Goal: Task Accomplishment & Management: Complete application form

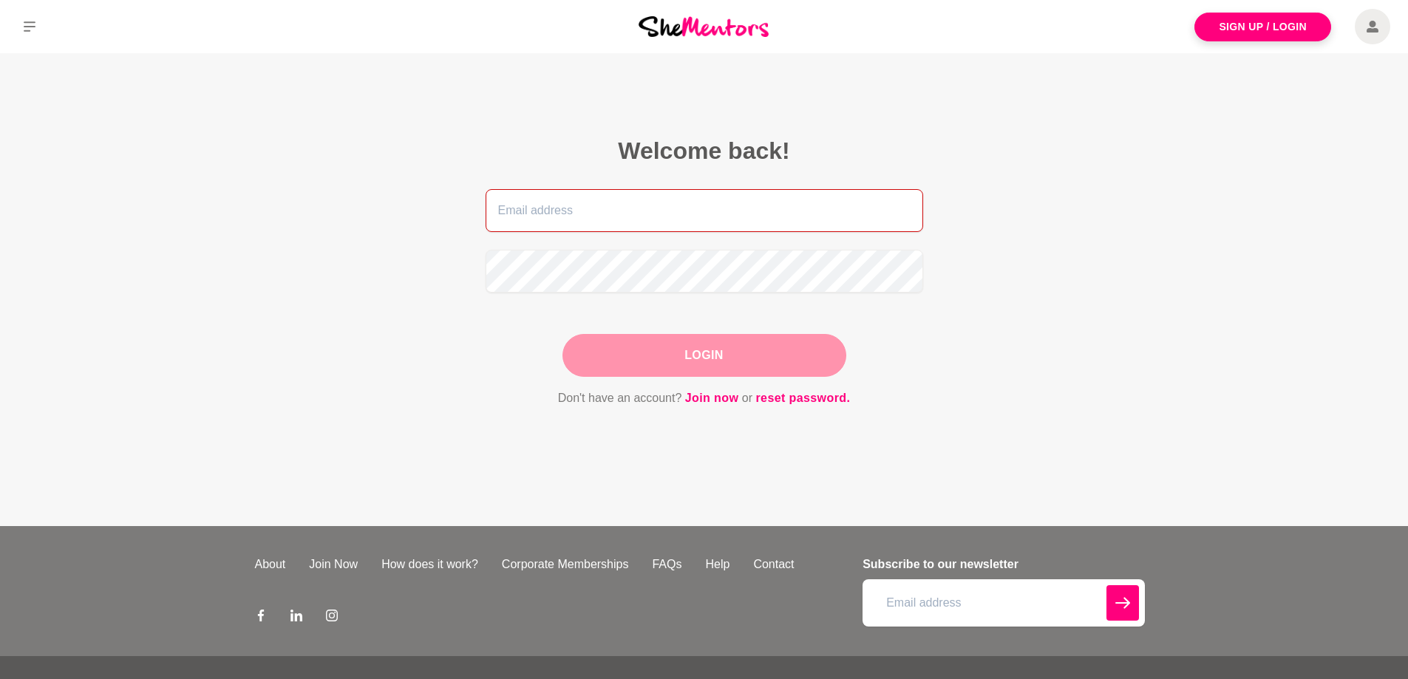
type input "[PERSON_NAME][EMAIL_ADDRESS][DOMAIN_NAME]"
click at [697, 352] on button "Login" at bounding box center [704, 355] width 284 height 43
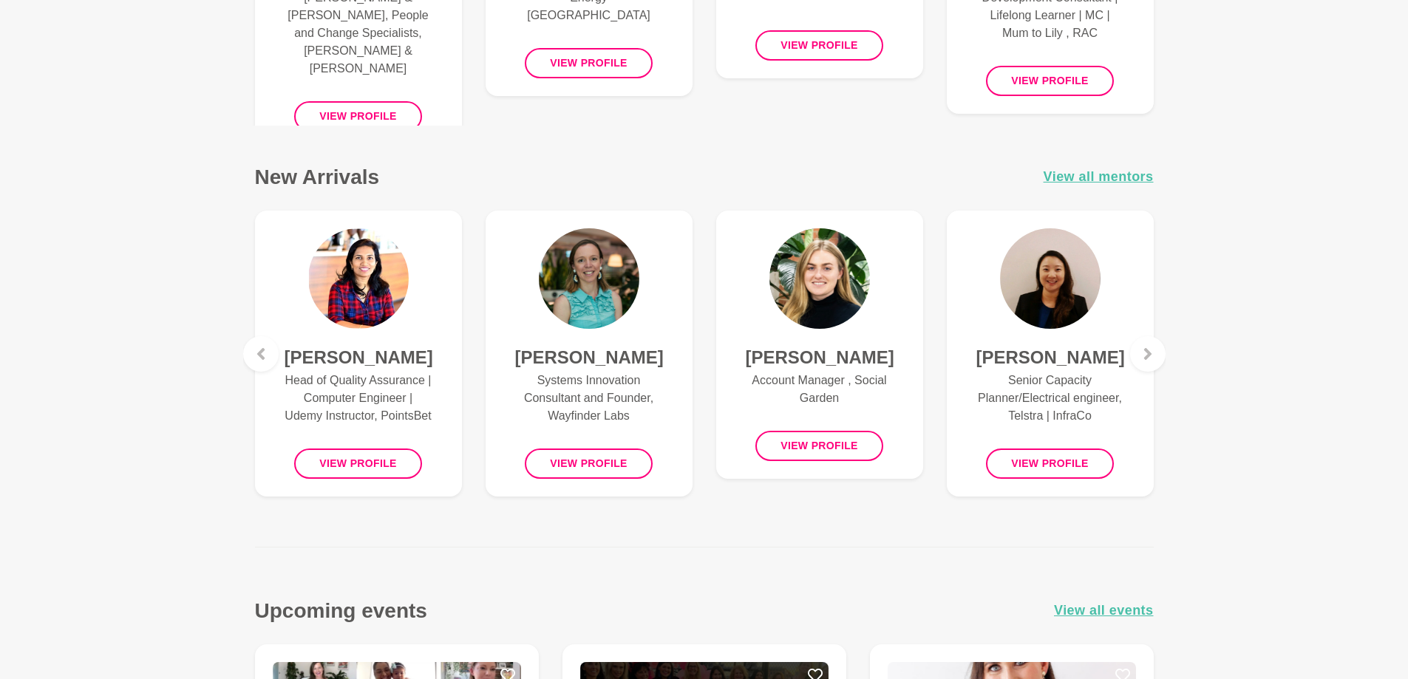
scroll to position [887, 0]
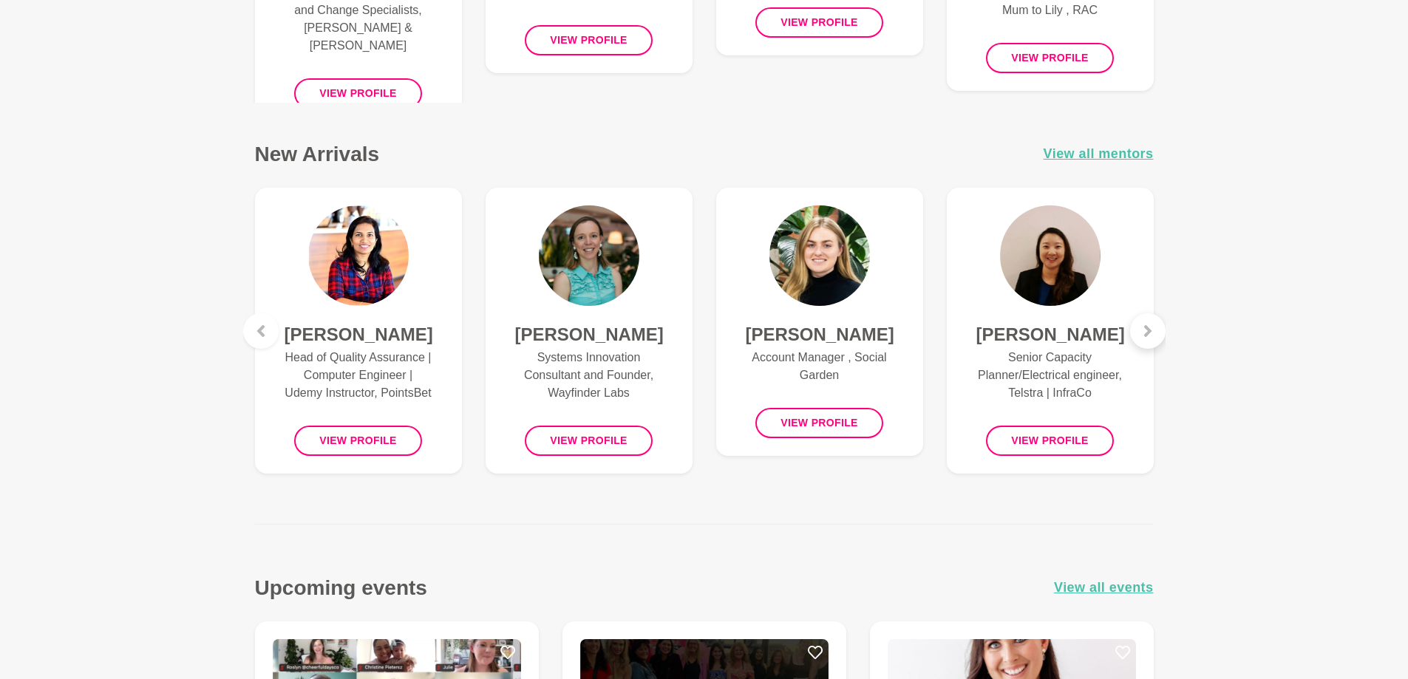
click at [1149, 328] on icon at bounding box center [1148, 331] width 12 height 12
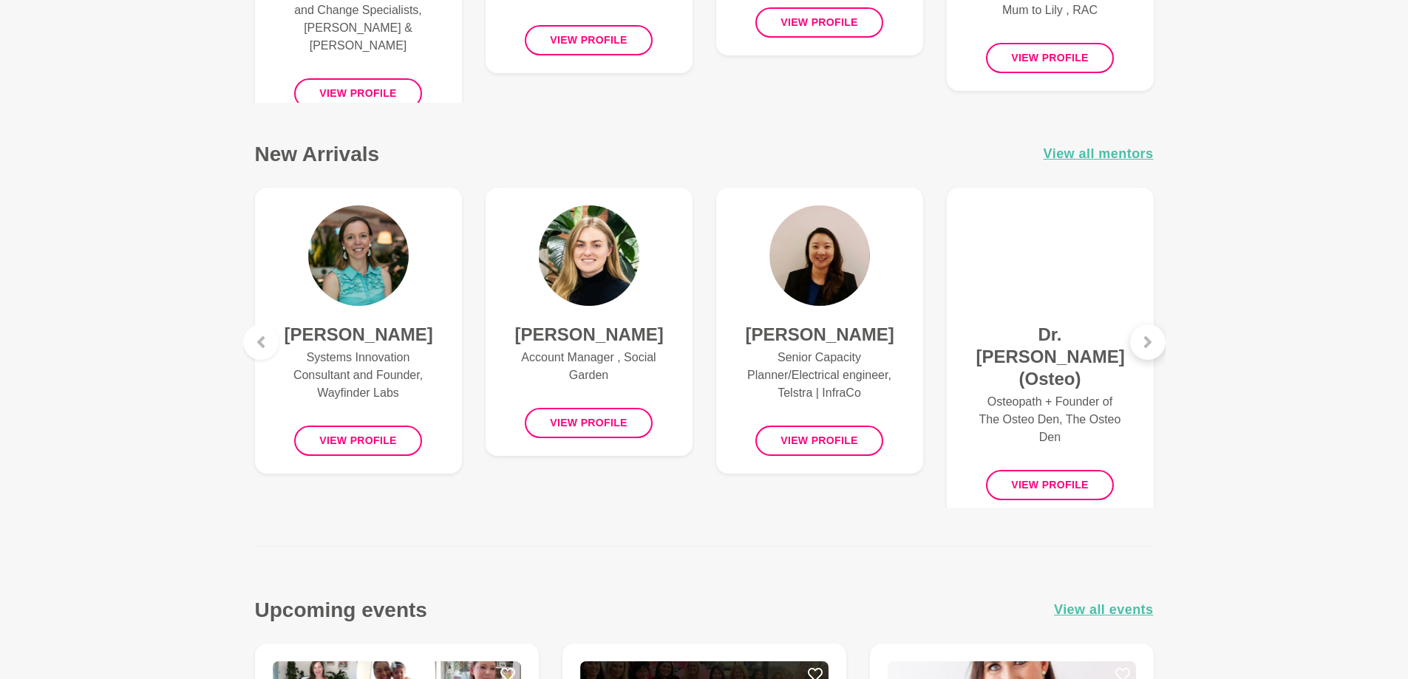
click at [1148, 341] on icon at bounding box center [1146, 342] width 7 height 12
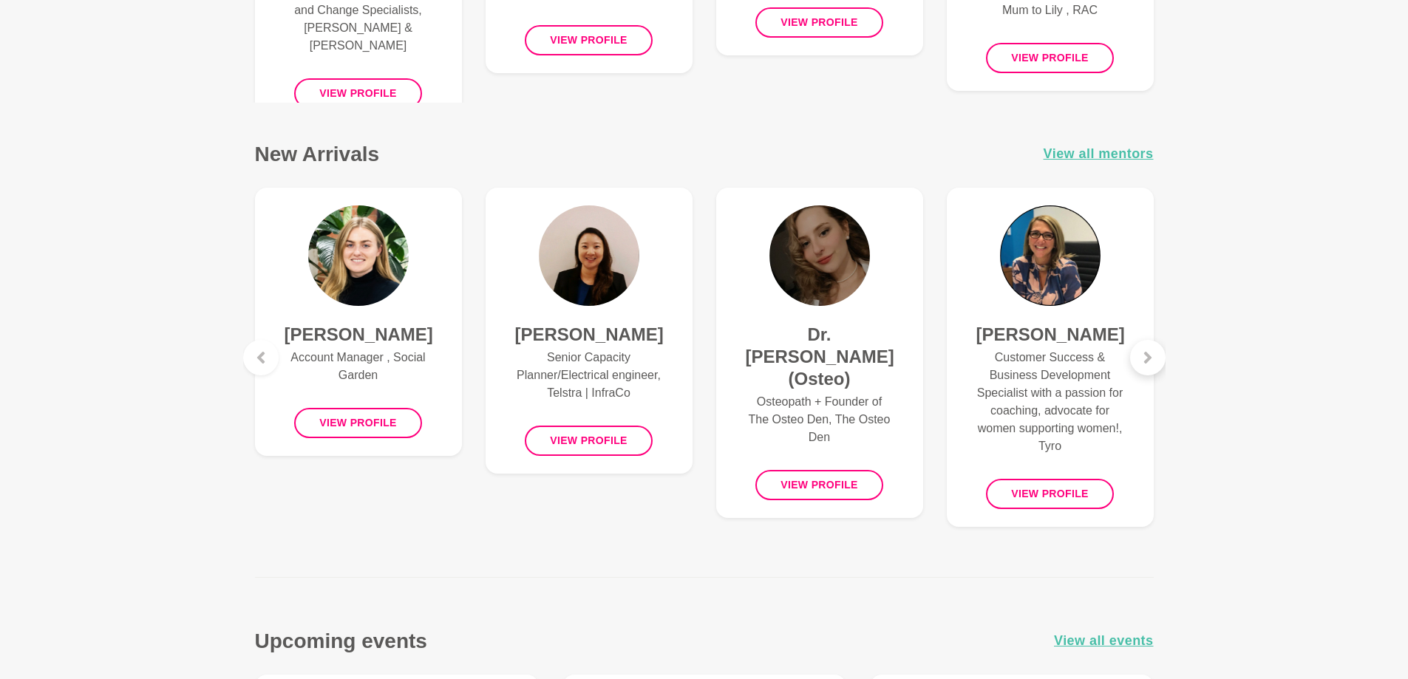
click at [1148, 341] on div at bounding box center [1147, 357] width 35 height 35
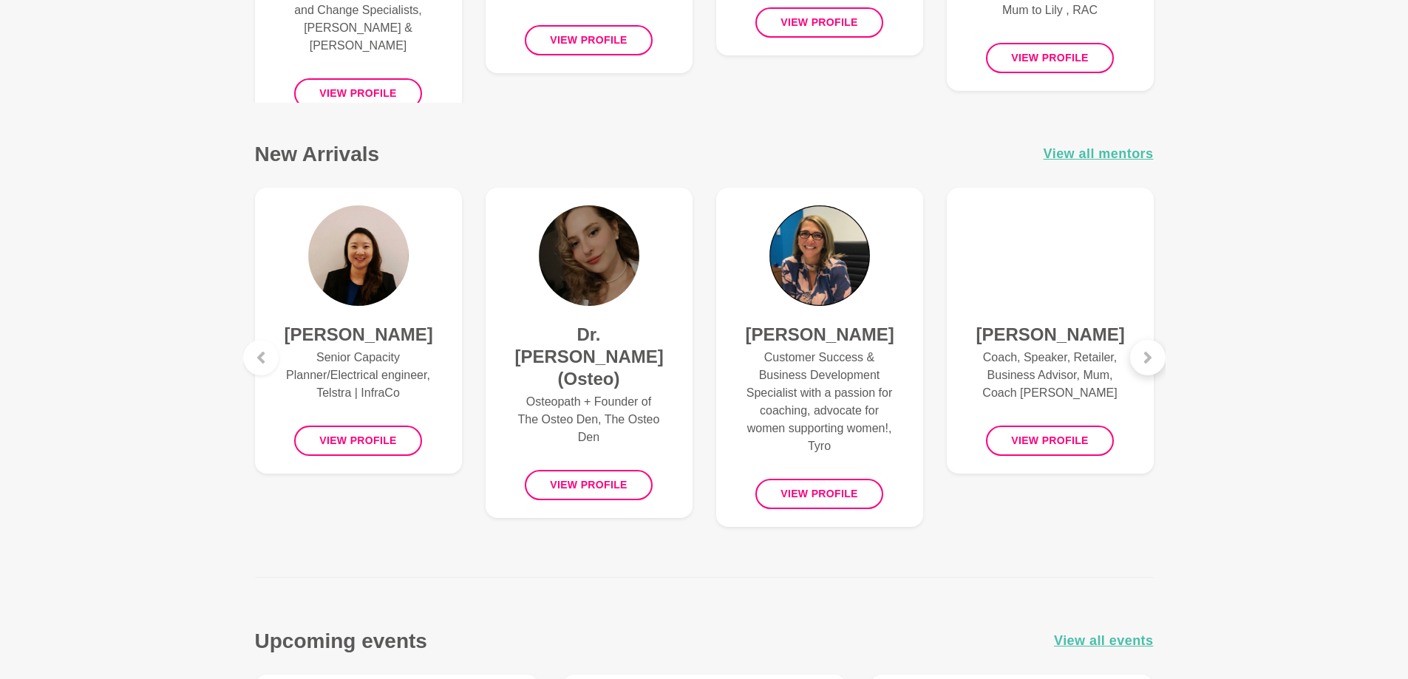
click at [1148, 341] on div at bounding box center [1147, 357] width 35 height 35
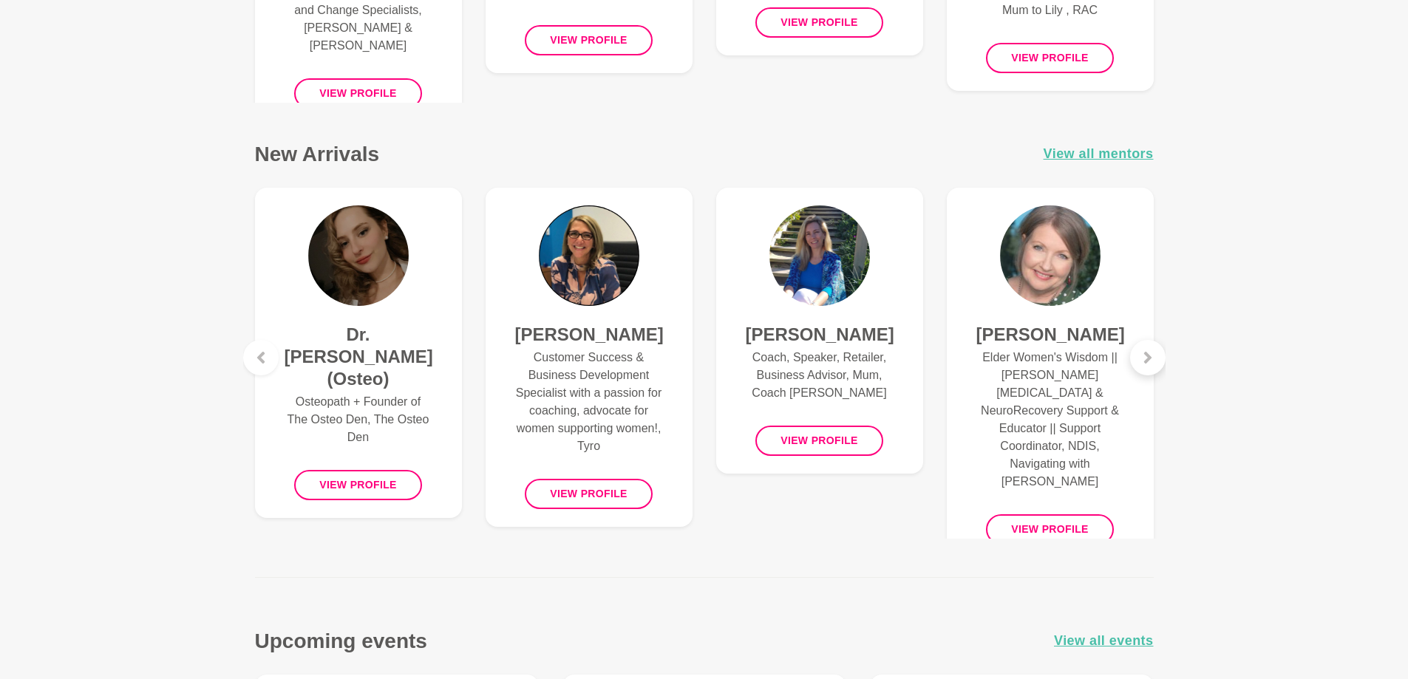
click at [1148, 341] on div at bounding box center [1147, 357] width 35 height 35
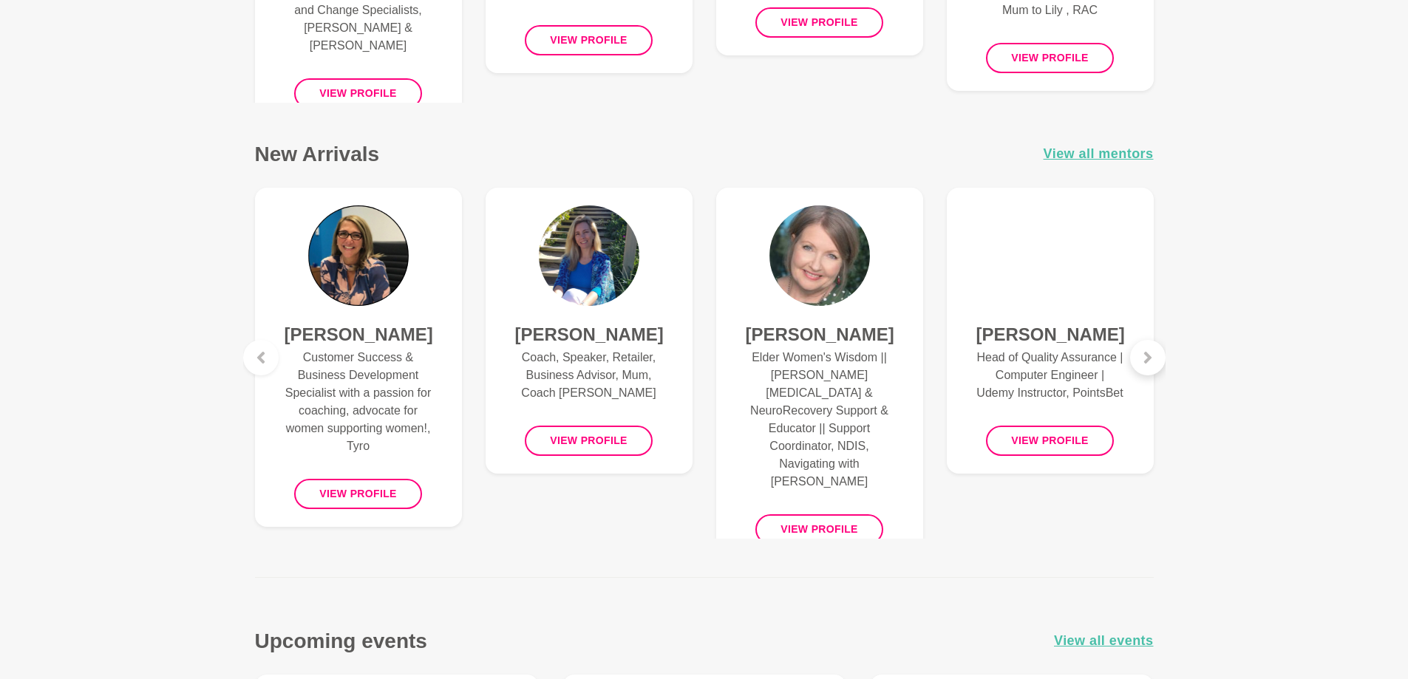
click at [1148, 341] on div at bounding box center [1147, 357] width 35 height 35
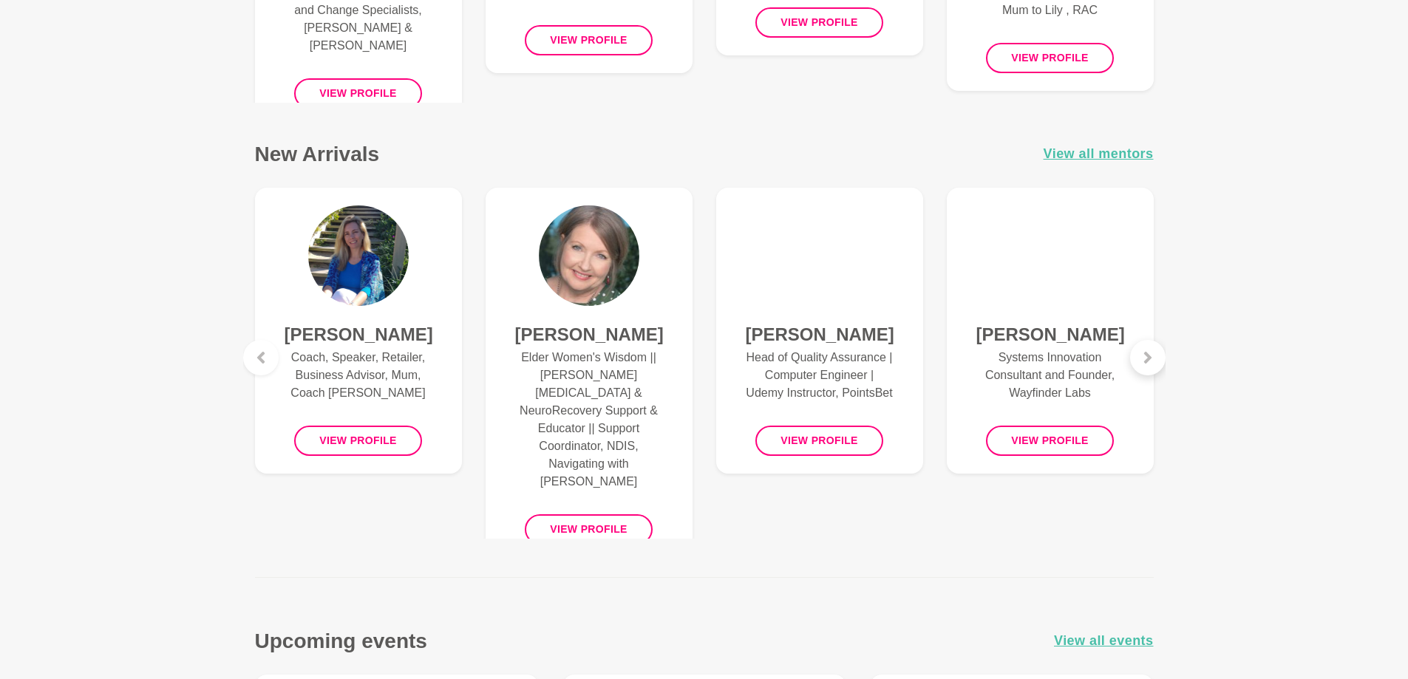
click at [1148, 345] on div at bounding box center [1147, 357] width 35 height 35
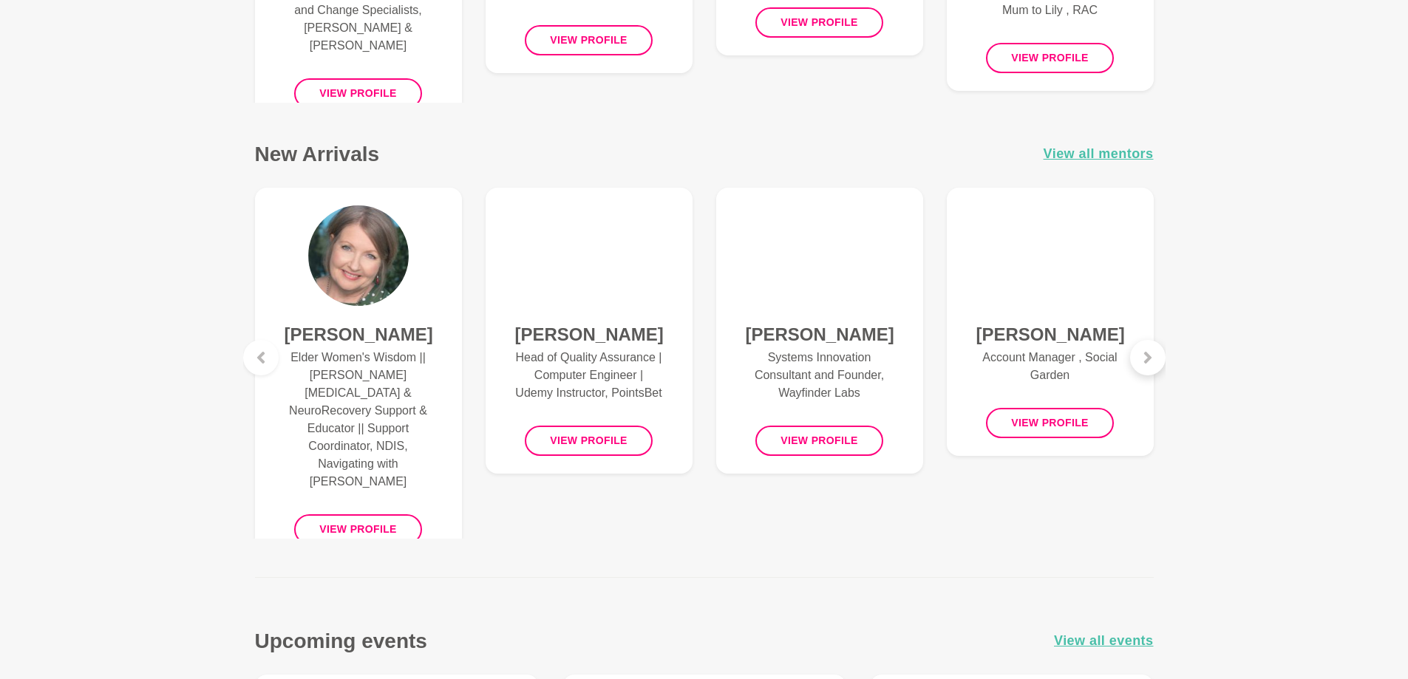
click at [1147, 352] on icon at bounding box center [1148, 358] width 12 height 12
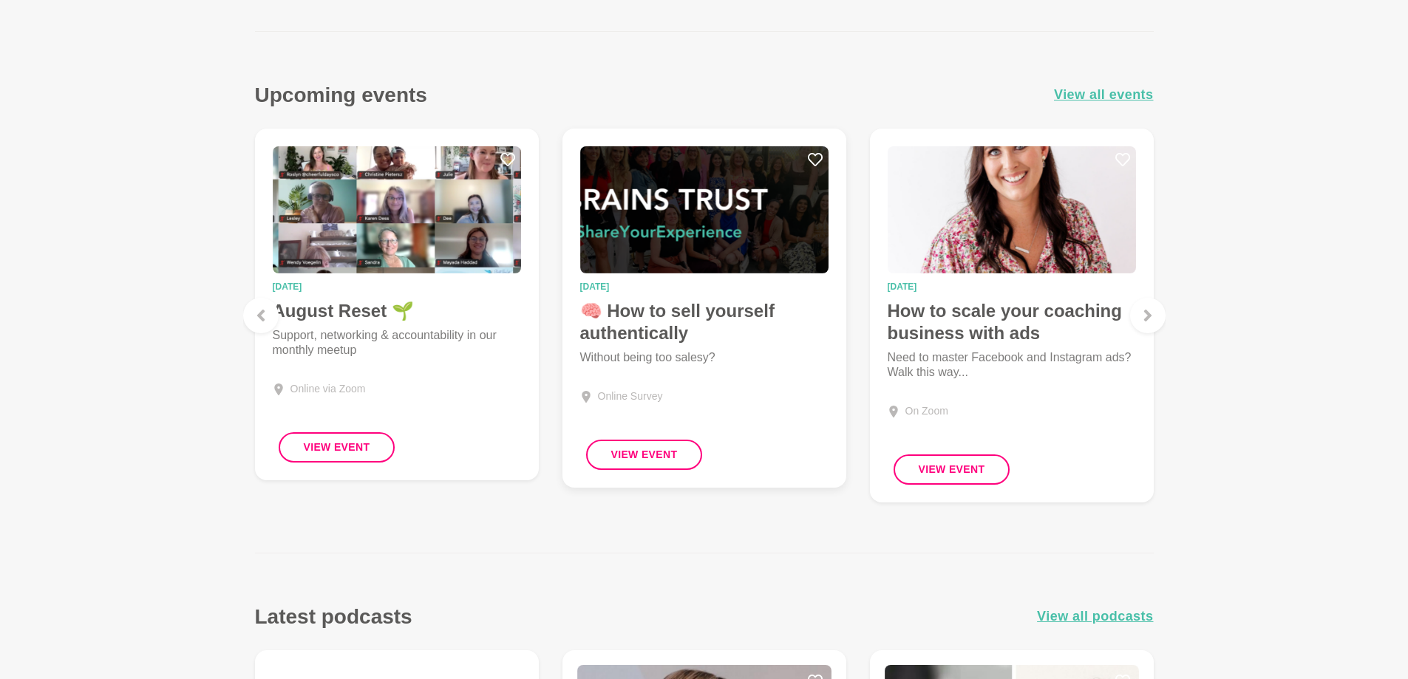
scroll to position [1404, 0]
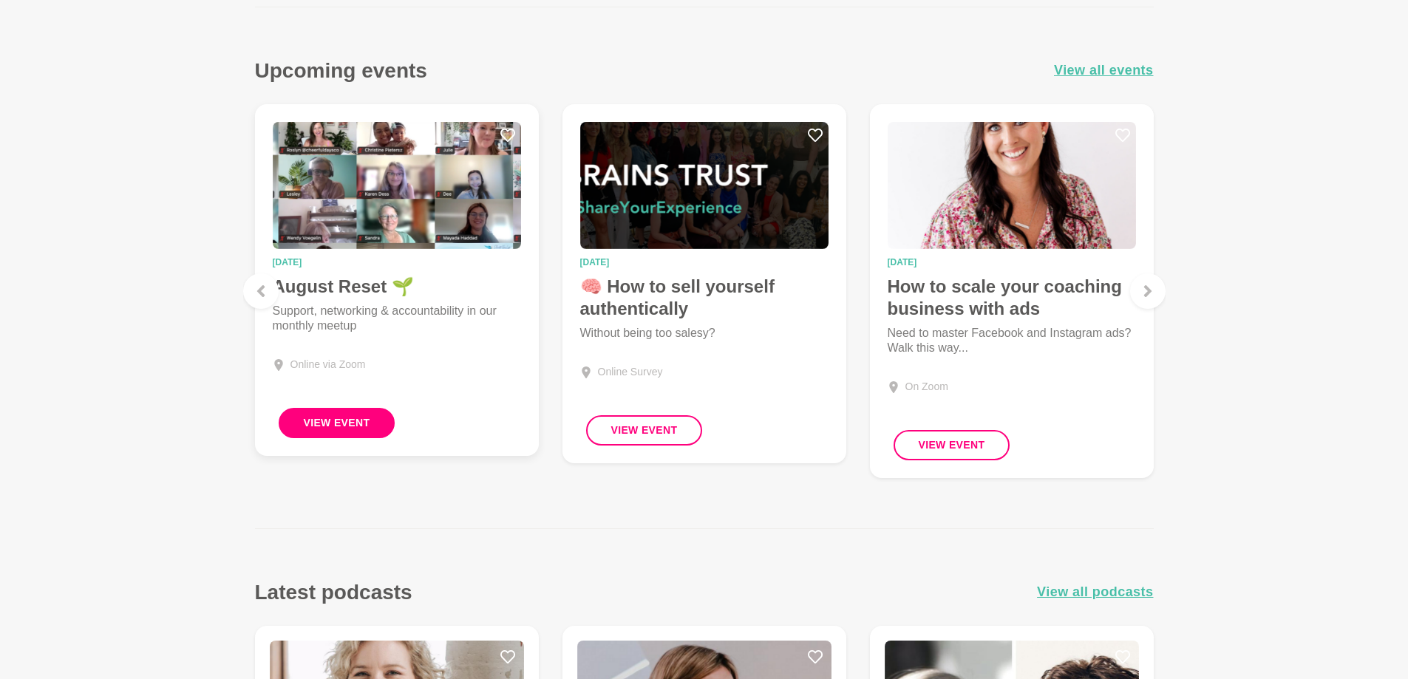
click at [332, 421] on button "View Event" at bounding box center [337, 423] width 117 height 30
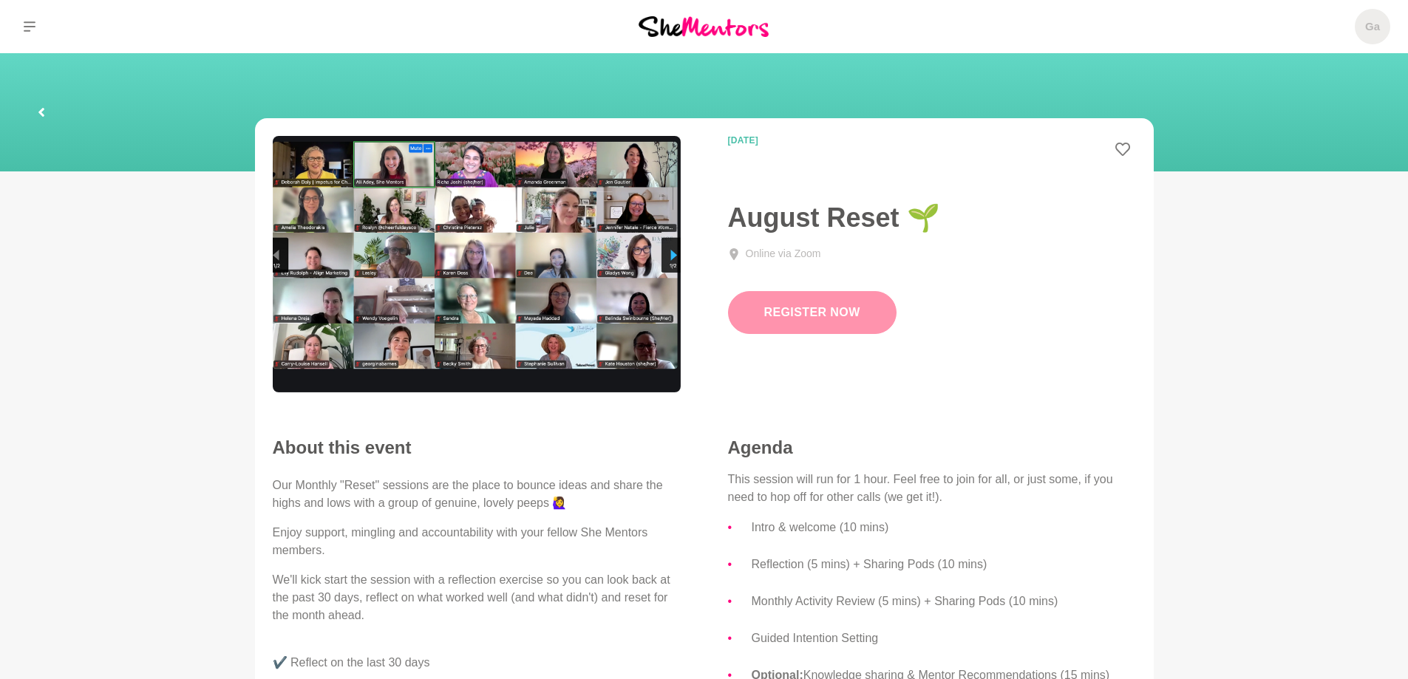
click at [819, 310] on link "Register Now" at bounding box center [812, 312] width 168 height 43
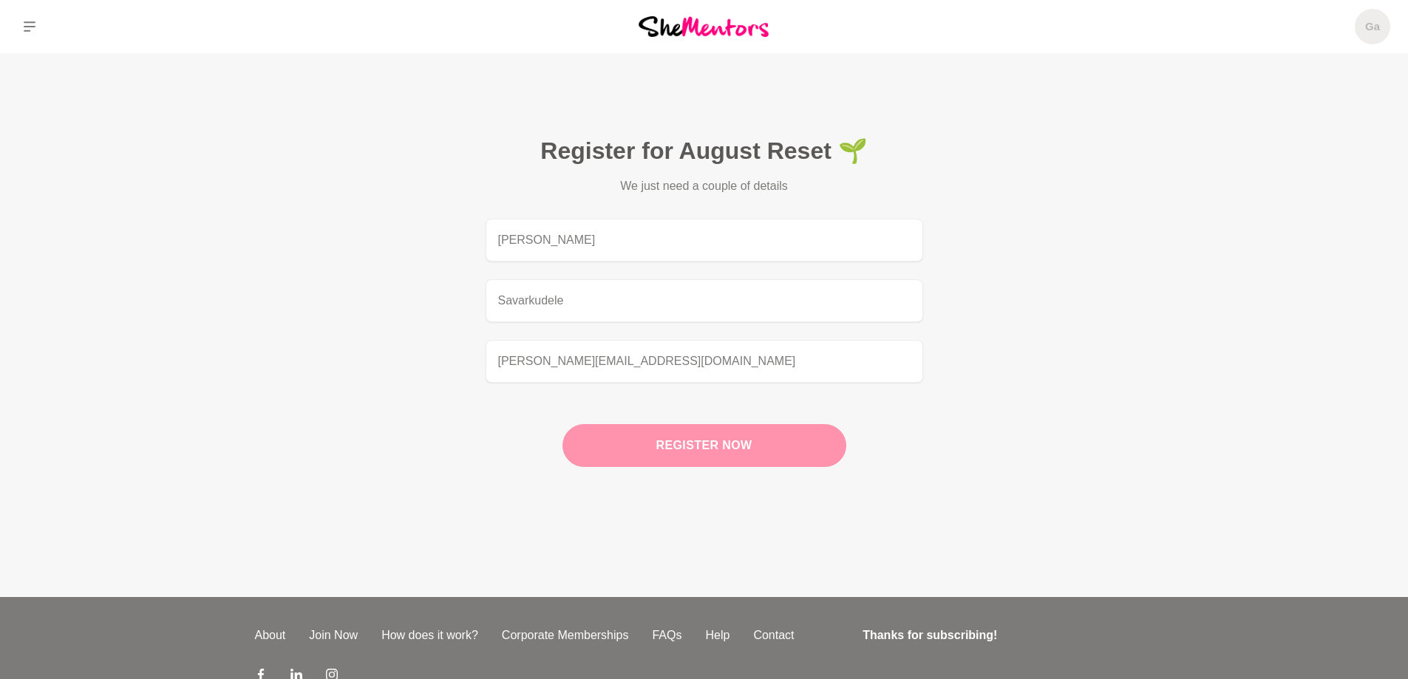
click at [716, 442] on button "Register now" at bounding box center [704, 445] width 284 height 43
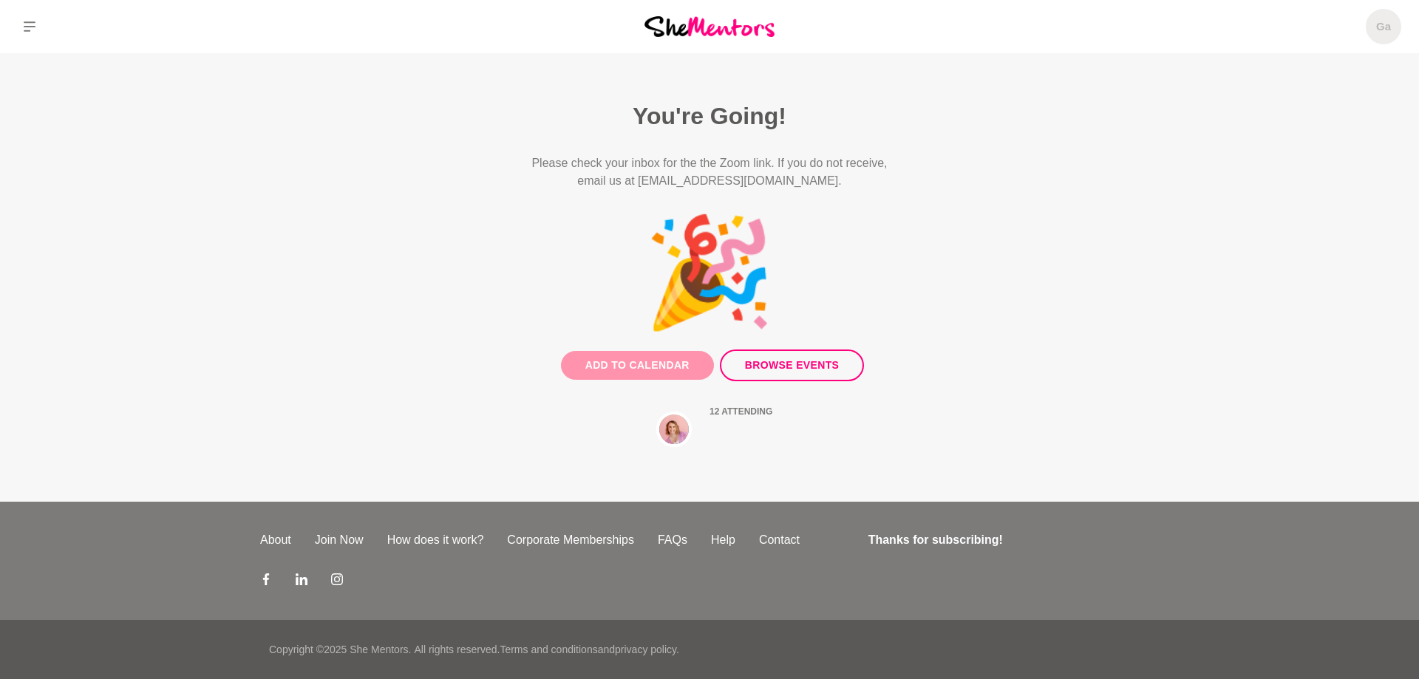
click at [624, 364] on button "Add to Calendar" at bounding box center [637, 365] width 153 height 29
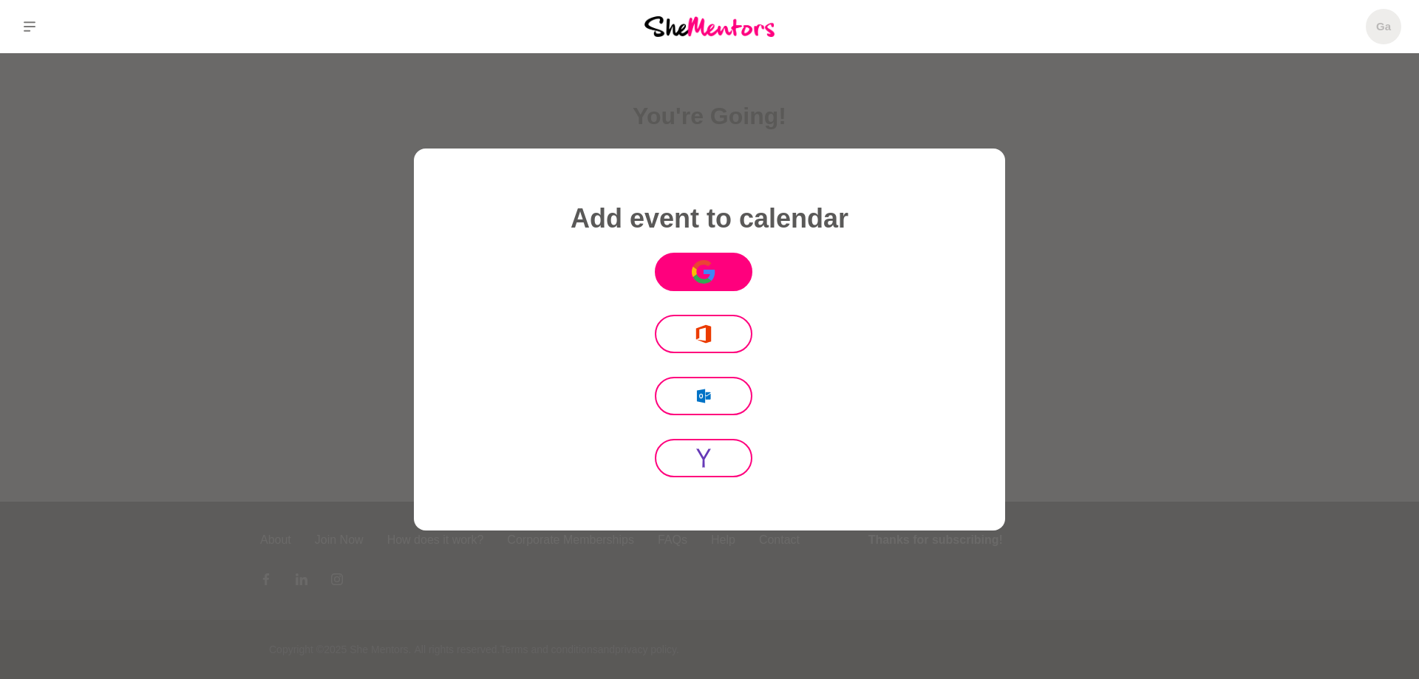
click at [699, 268] on icon "Icon Mafia" at bounding box center [704, 272] width 24 height 24
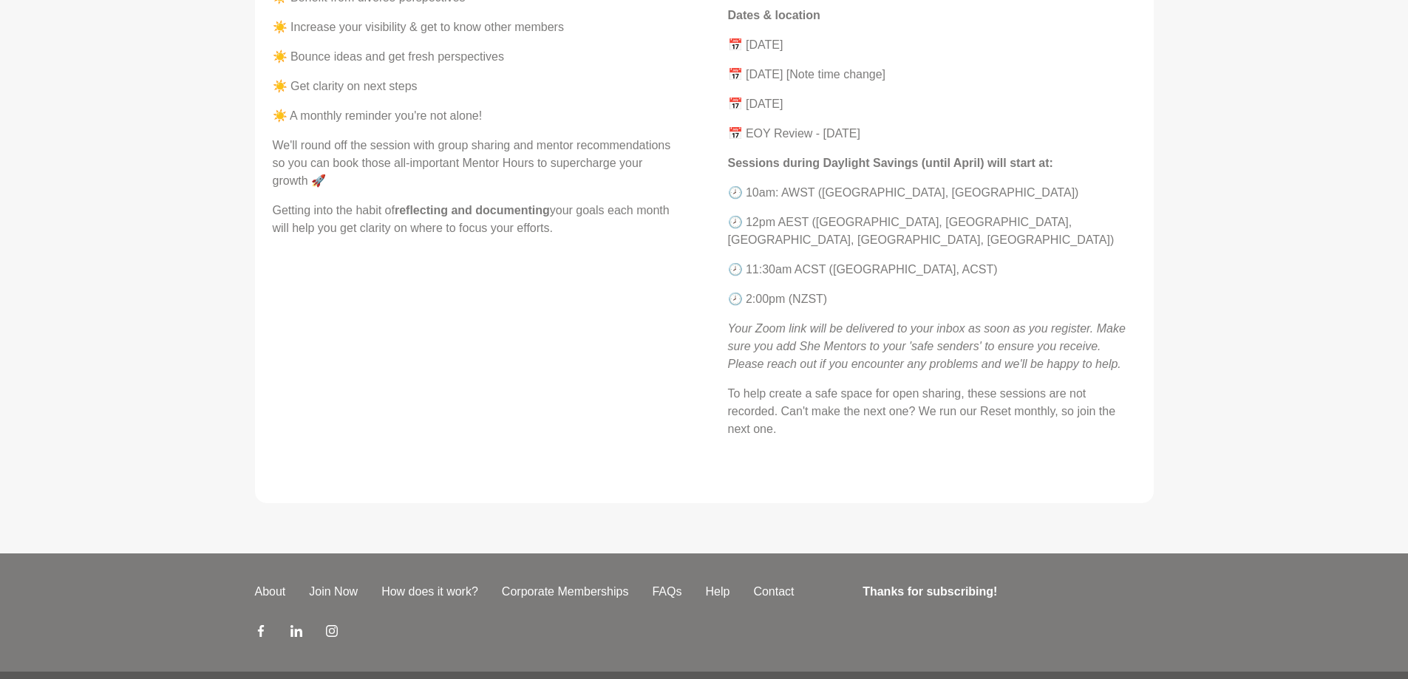
scroll to position [847, 0]
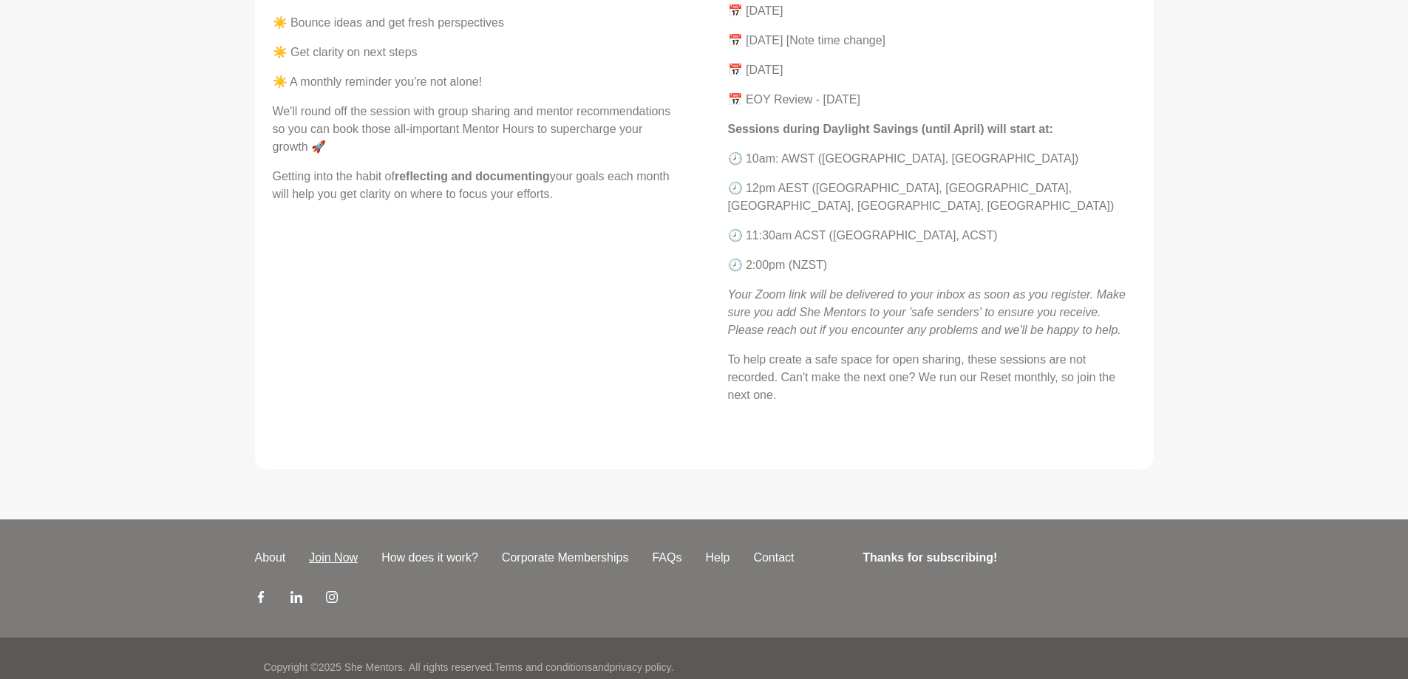
click at [343, 549] on link "Join Now" at bounding box center [333, 558] width 72 height 18
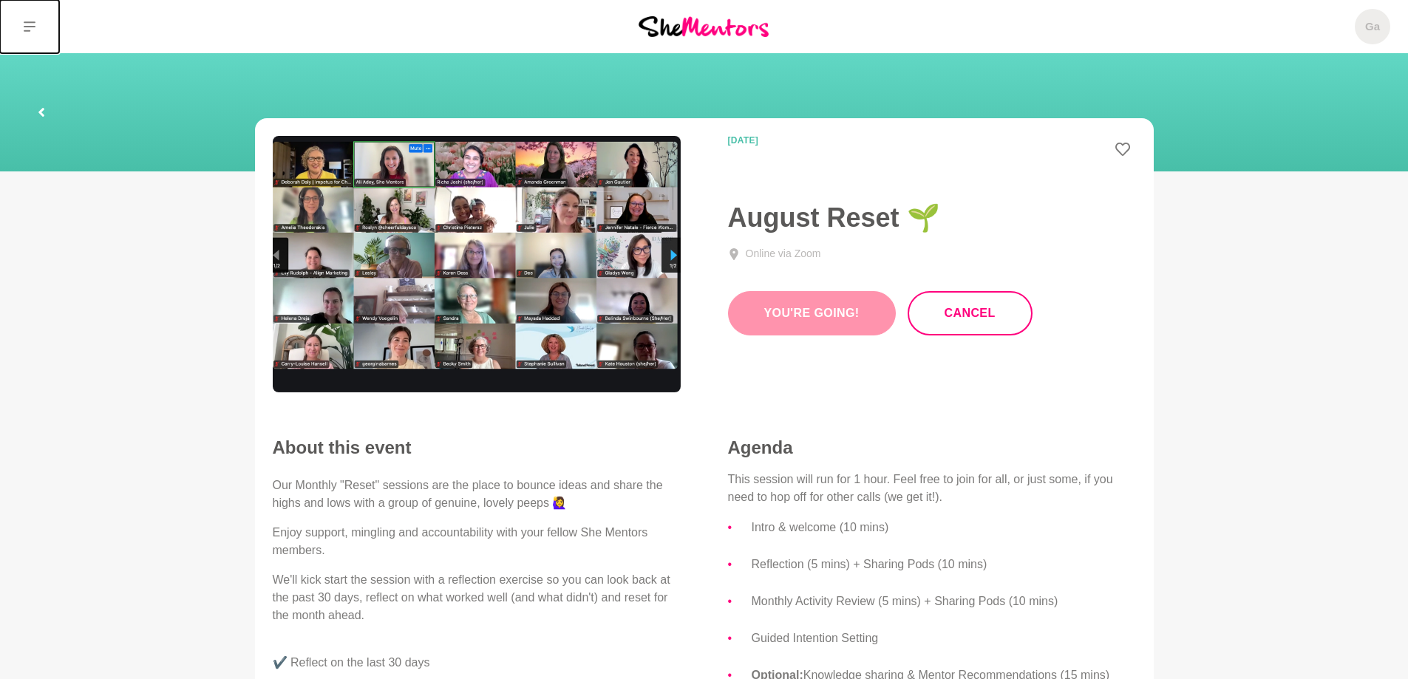
click at [29, 23] on icon at bounding box center [30, 26] width 12 height 10
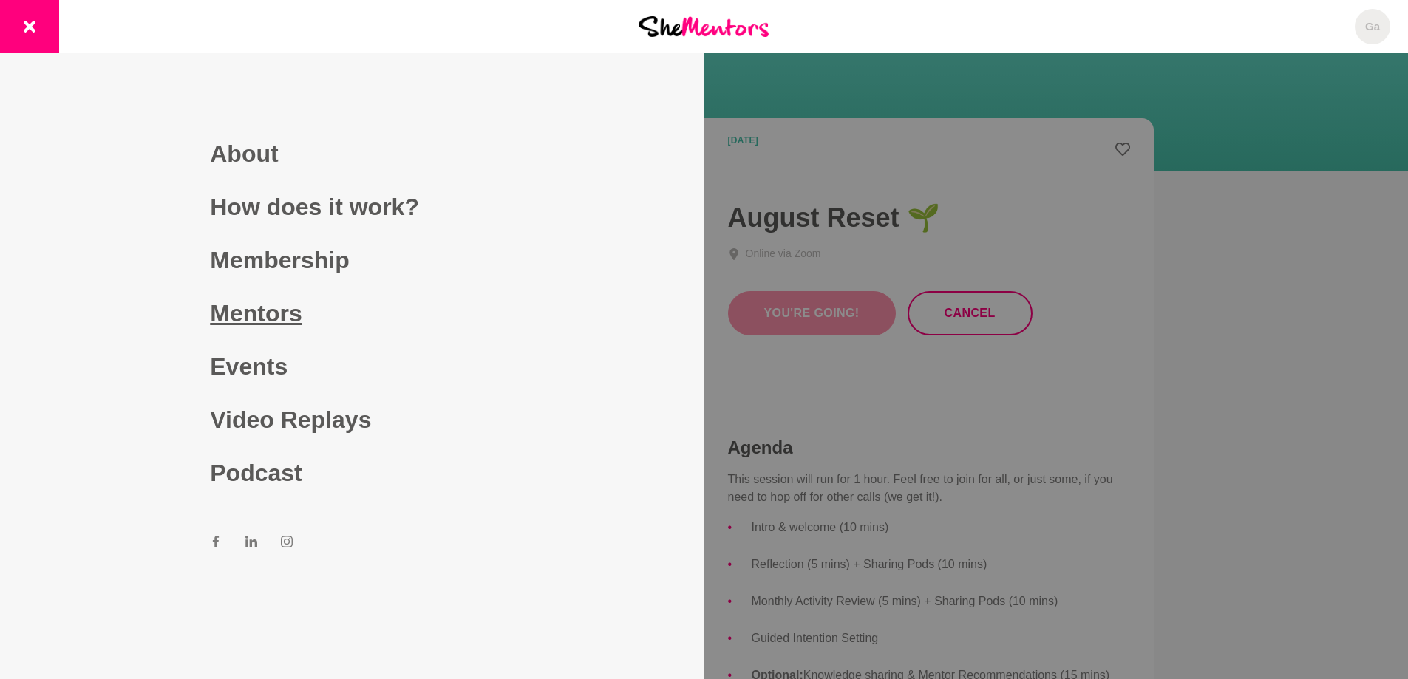
click at [267, 313] on link "Mentors" at bounding box center [352, 313] width 284 height 53
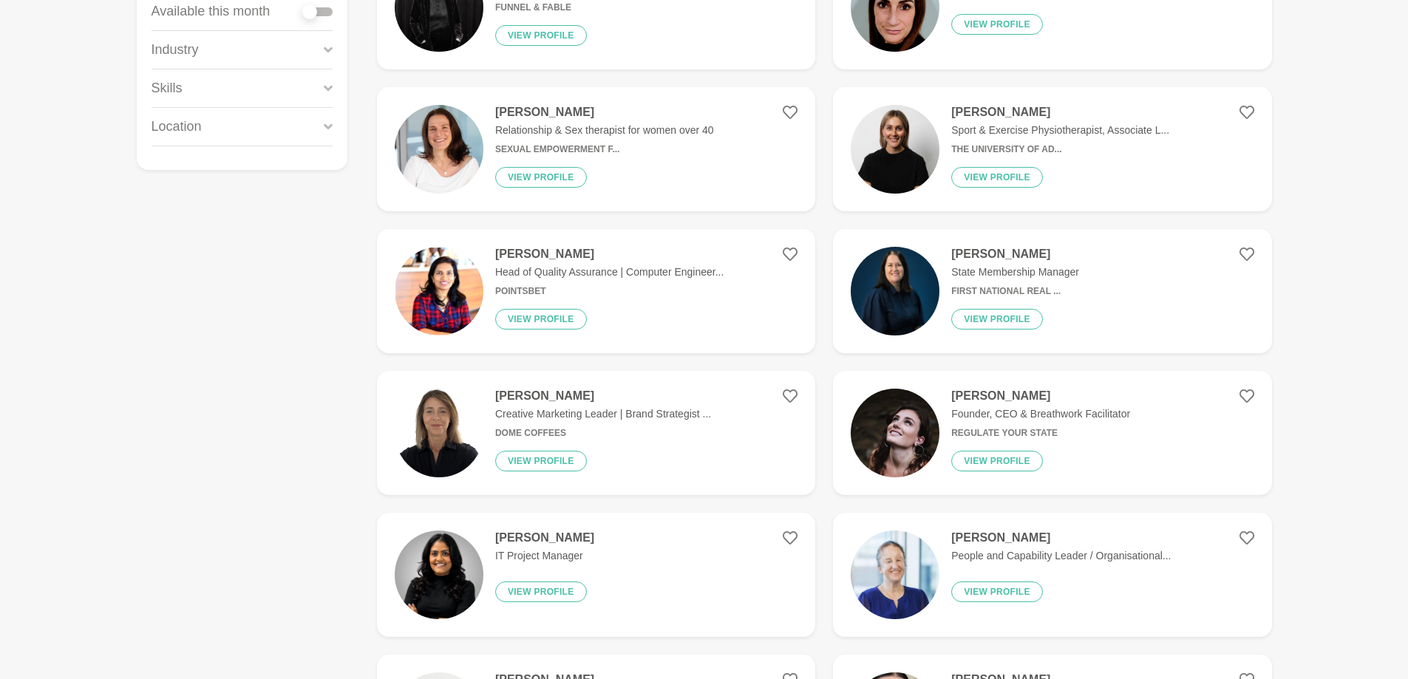
scroll to position [369, 0]
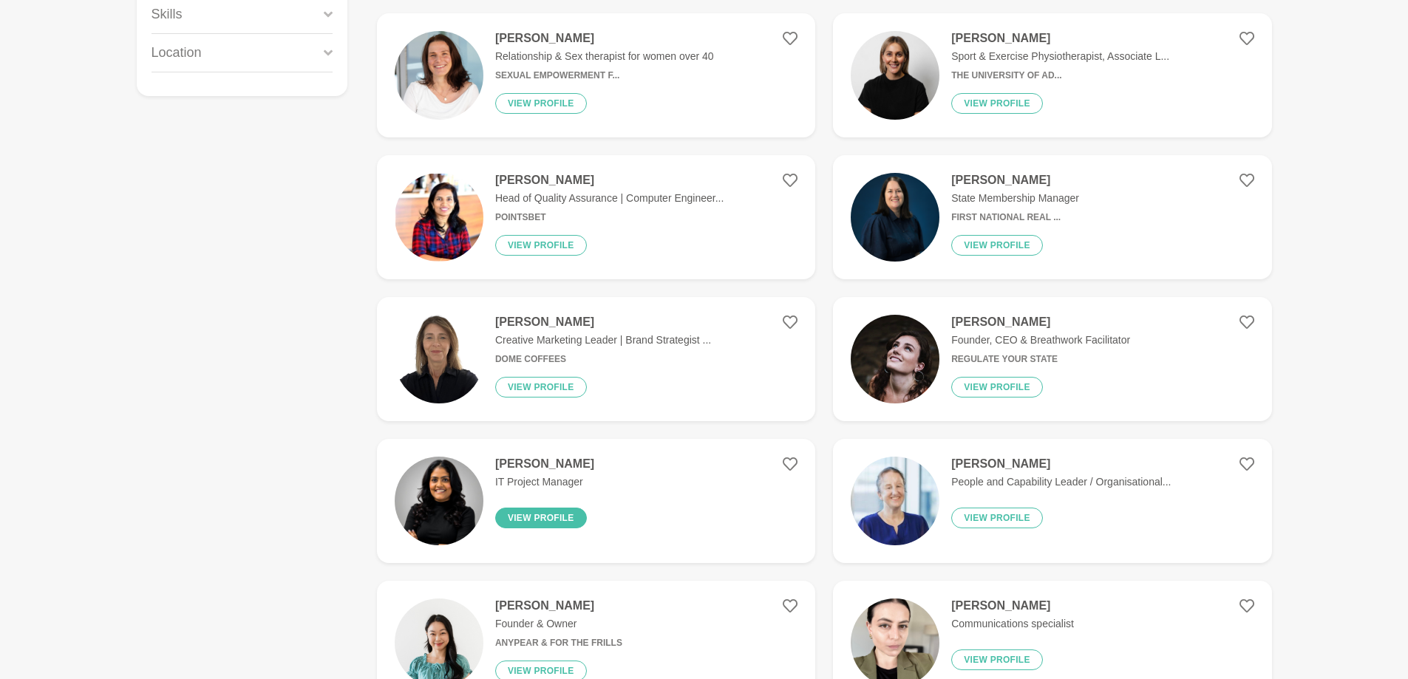
click at [542, 511] on button "View profile" at bounding box center [541, 518] width 92 height 21
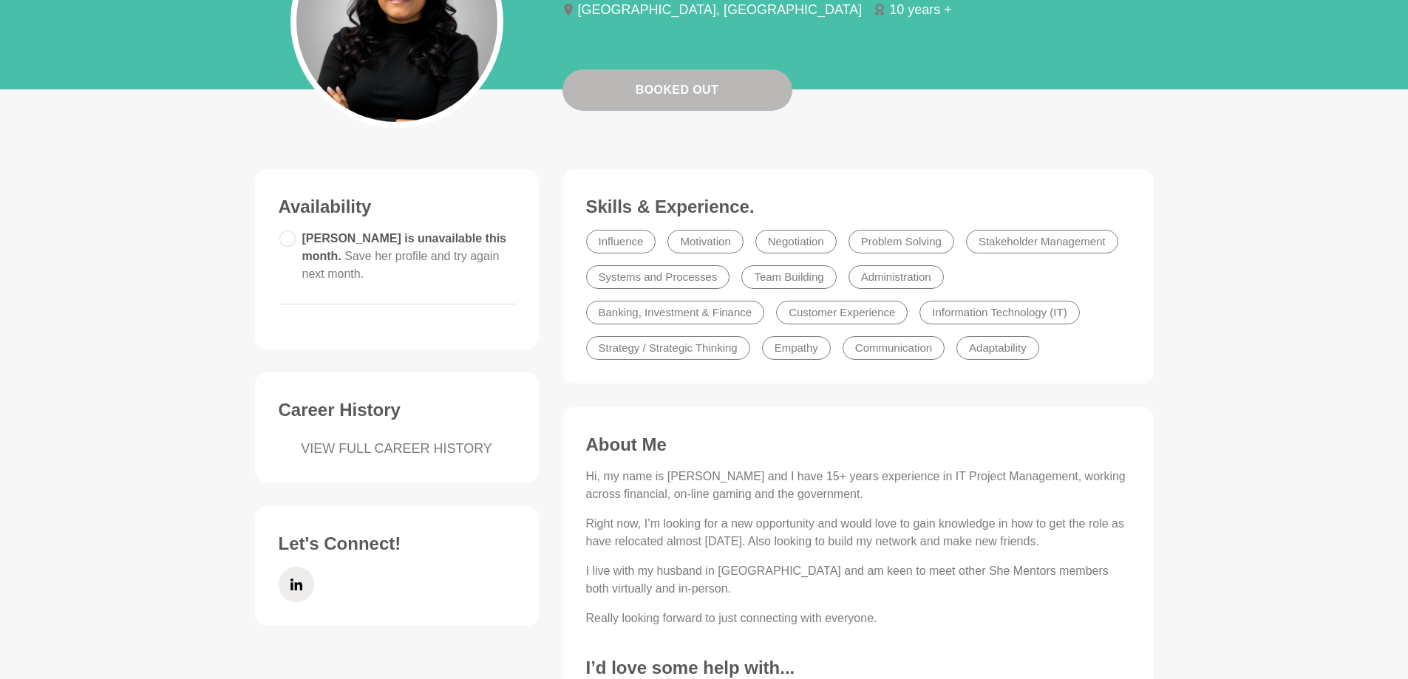
scroll to position [148, 0]
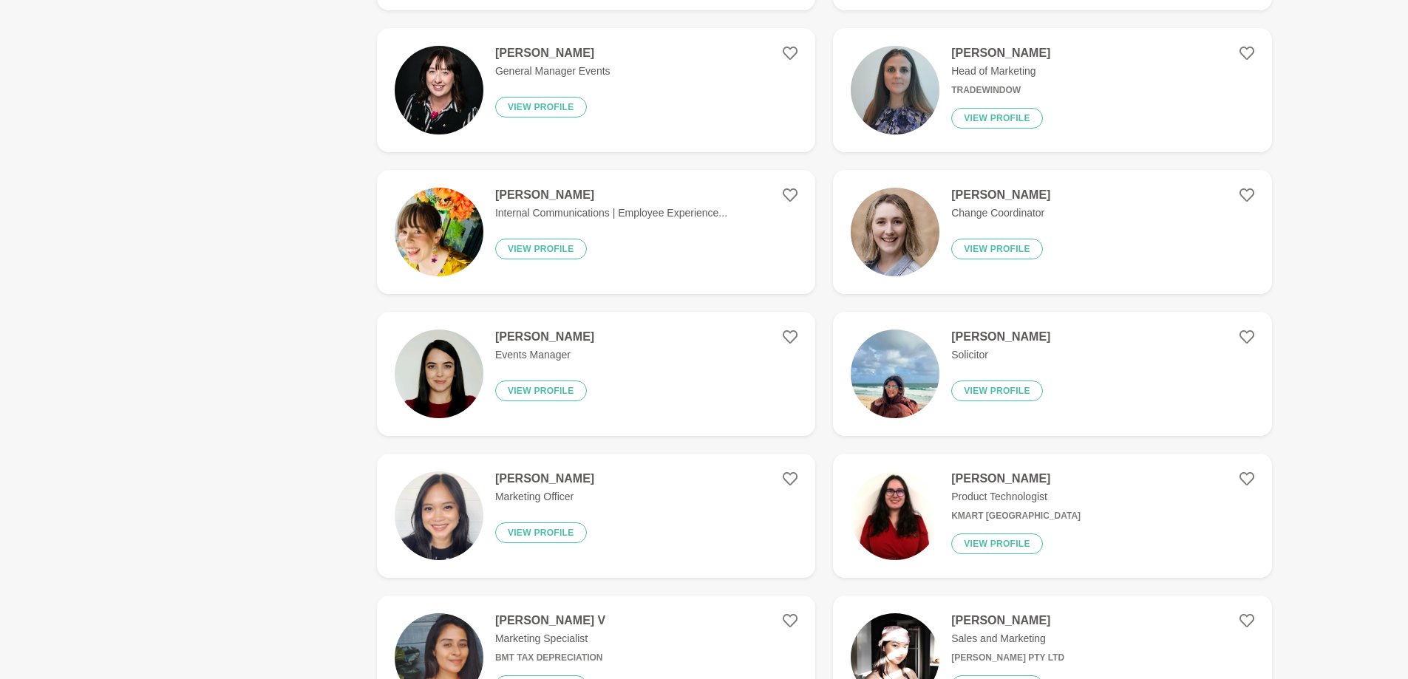
scroll to position [1182, 0]
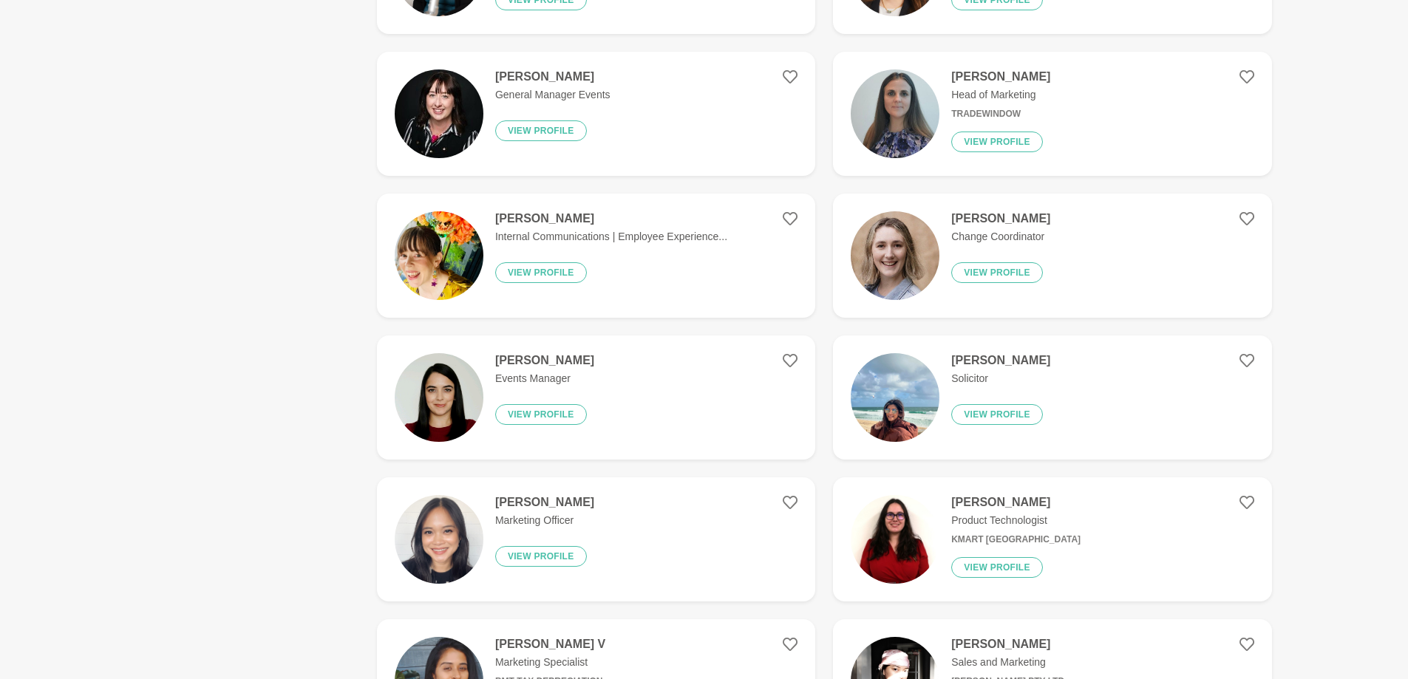
click at [996, 355] on h4 "[PERSON_NAME]" at bounding box center [1000, 360] width 99 height 15
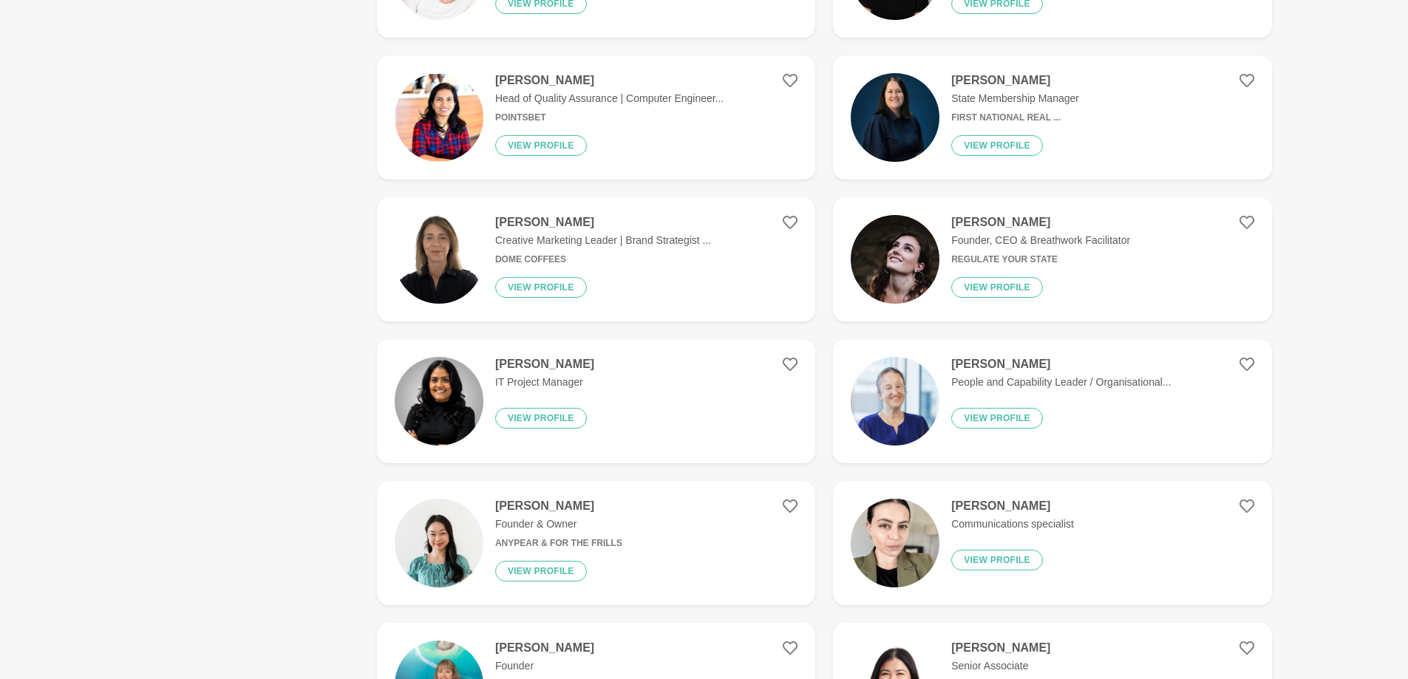
scroll to position [443, 0]
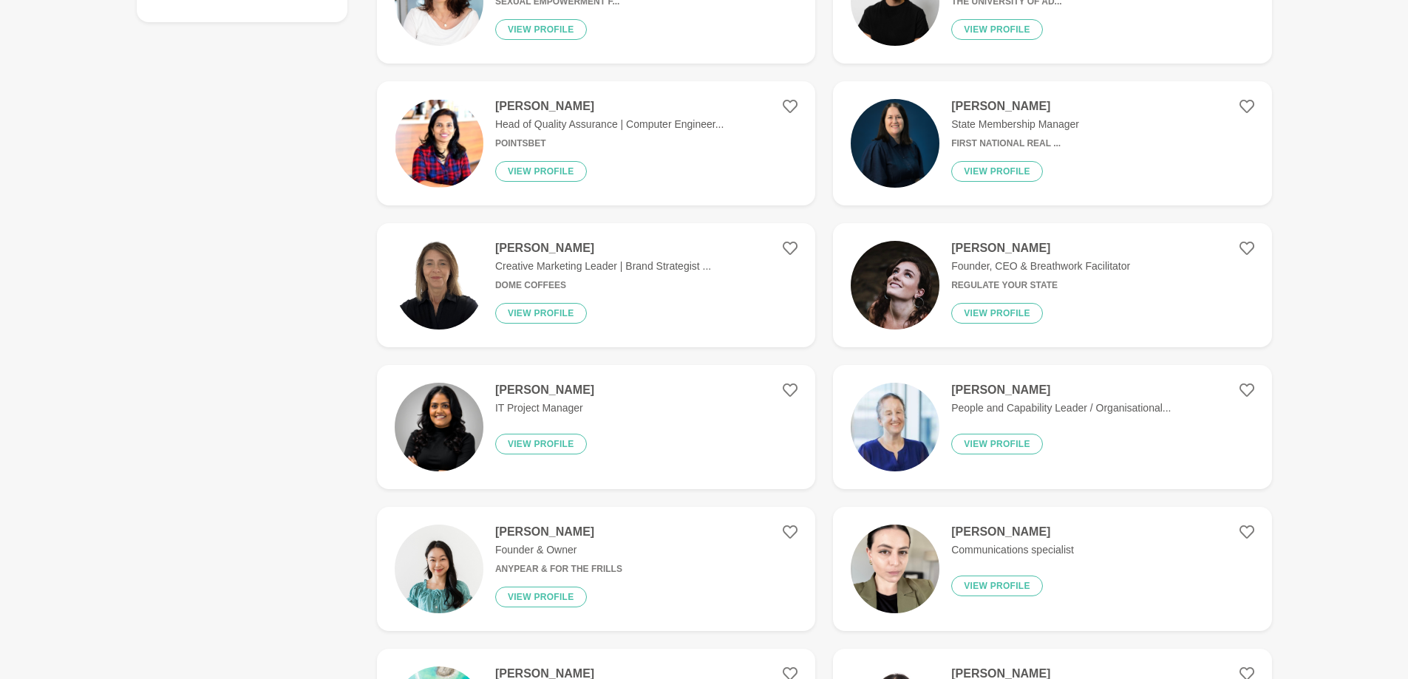
click at [983, 242] on h4 "[PERSON_NAME]" at bounding box center [1040, 248] width 179 height 15
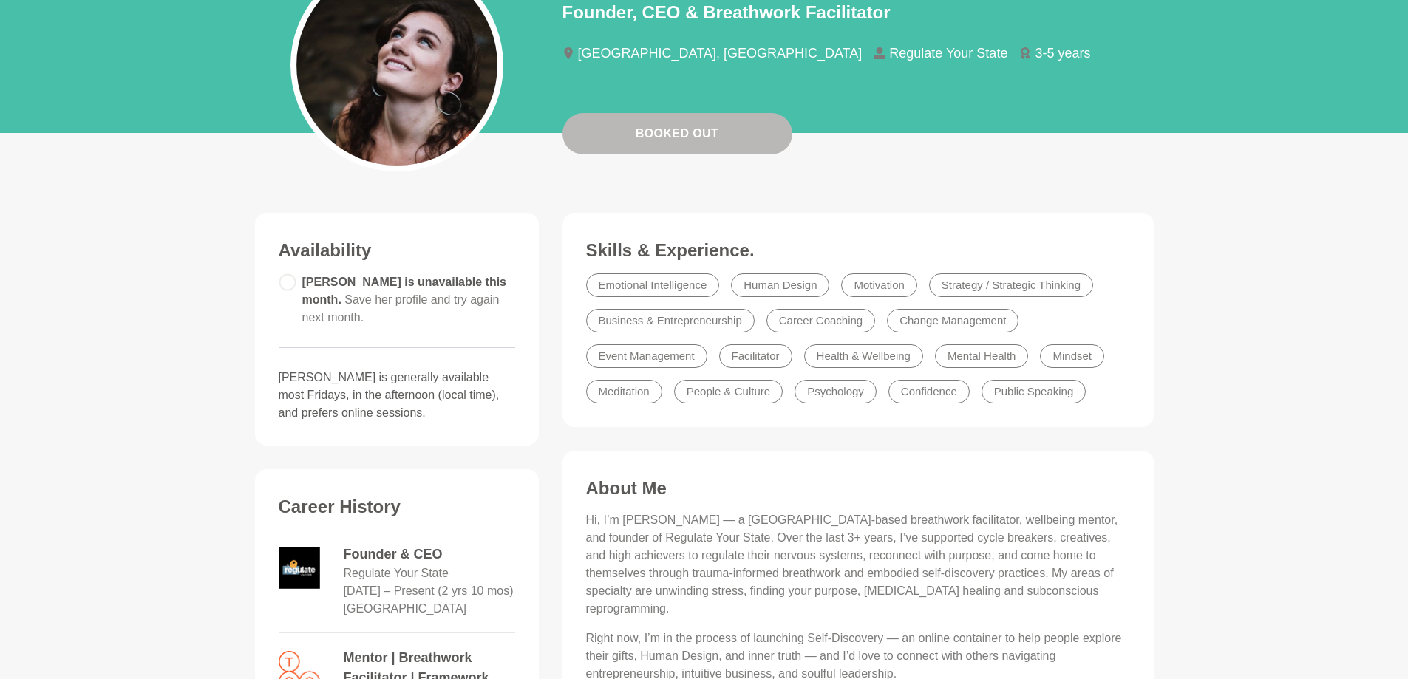
scroll to position [148, 0]
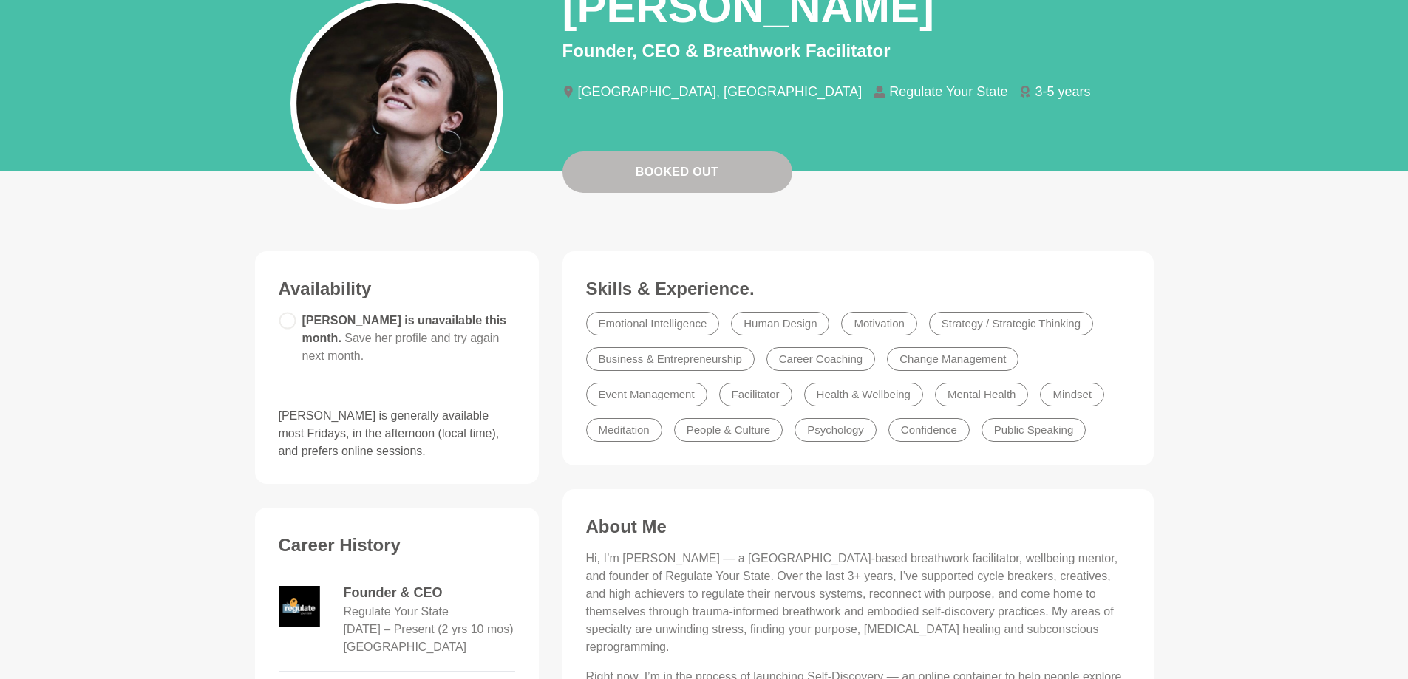
click at [288, 318] on circle at bounding box center [287, 321] width 16 height 16
click at [287, 319] on circle at bounding box center [287, 321] width 16 height 16
click at [287, 320] on circle at bounding box center [287, 321] width 16 height 16
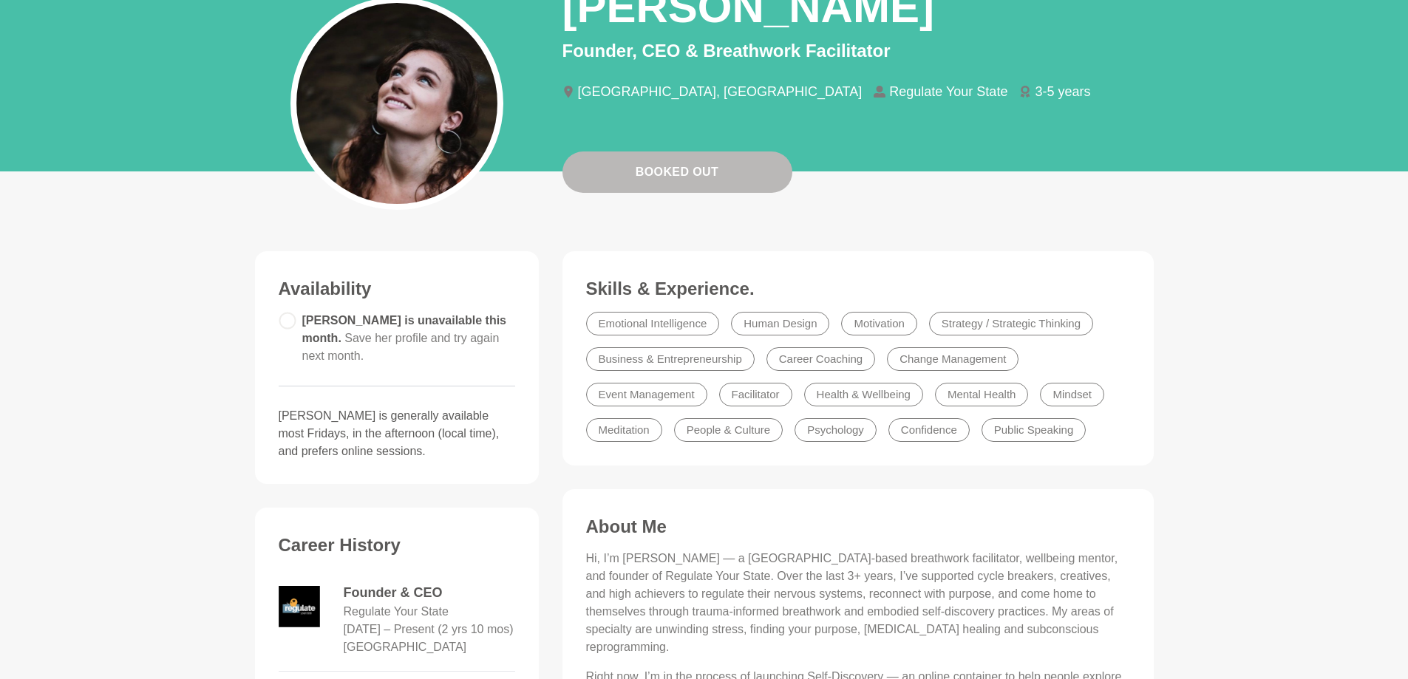
click at [287, 320] on circle at bounding box center [287, 321] width 16 height 16
click at [385, 319] on span "[PERSON_NAME] is unavailable this month. Save her profile and try again next mo…" at bounding box center [404, 338] width 205 height 48
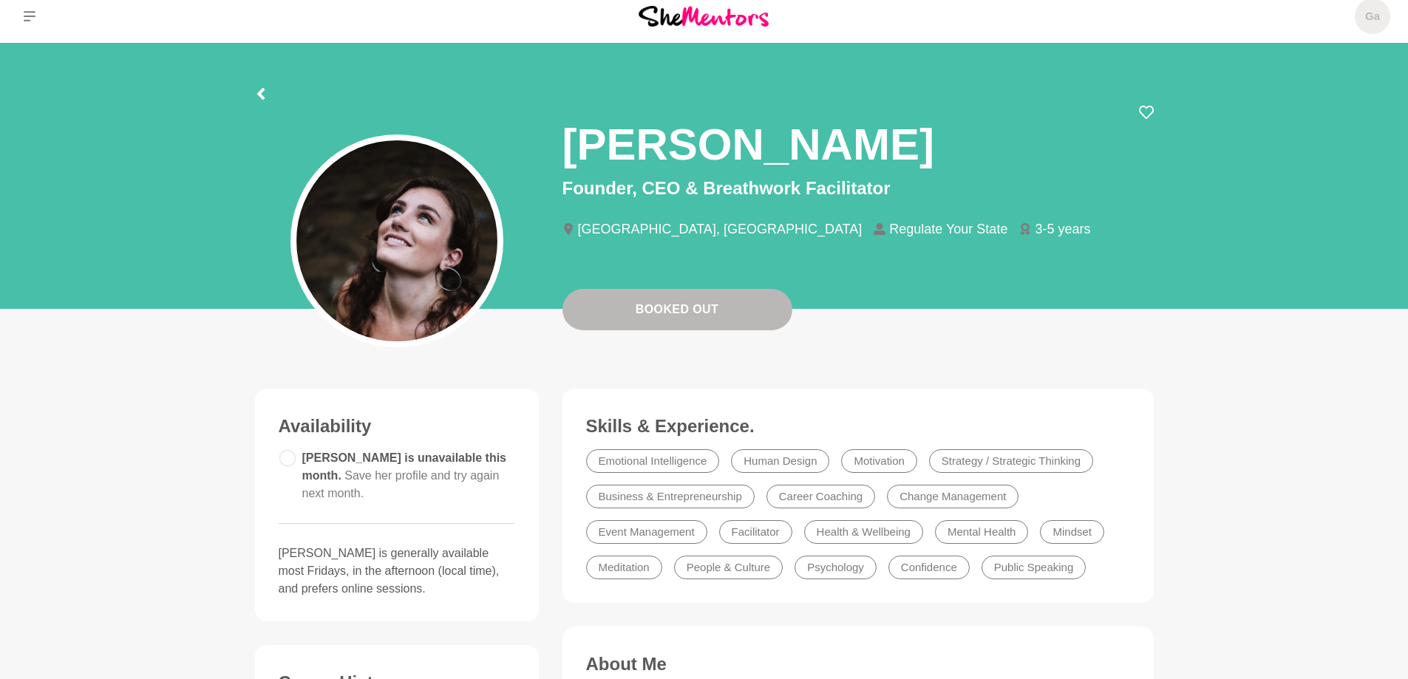
scroll to position [0, 0]
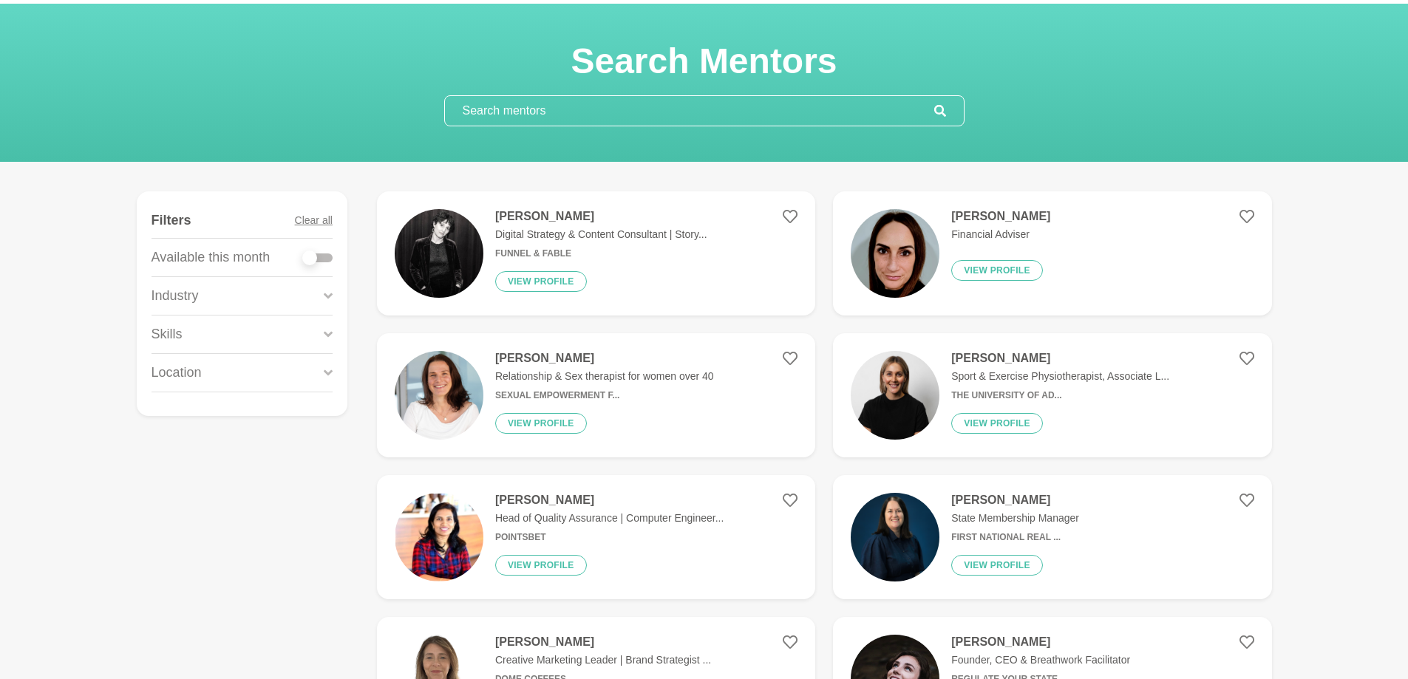
scroll to position [74, 0]
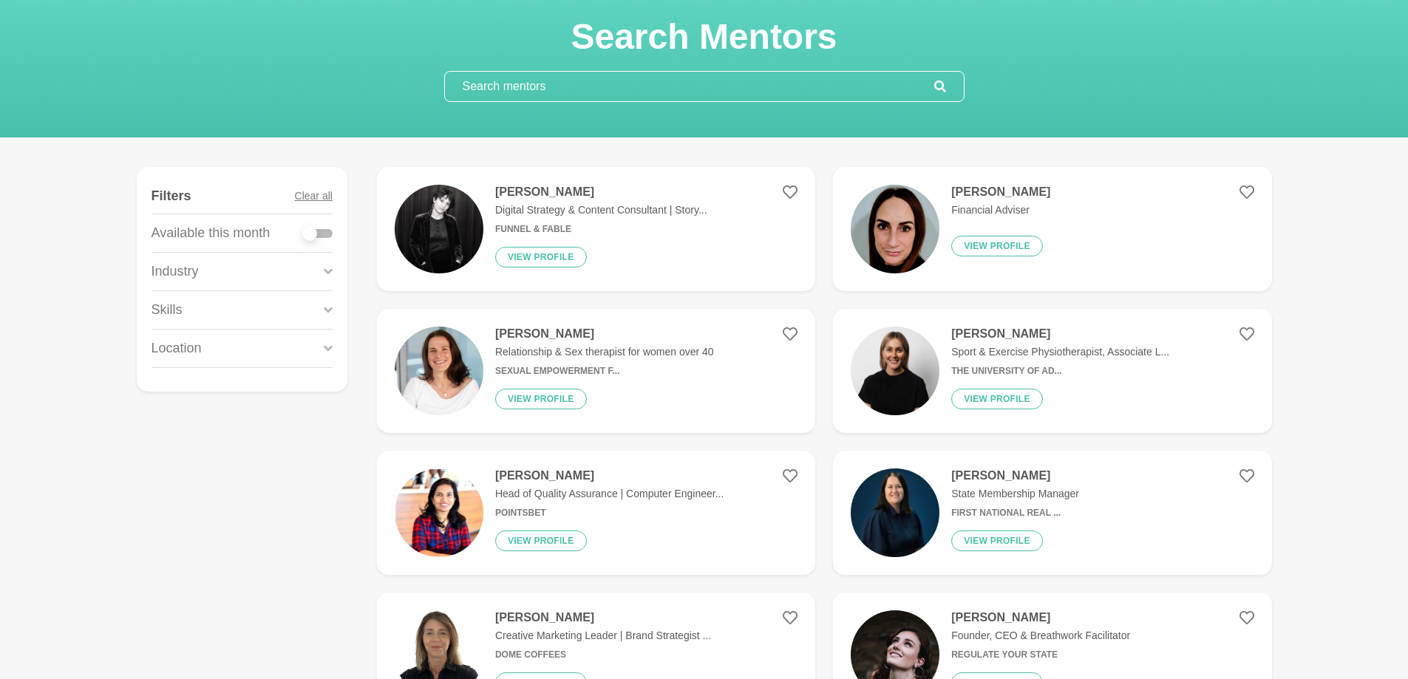
click at [992, 190] on h4 "[PERSON_NAME]" at bounding box center [1000, 192] width 99 height 15
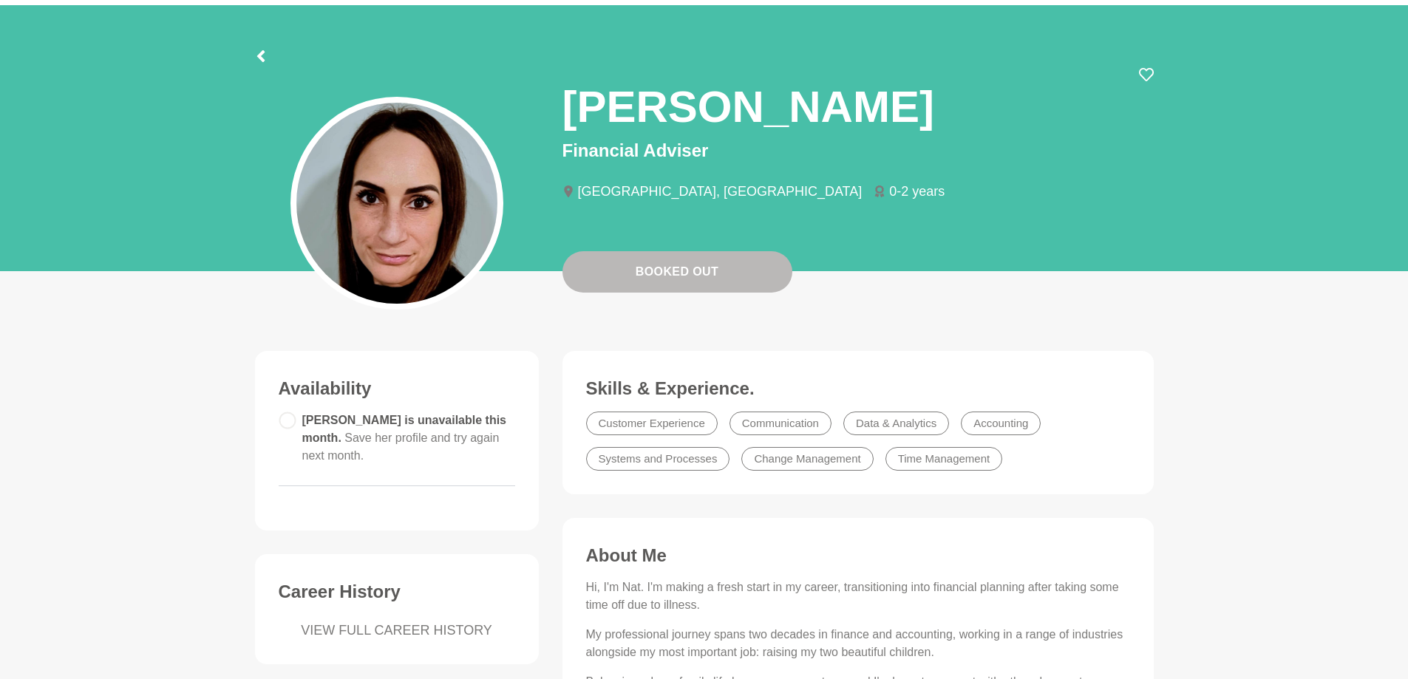
scroll to position [74, 0]
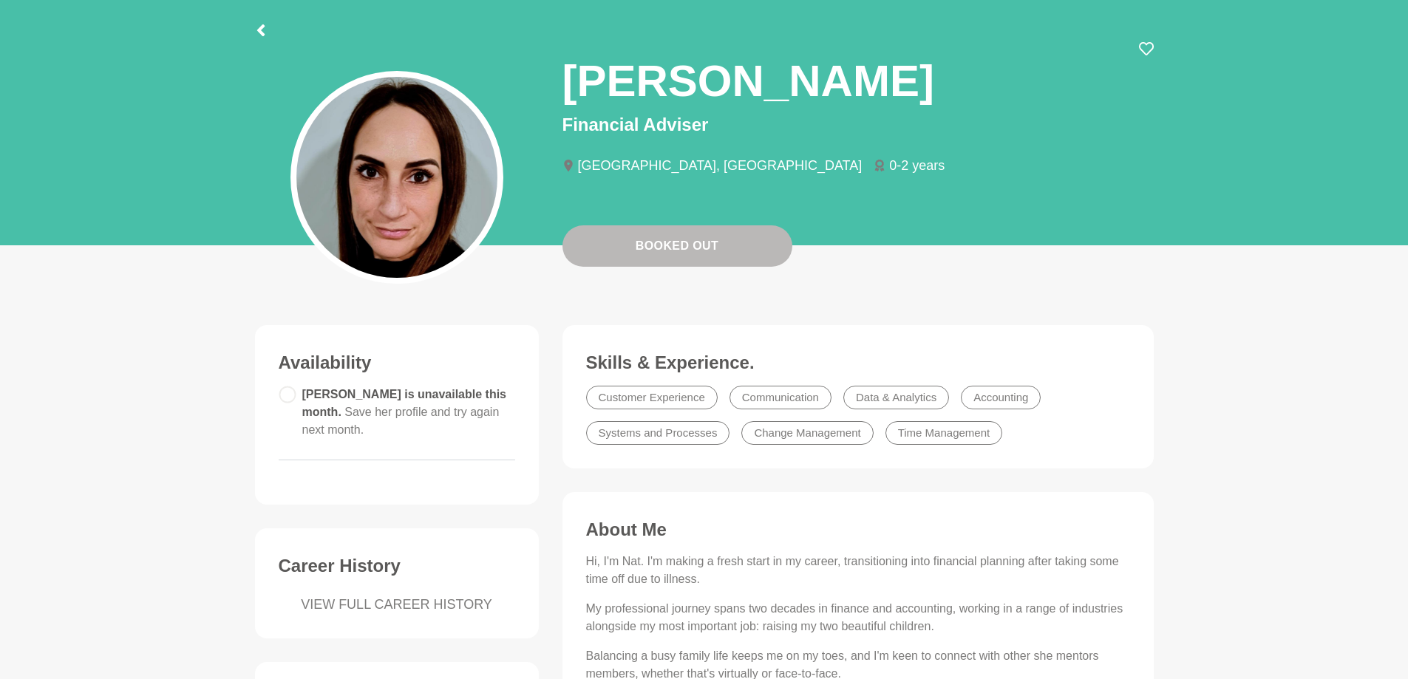
click at [293, 395] on circle at bounding box center [287, 394] width 16 height 16
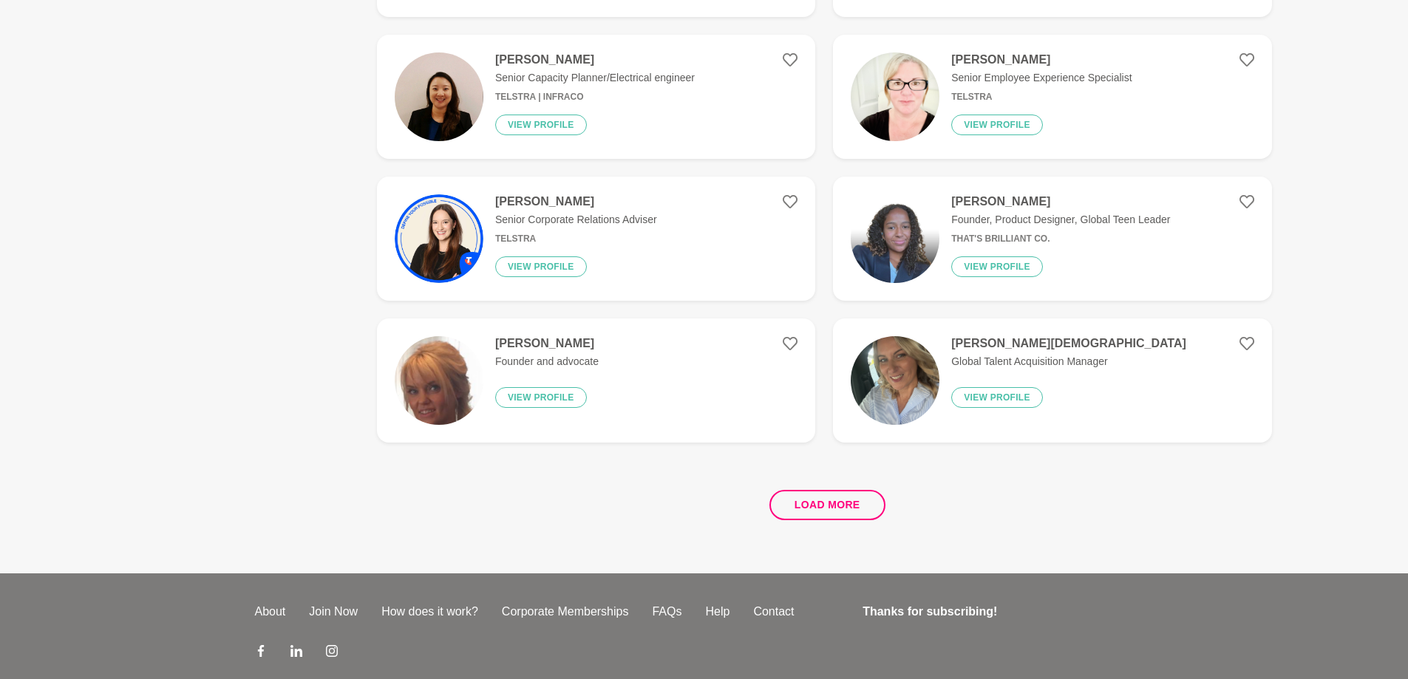
scroll to position [2660, 0]
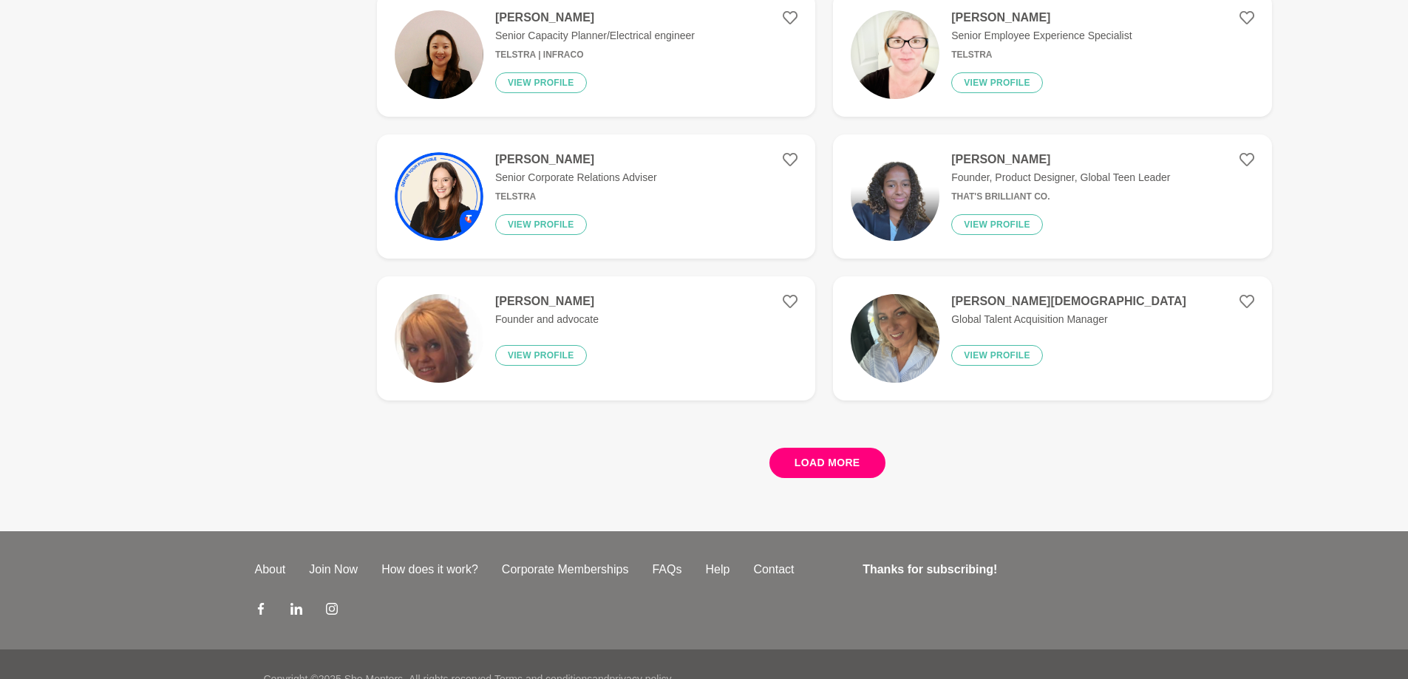
click at [831, 460] on button "Load more" at bounding box center [827, 463] width 116 height 30
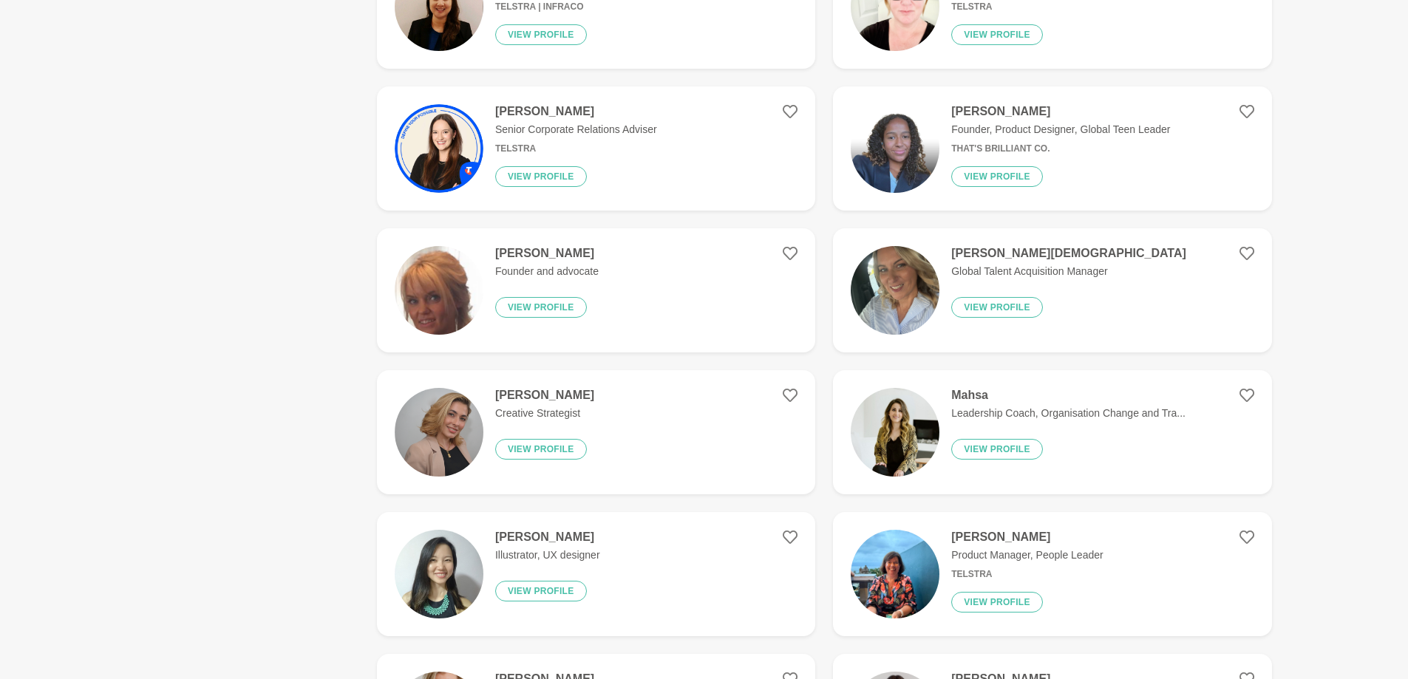
scroll to position [2734, 0]
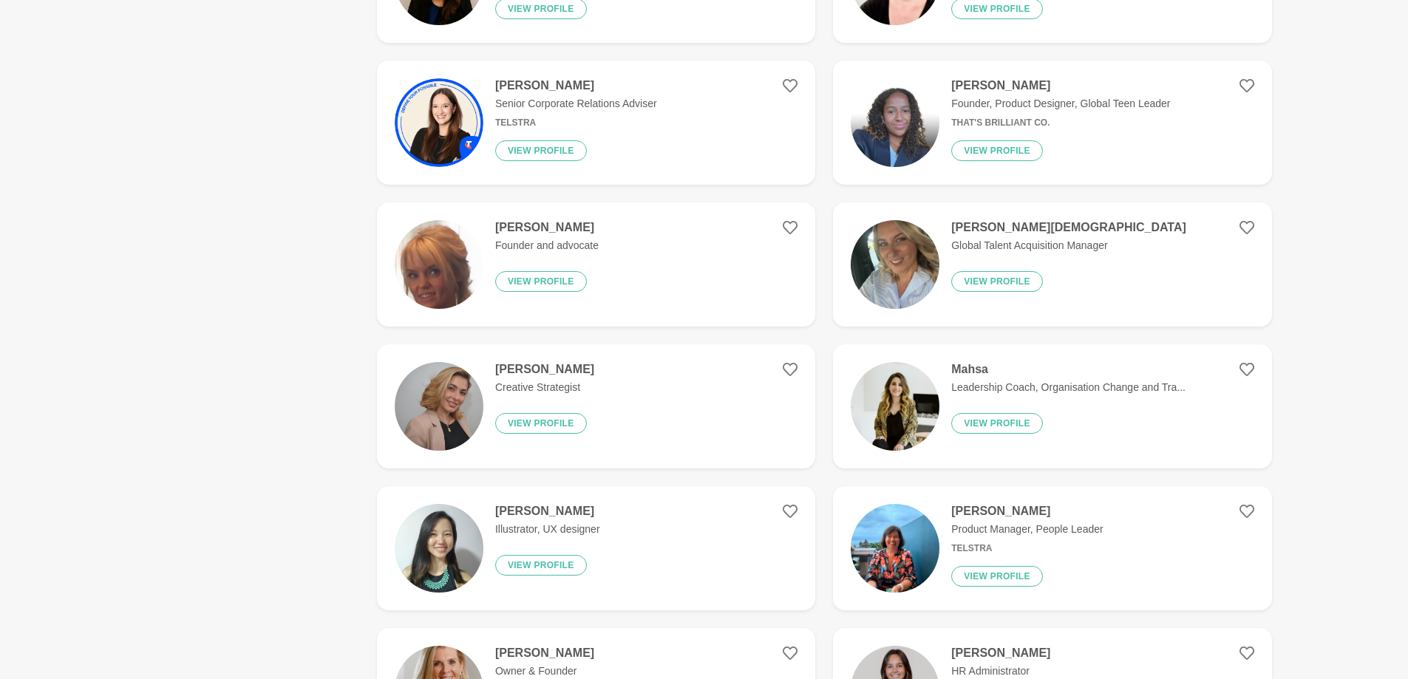
click at [556, 365] on h4 "[PERSON_NAME]" at bounding box center [544, 369] width 99 height 15
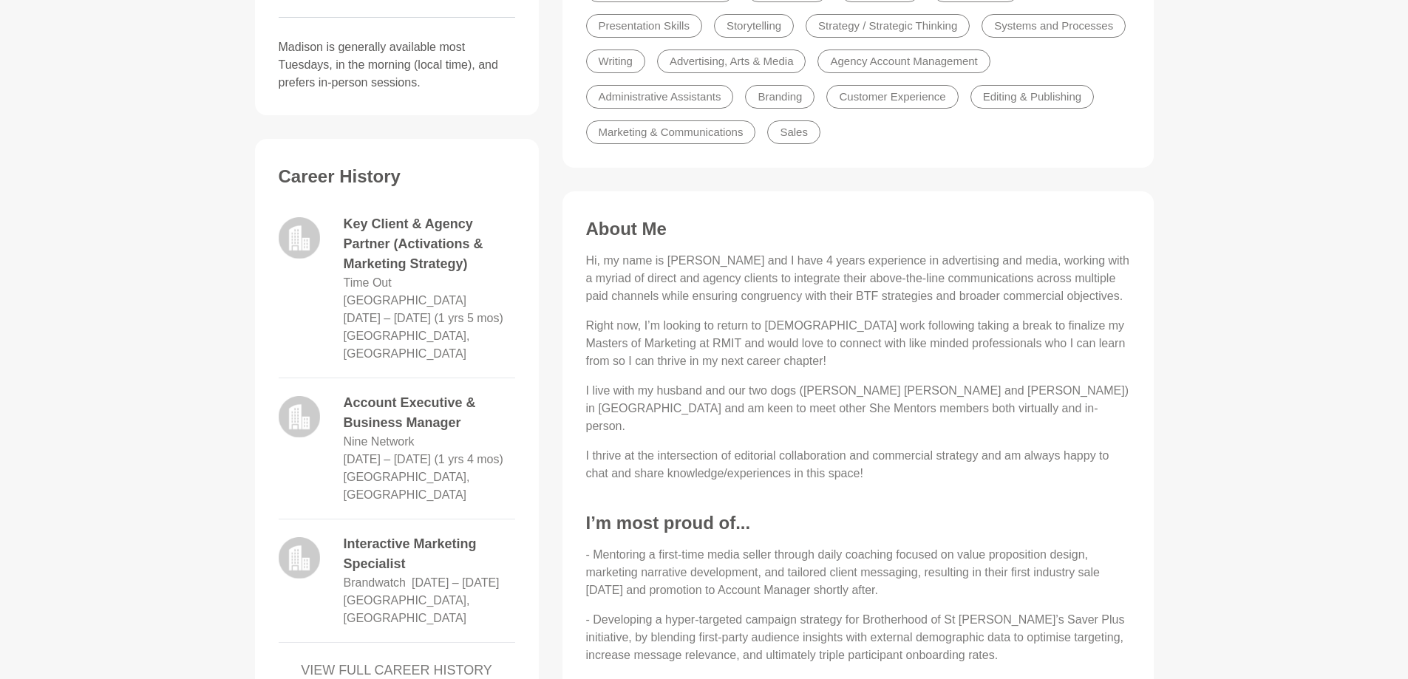
scroll to position [517, 0]
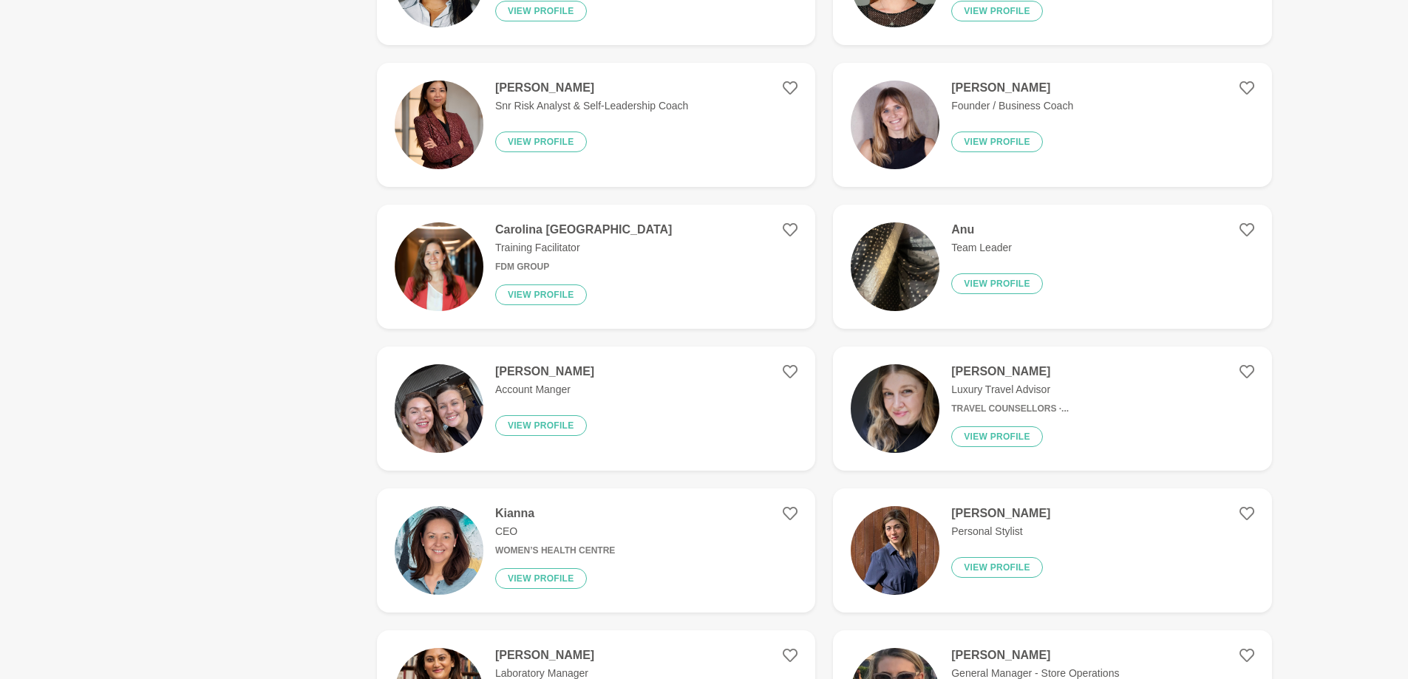
scroll to position [1773, 0]
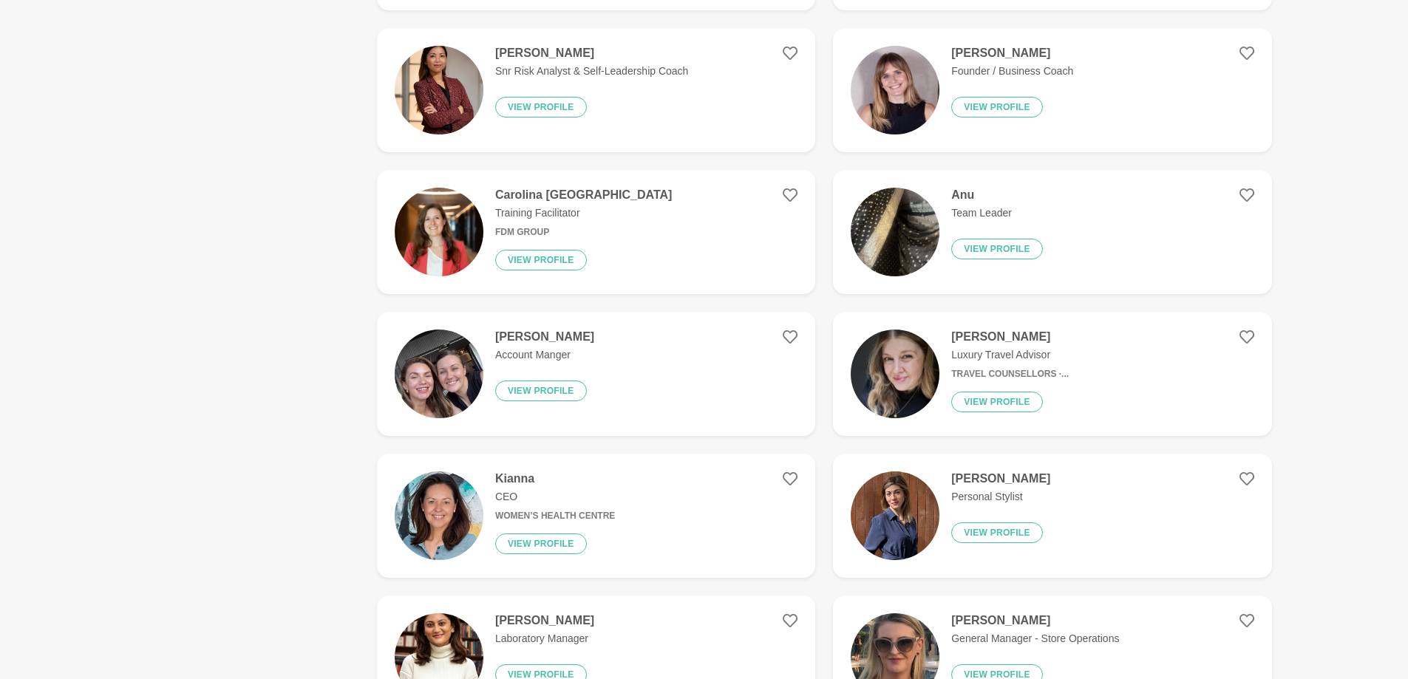
click at [528, 513] on h6 "Women’s Health Centre" at bounding box center [555, 516] width 120 height 11
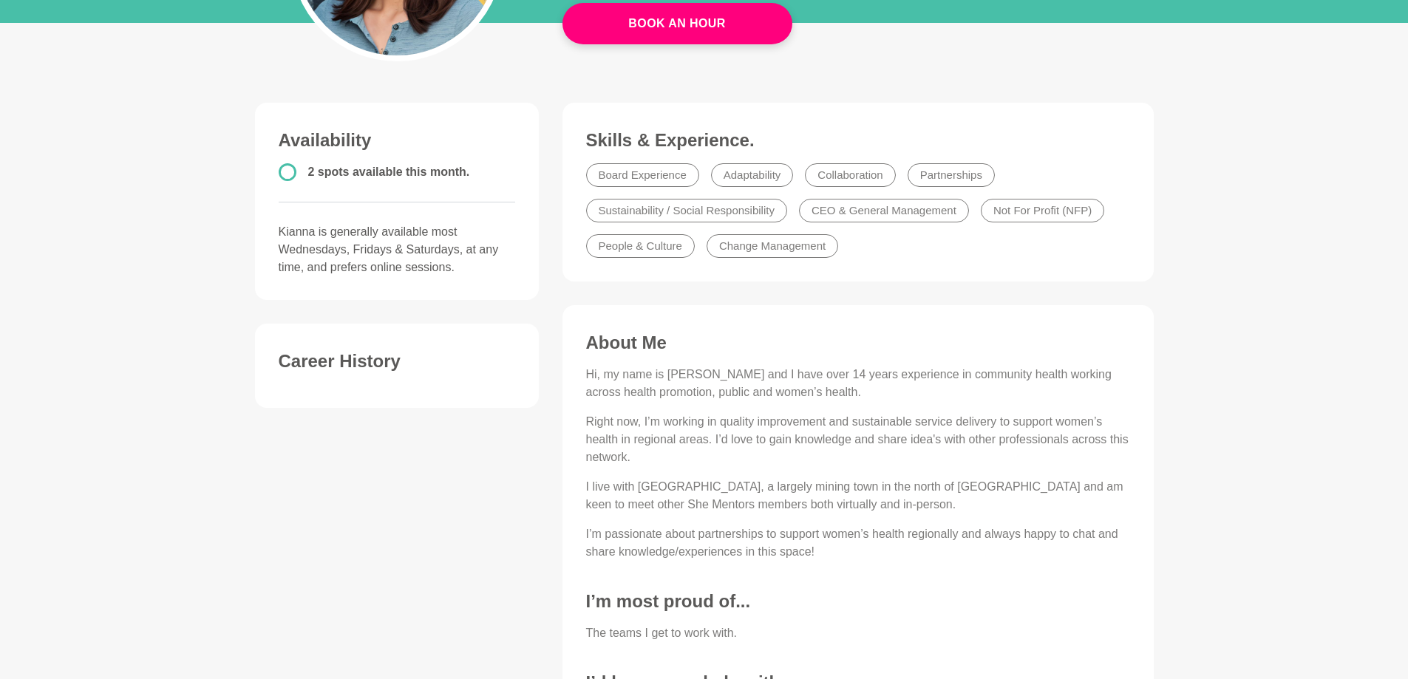
scroll to position [296, 0]
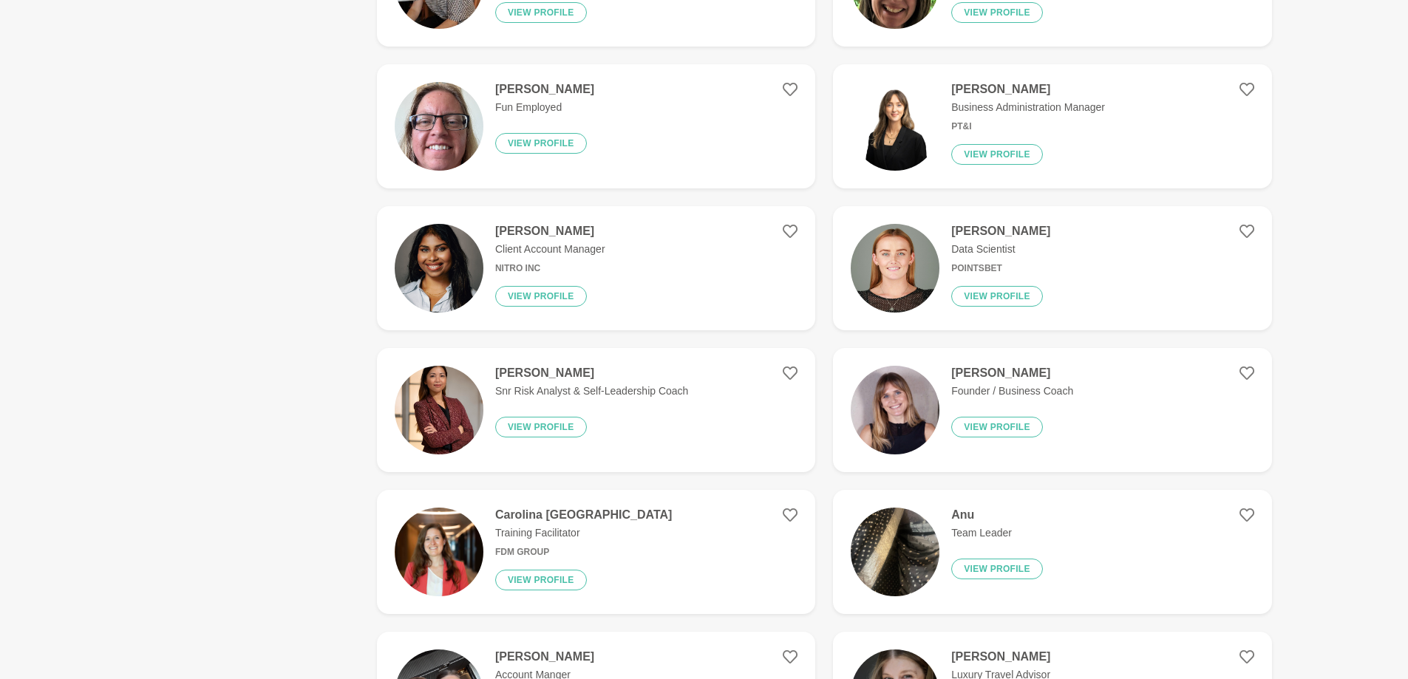
scroll to position [1552, 0]
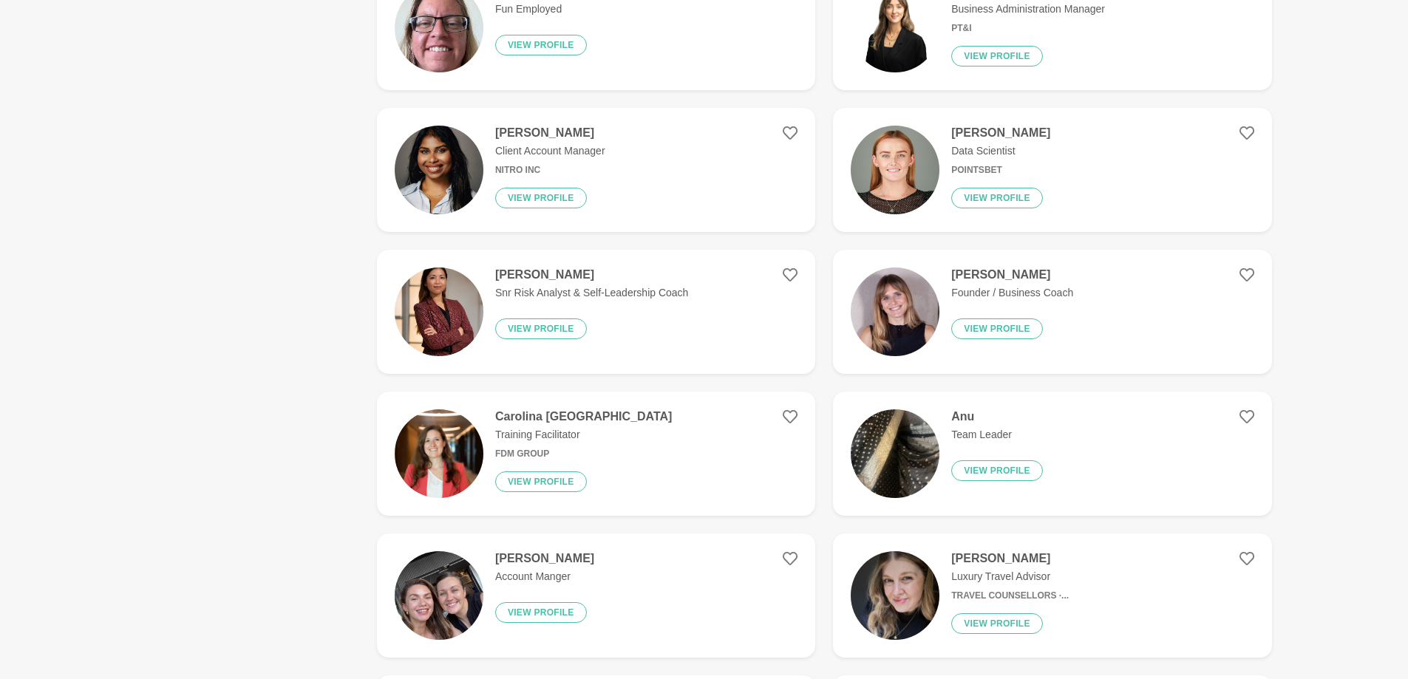
click at [533, 139] on h4 "[PERSON_NAME]" at bounding box center [550, 133] width 110 height 15
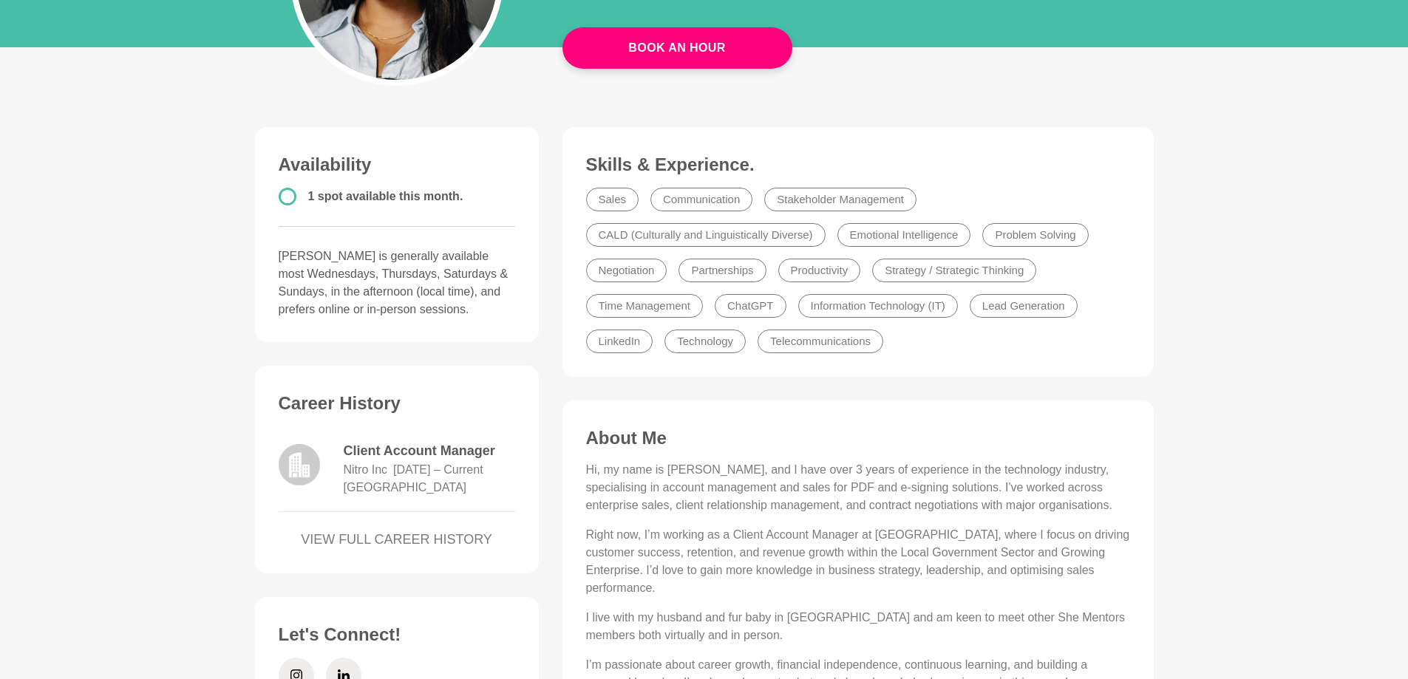
scroll to position [296, 0]
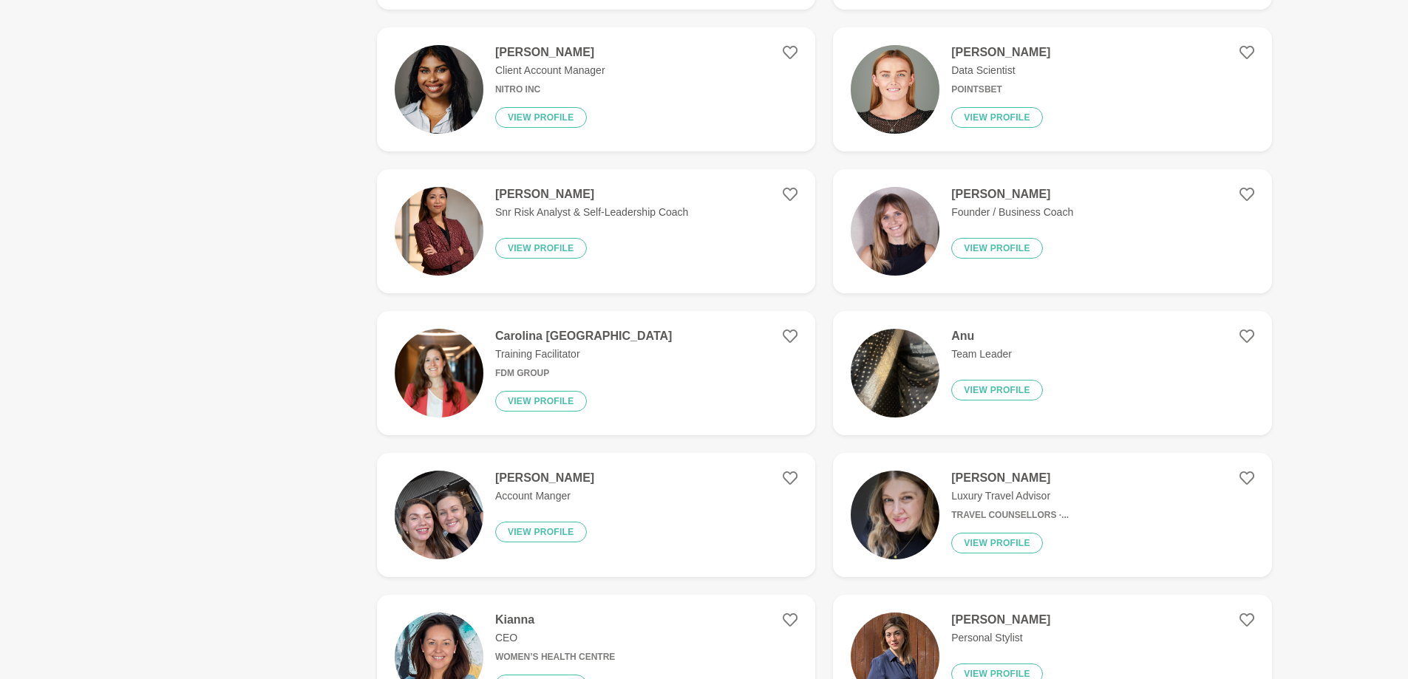
scroll to position [1625, 0]
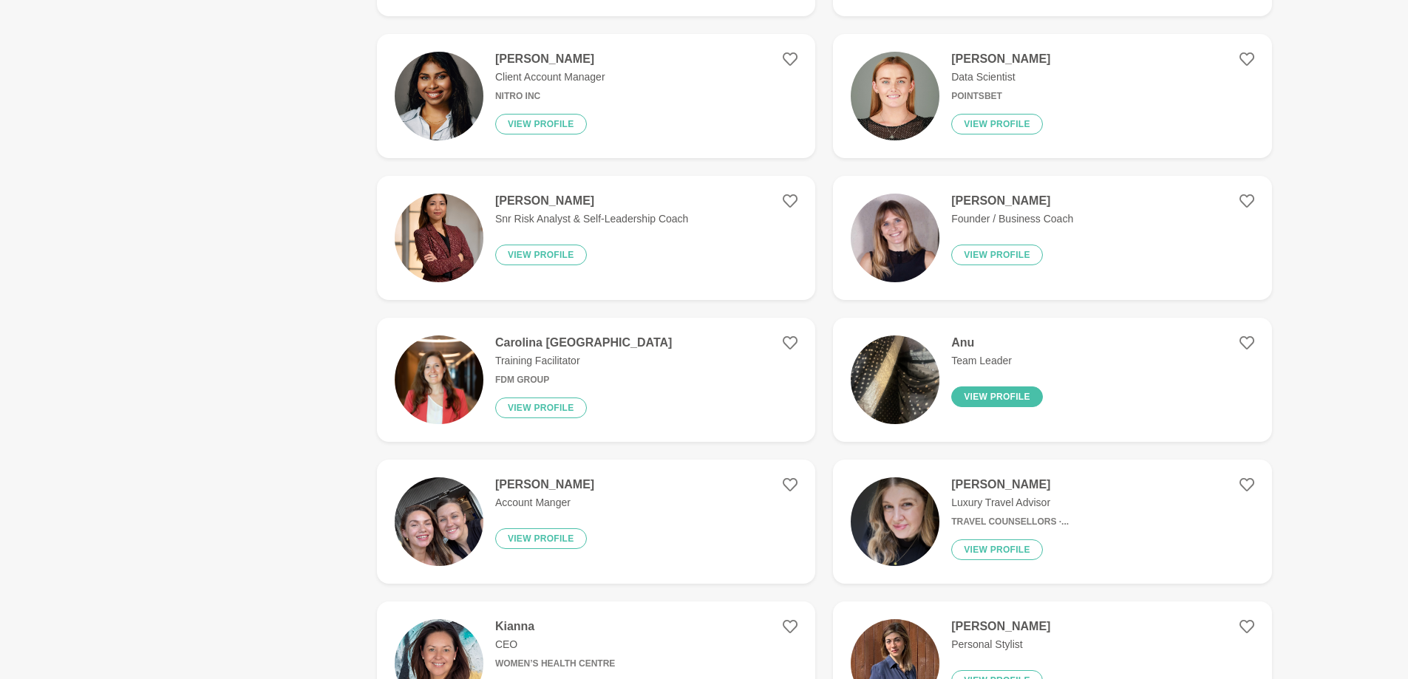
click at [1005, 389] on button "View profile" at bounding box center [997, 396] width 92 height 21
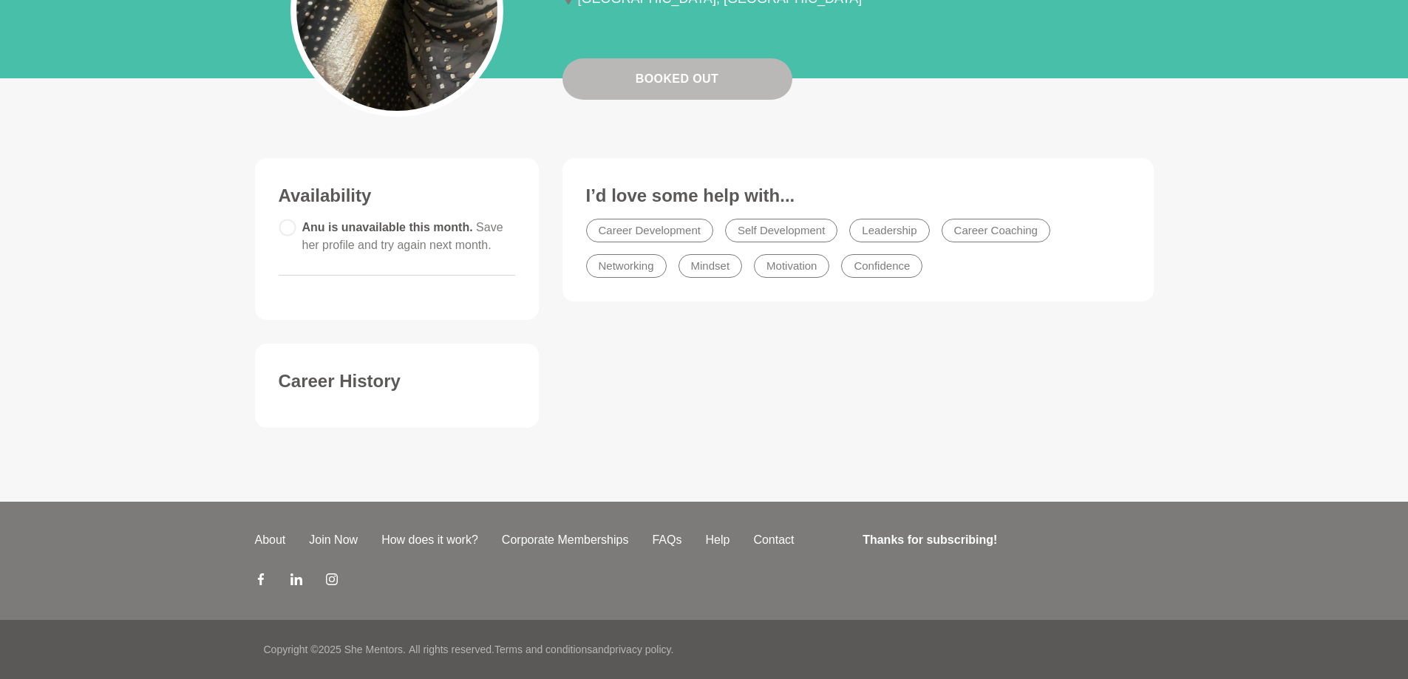
scroll to position [167, 0]
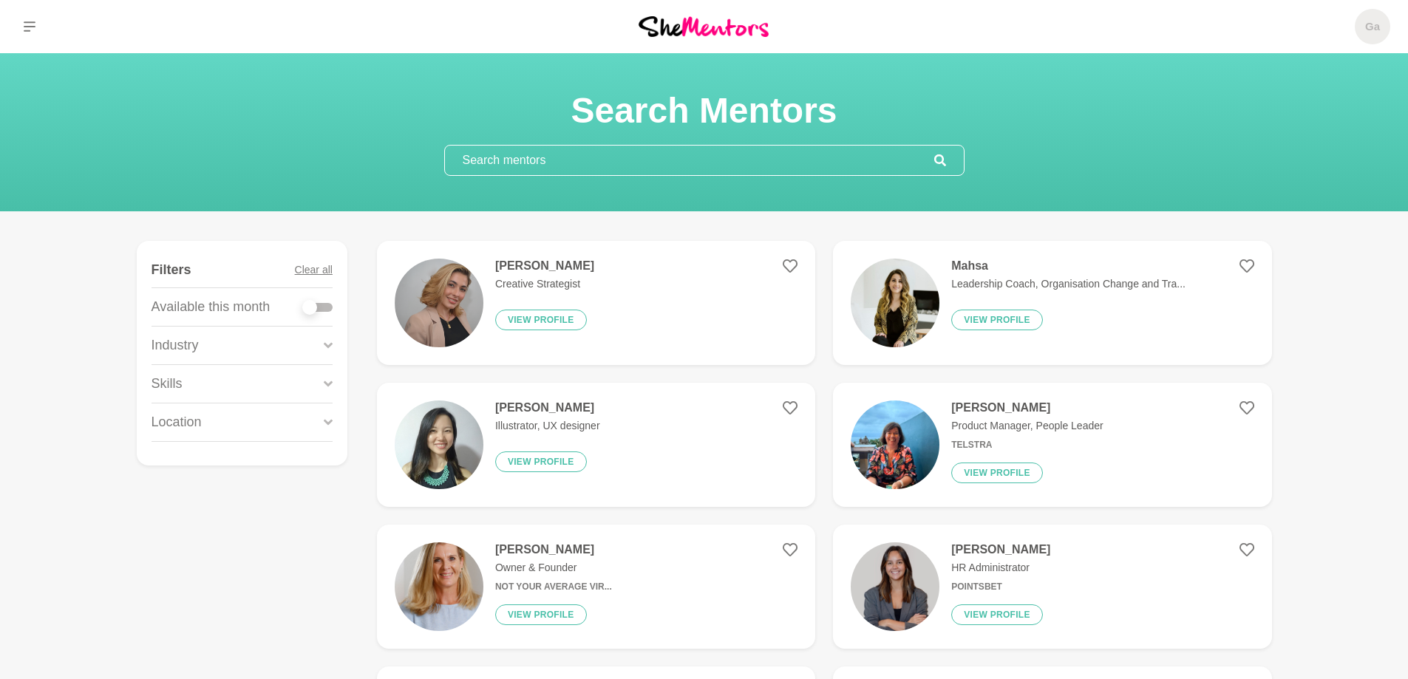
click at [1014, 277] on p "Leadership Coach, Organisation Change and Tra..." at bounding box center [1068, 284] width 234 height 16
click at [1243, 265] on icon at bounding box center [1246, 266] width 15 height 15
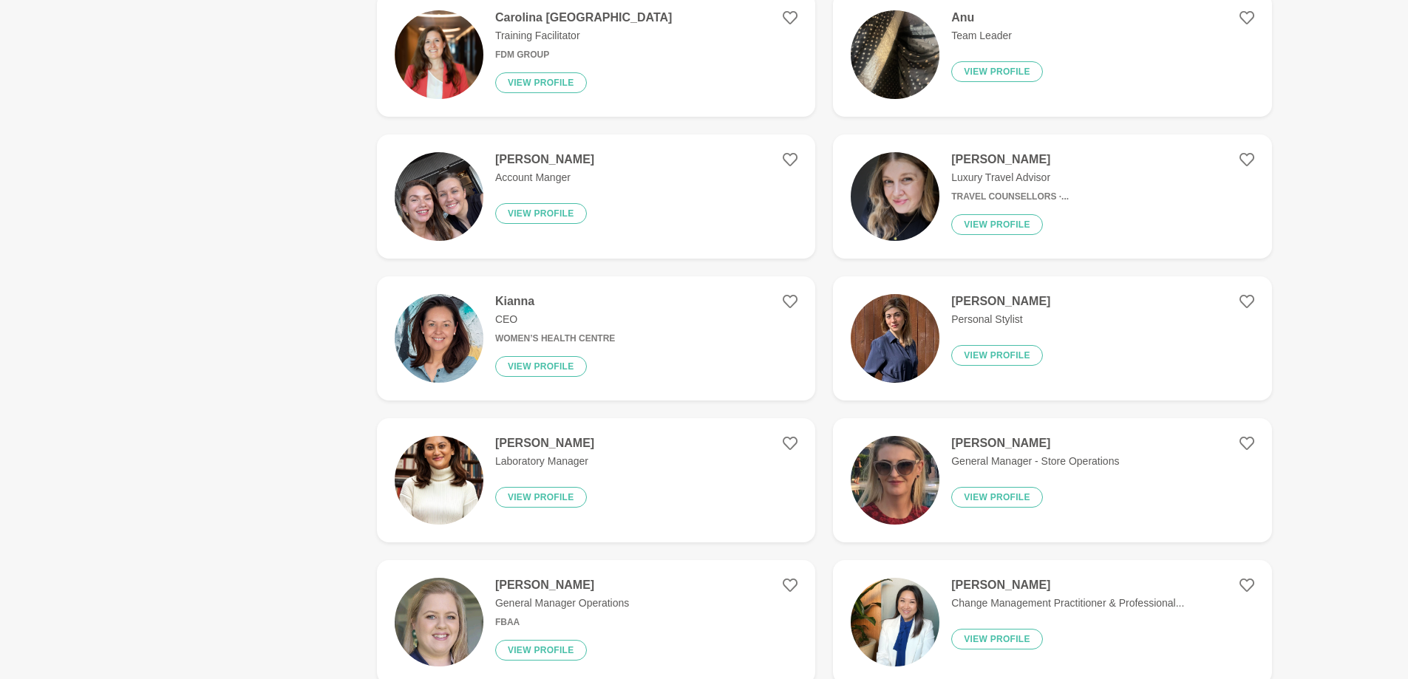
scroll to position [1995, 0]
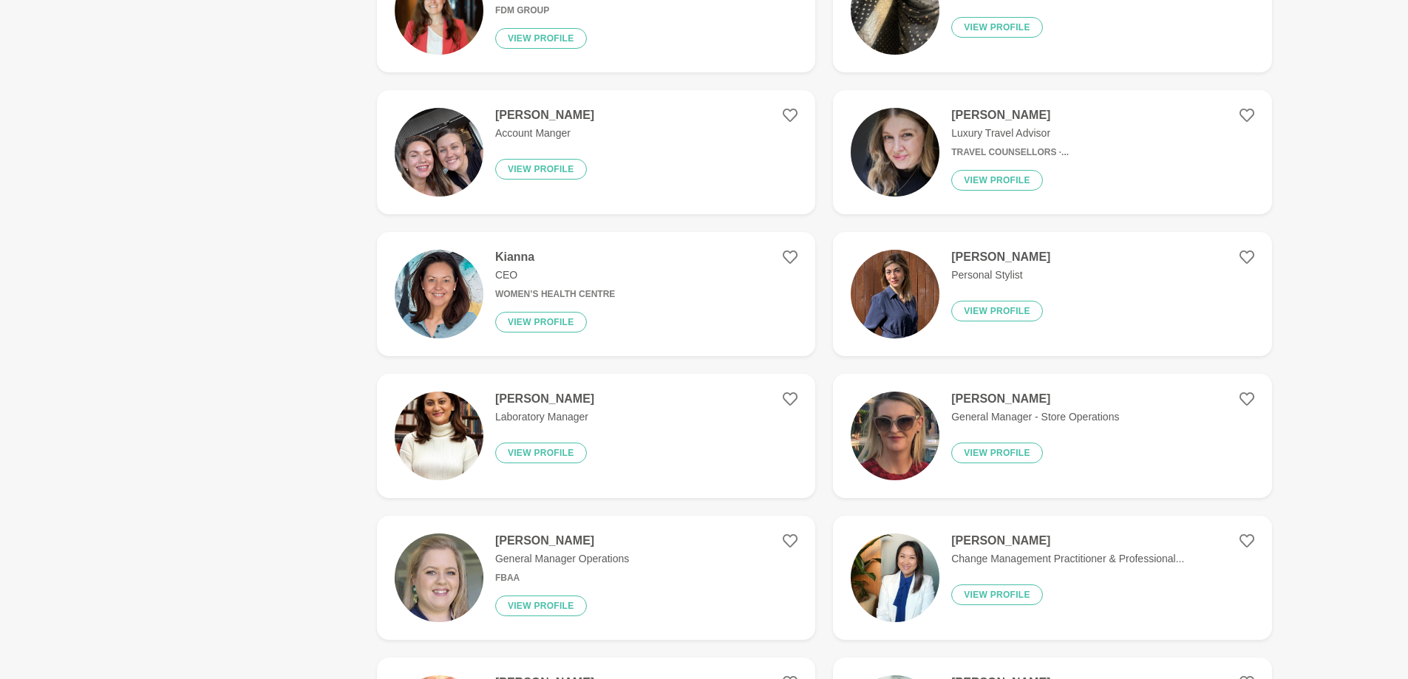
click at [1000, 255] on h4 "[PERSON_NAME]" at bounding box center [1000, 257] width 99 height 15
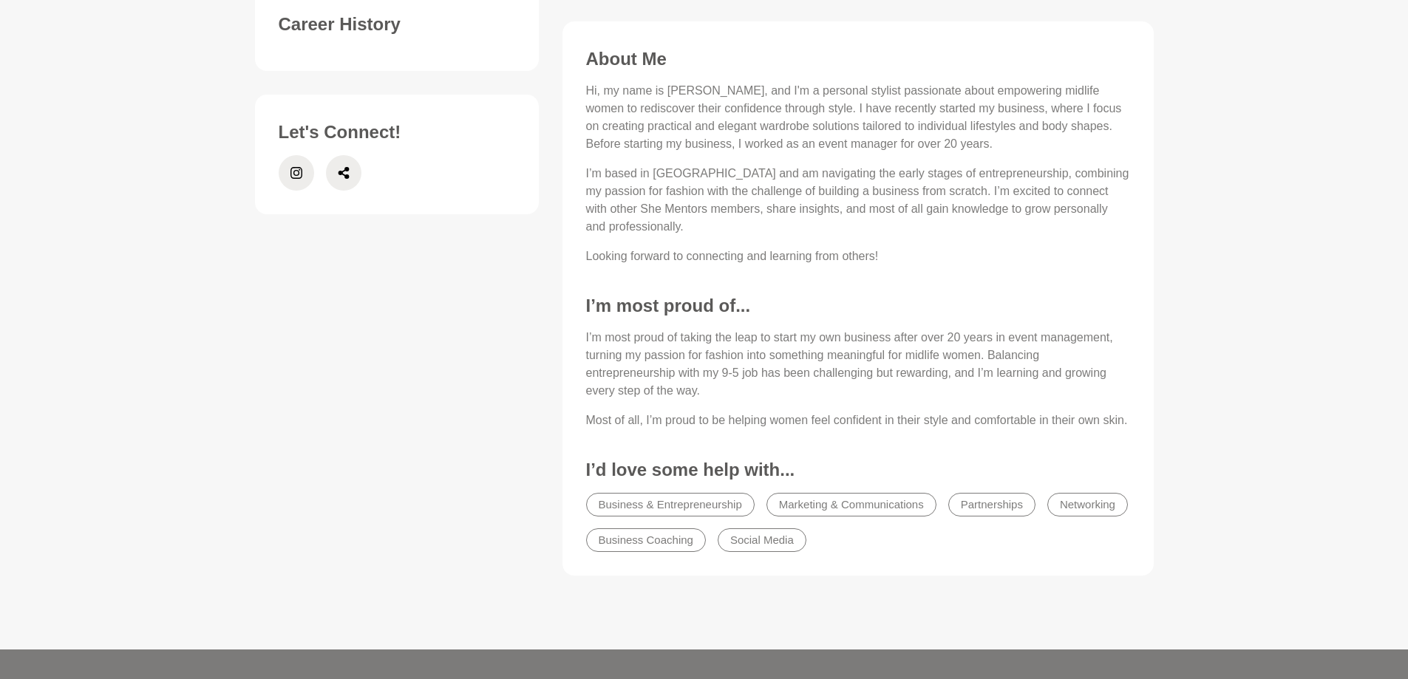
scroll to position [517, 0]
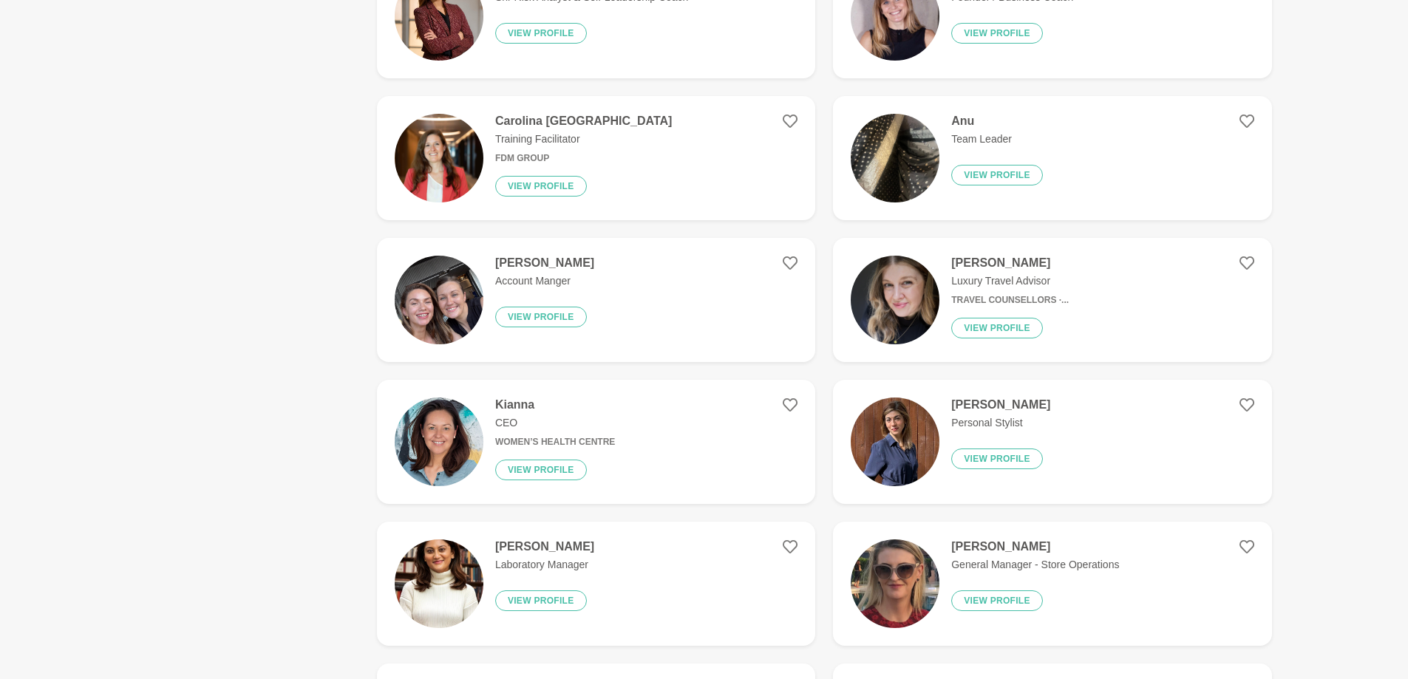
scroll to position [1921, 0]
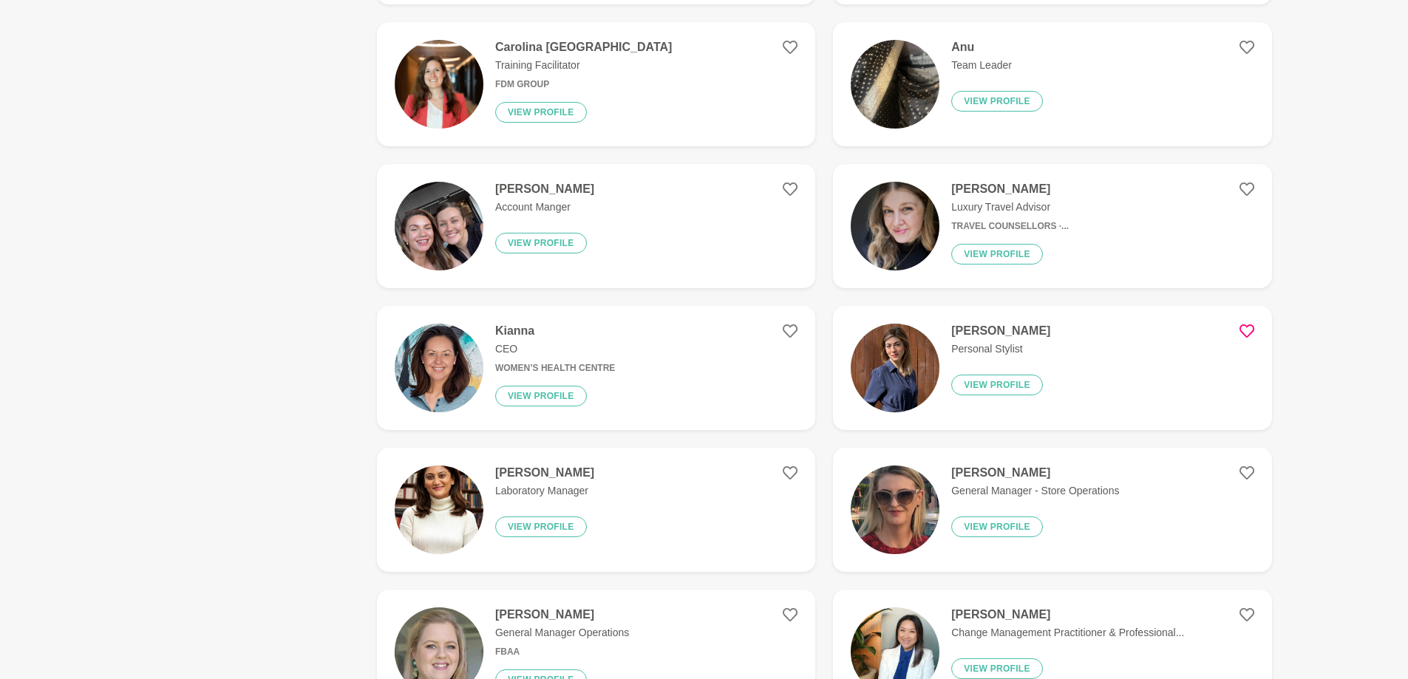
click at [1245, 327] on icon at bounding box center [1246, 330] width 15 height 13
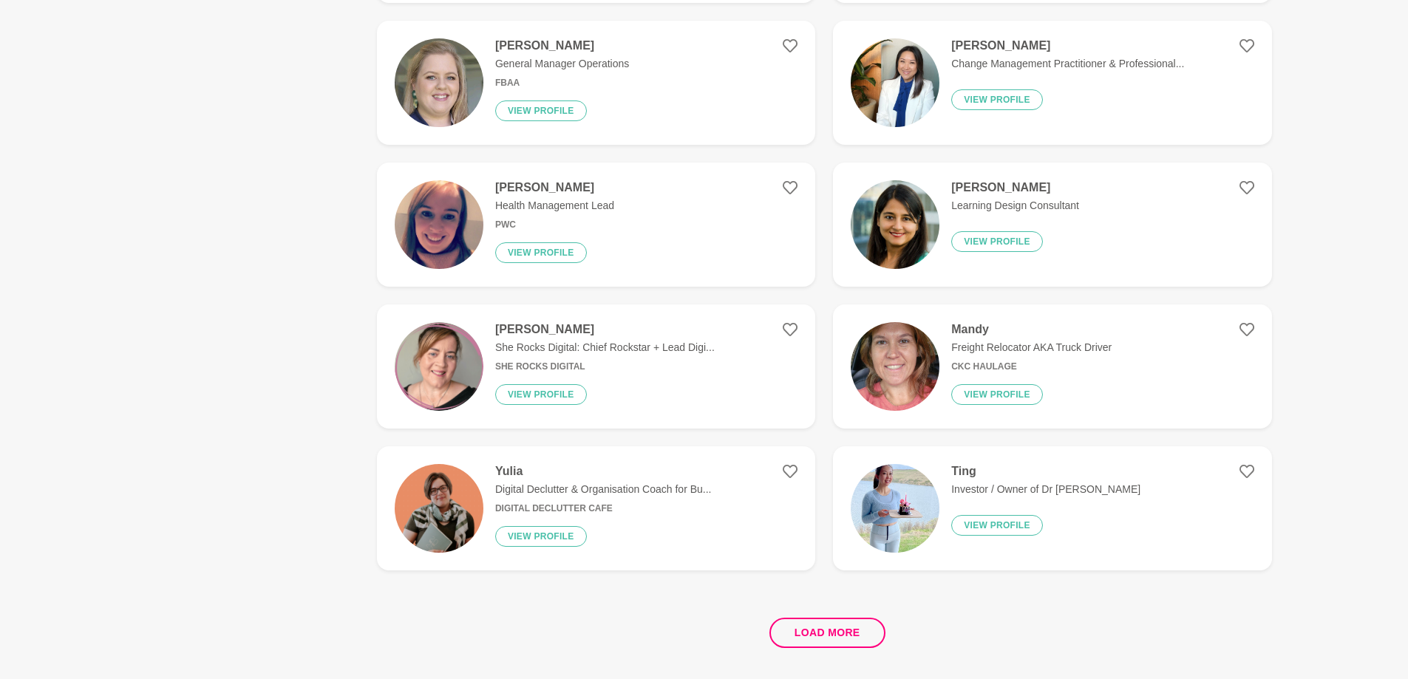
scroll to position [2512, 0]
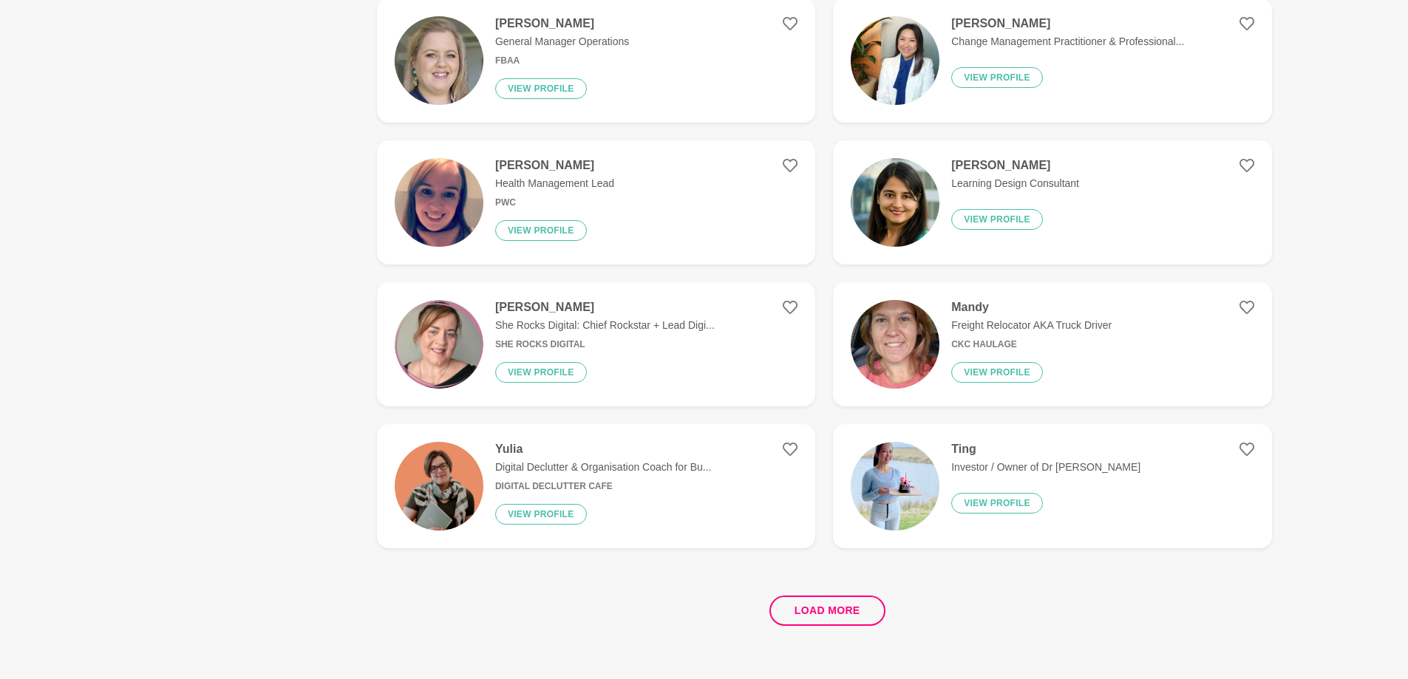
click at [1033, 462] on p "Investor / Owner of Dr [PERSON_NAME]" at bounding box center [1045, 468] width 189 height 16
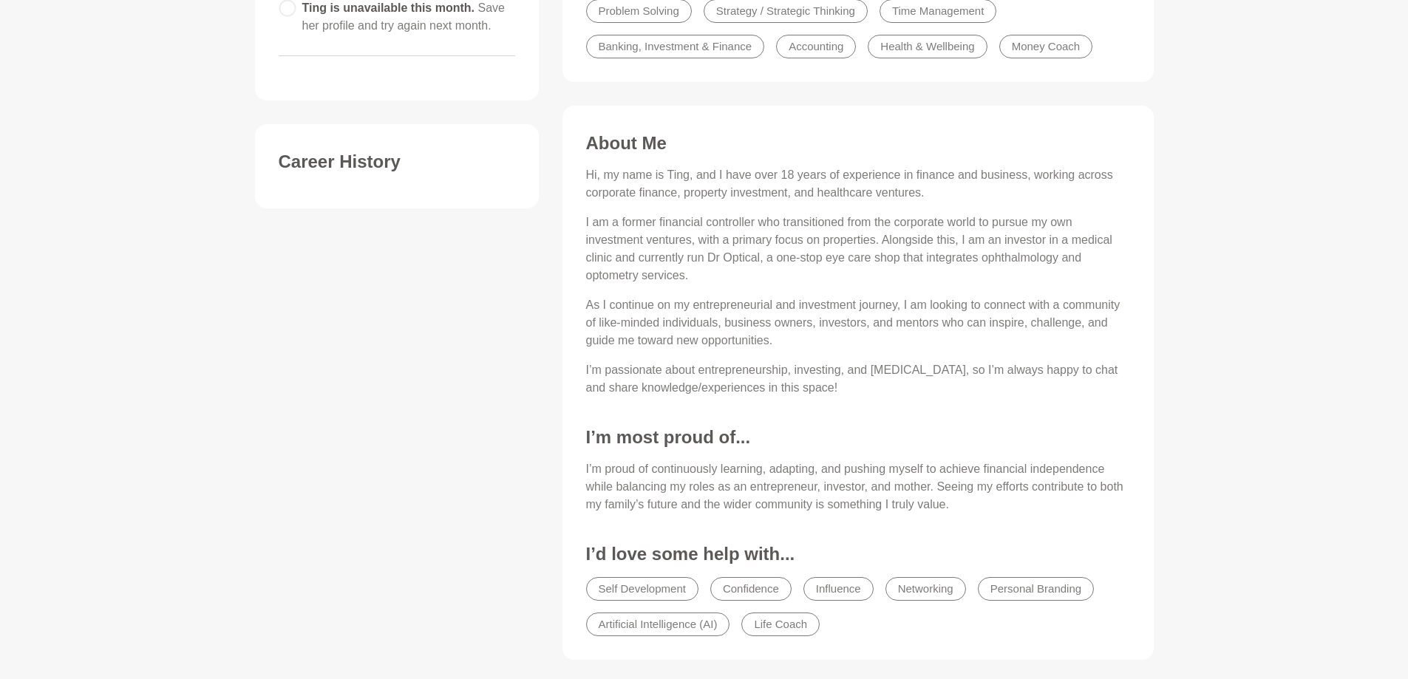
scroll to position [517, 0]
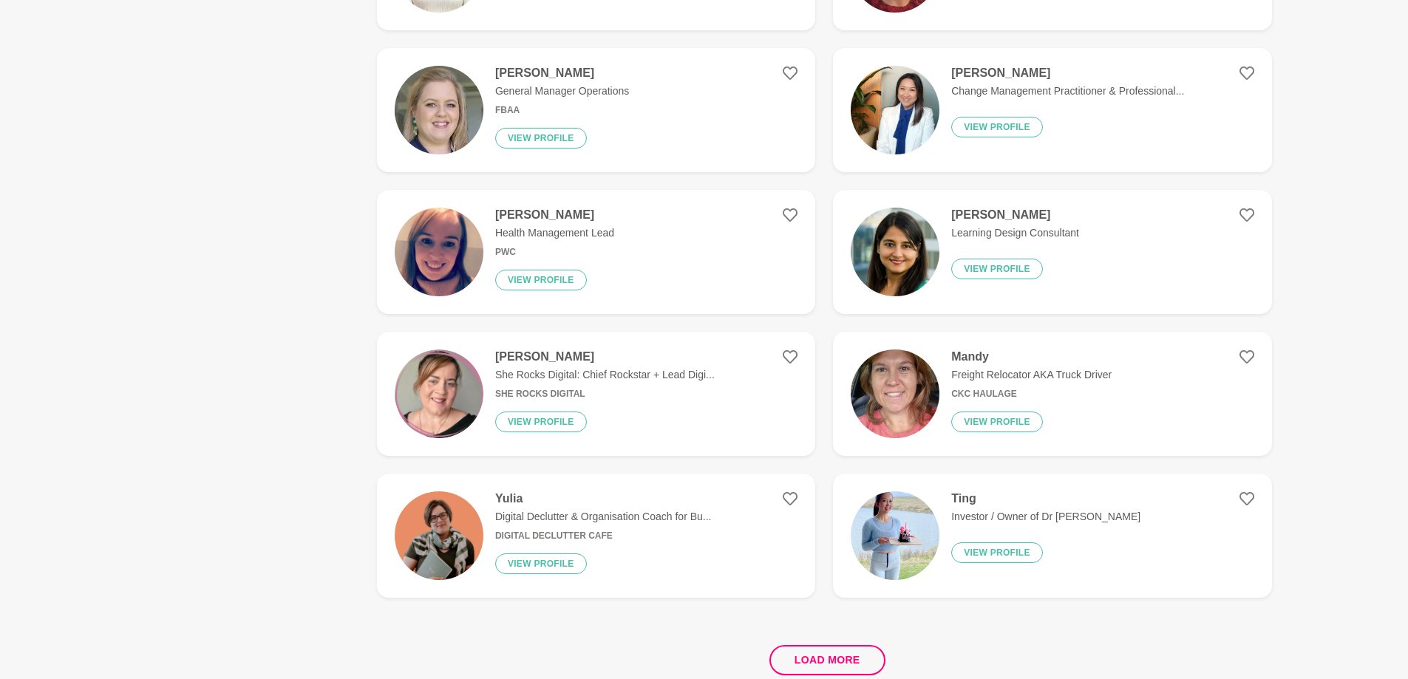
scroll to position [2660, 0]
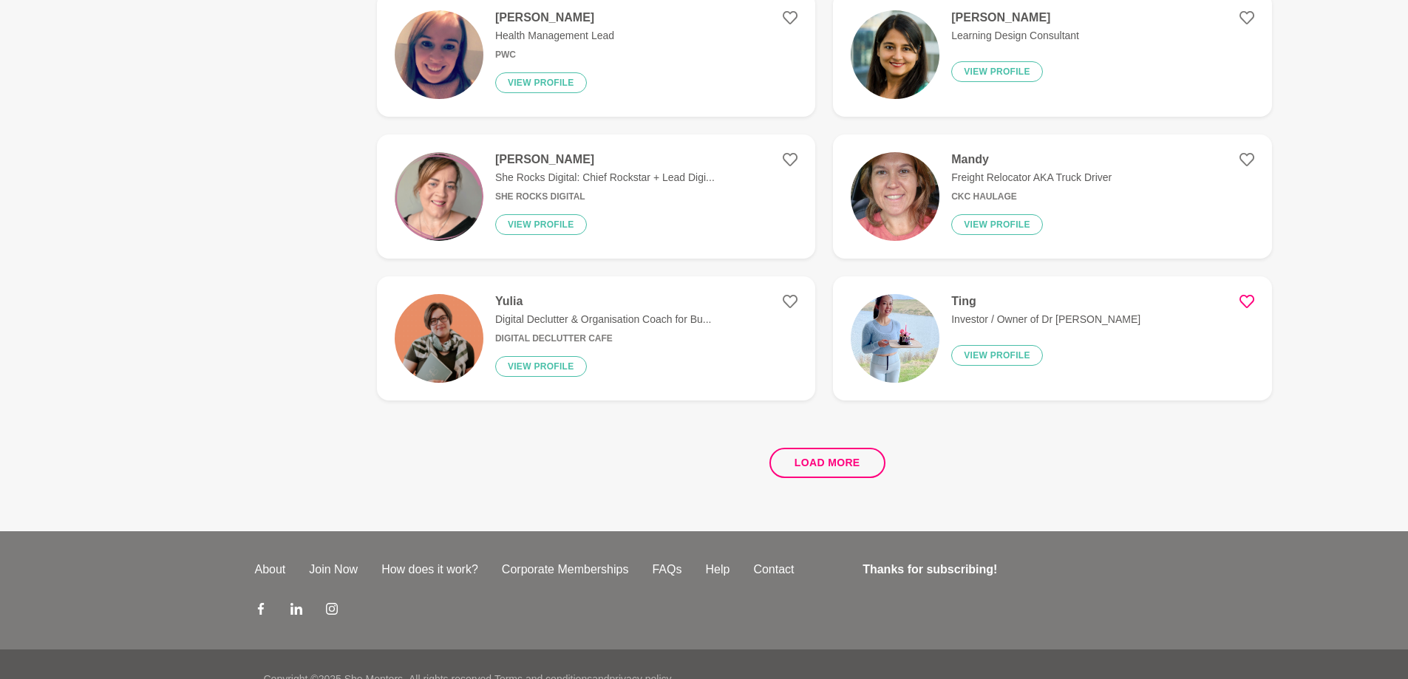
click at [1249, 296] on icon at bounding box center [1246, 301] width 15 height 15
click at [788, 298] on icon at bounding box center [789, 301] width 15 height 15
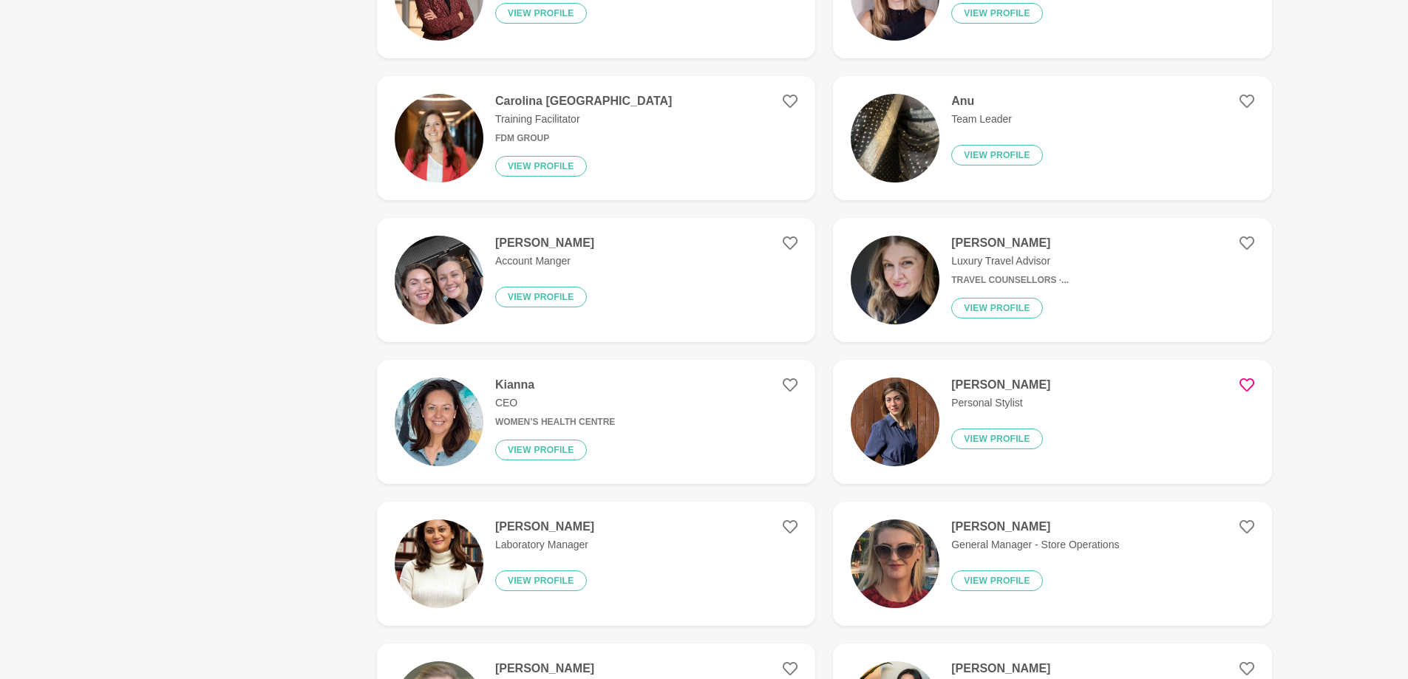
scroll to position [1847, 0]
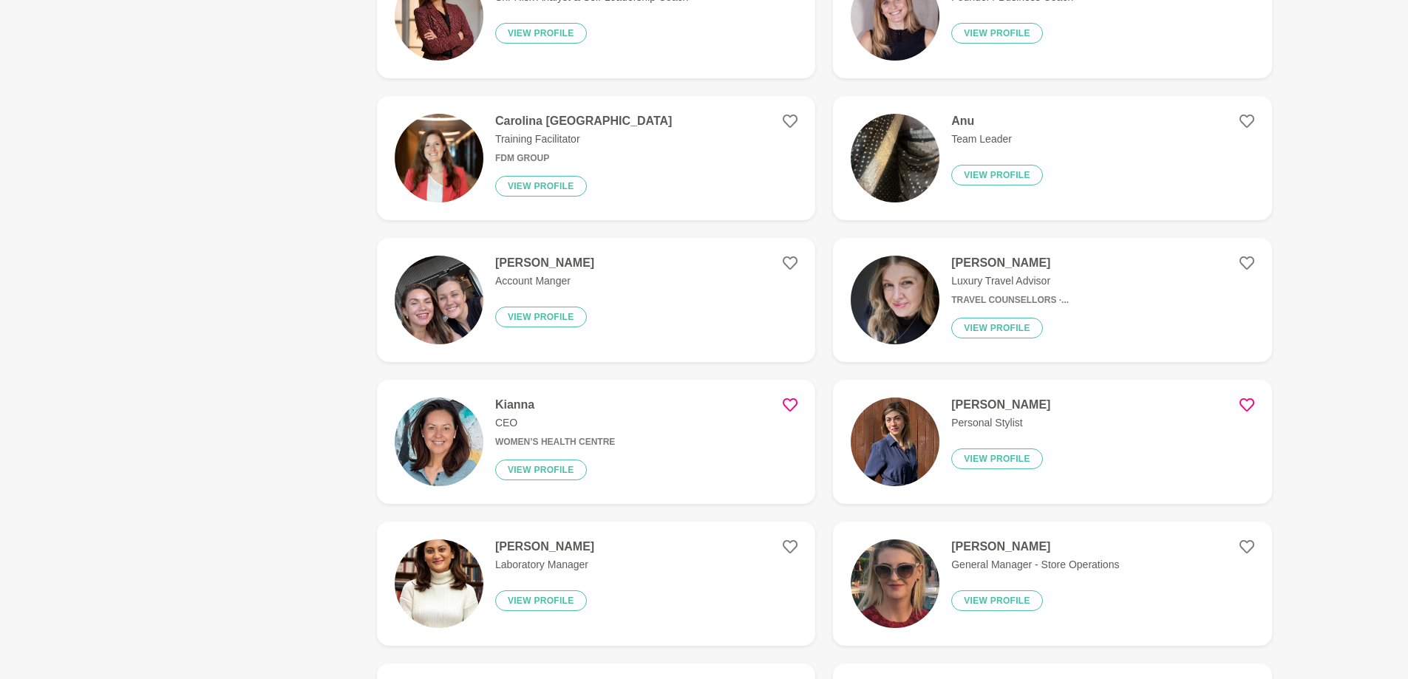
click at [791, 399] on icon at bounding box center [789, 404] width 15 height 15
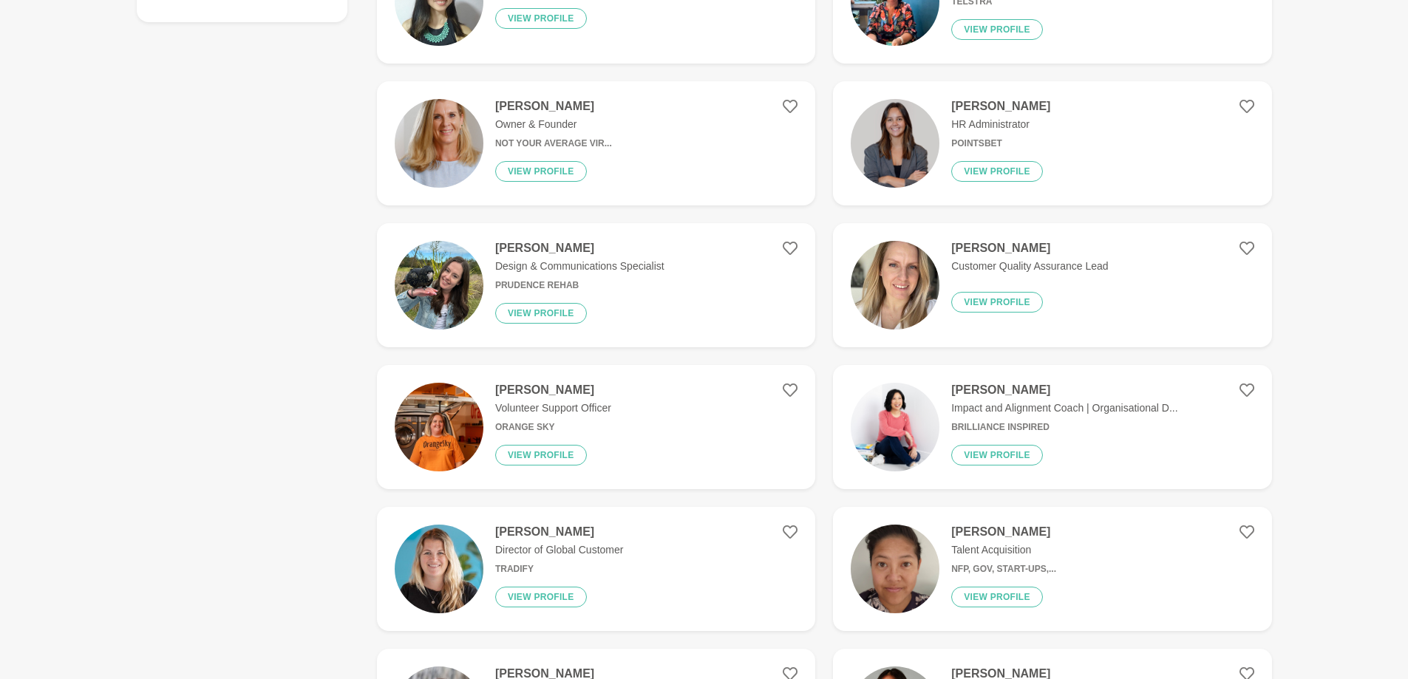
scroll to position [369, 0]
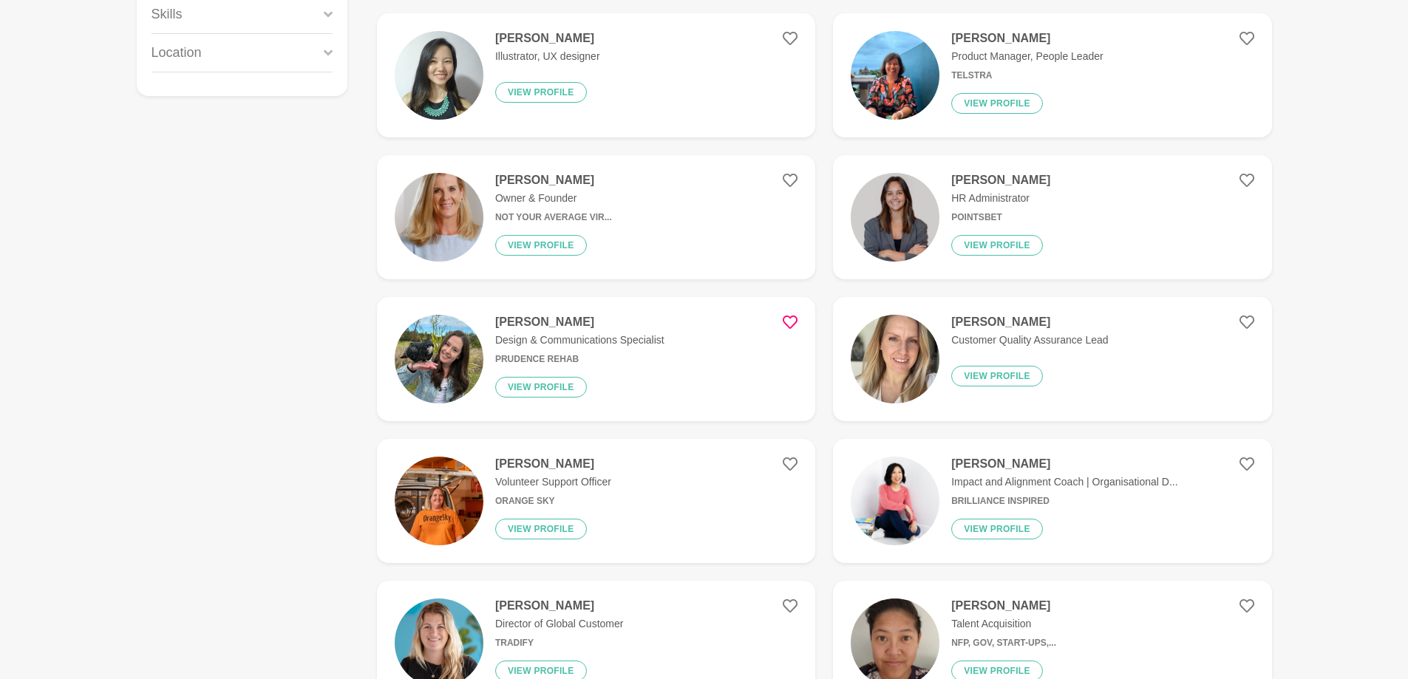
click at [794, 318] on icon at bounding box center [789, 322] width 15 height 15
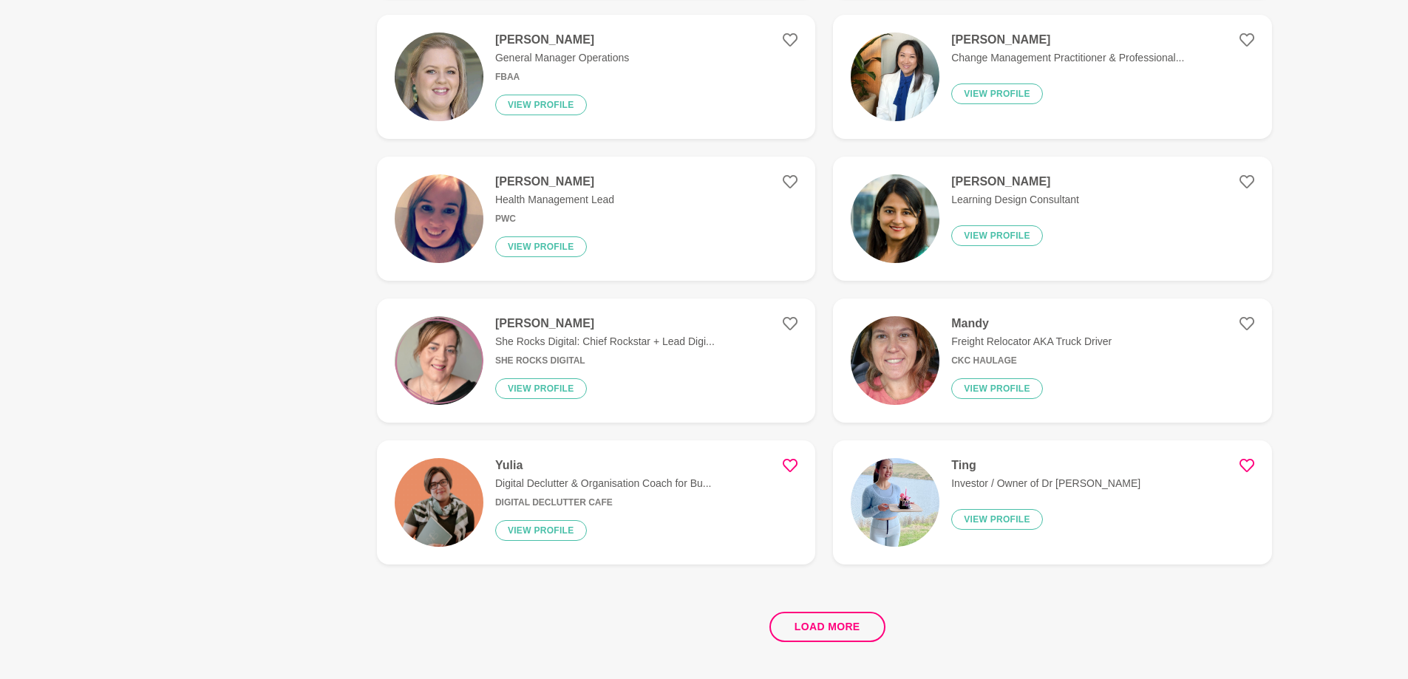
scroll to position [2689, 0]
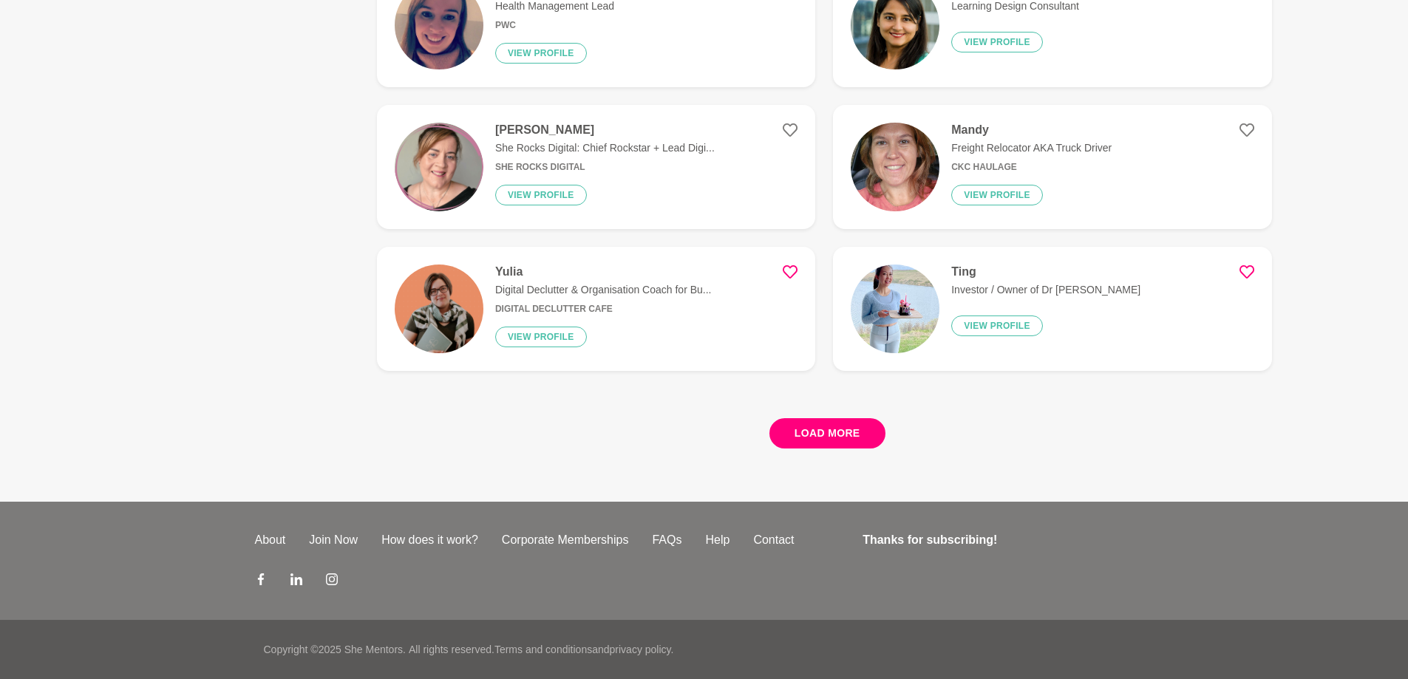
click at [828, 424] on button "Load more" at bounding box center [827, 433] width 116 height 30
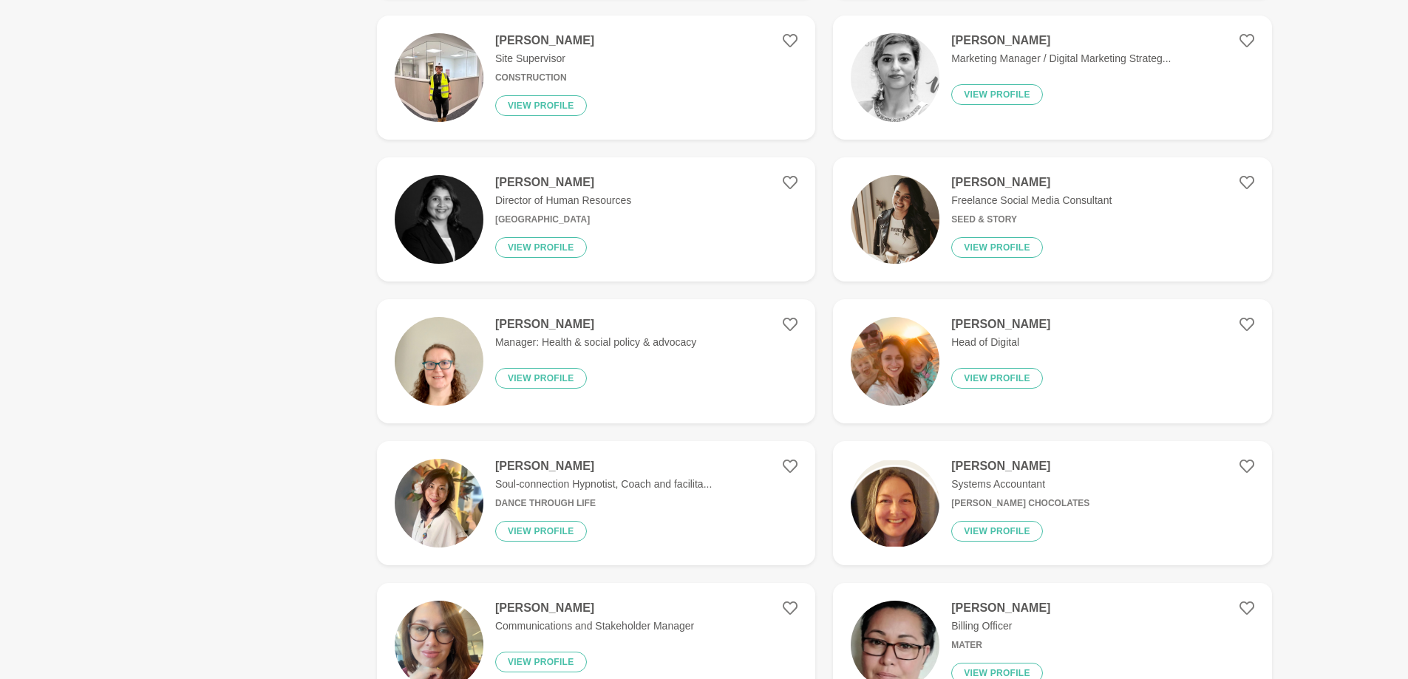
scroll to position [4241, 0]
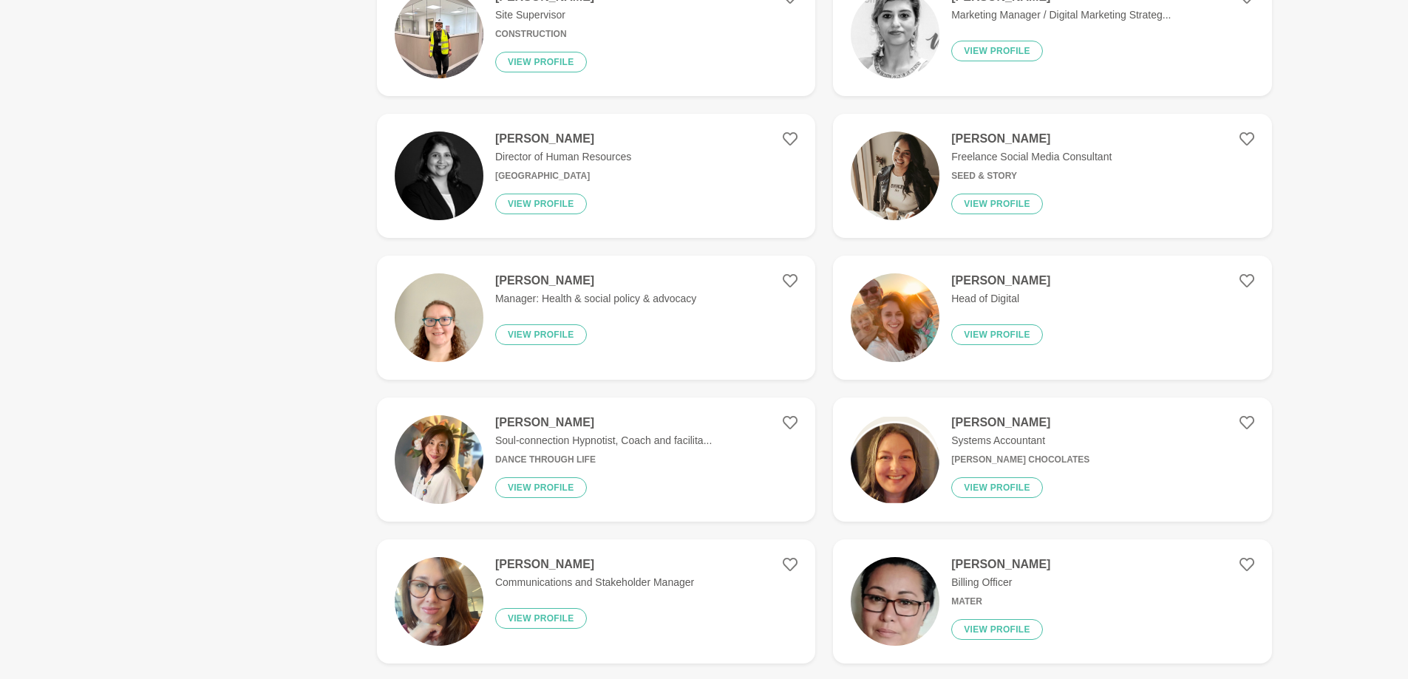
click at [647, 435] on p "Soul-connection Hypnotist, Coach and facilita..." at bounding box center [603, 441] width 216 height 16
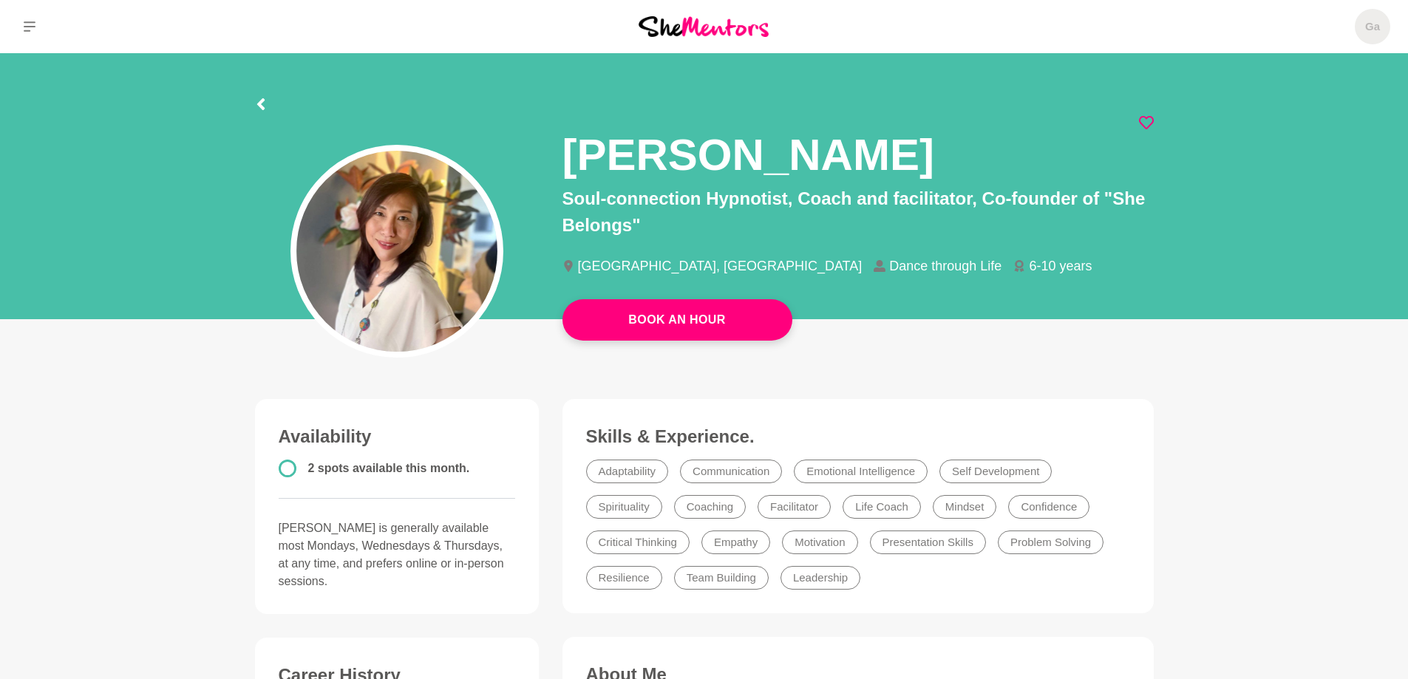
click at [1149, 125] on icon at bounding box center [1146, 122] width 15 height 13
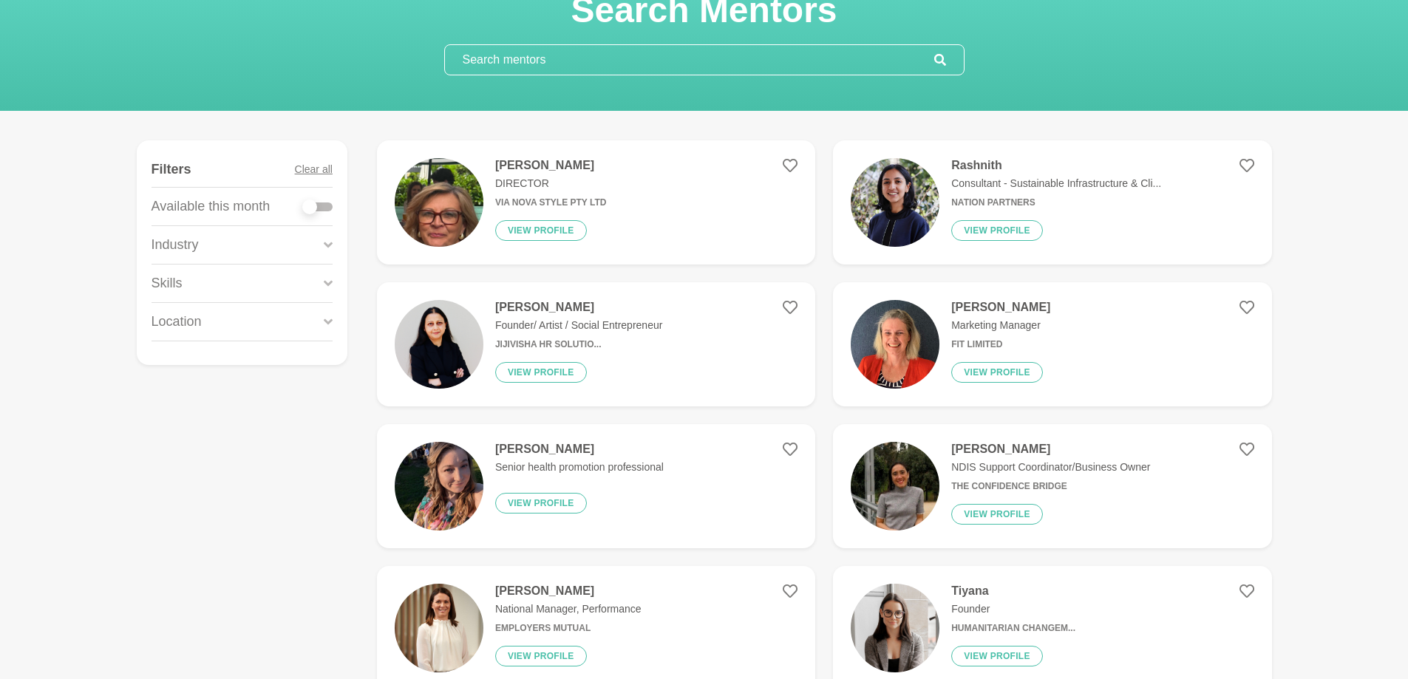
scroll to position [74, 0]
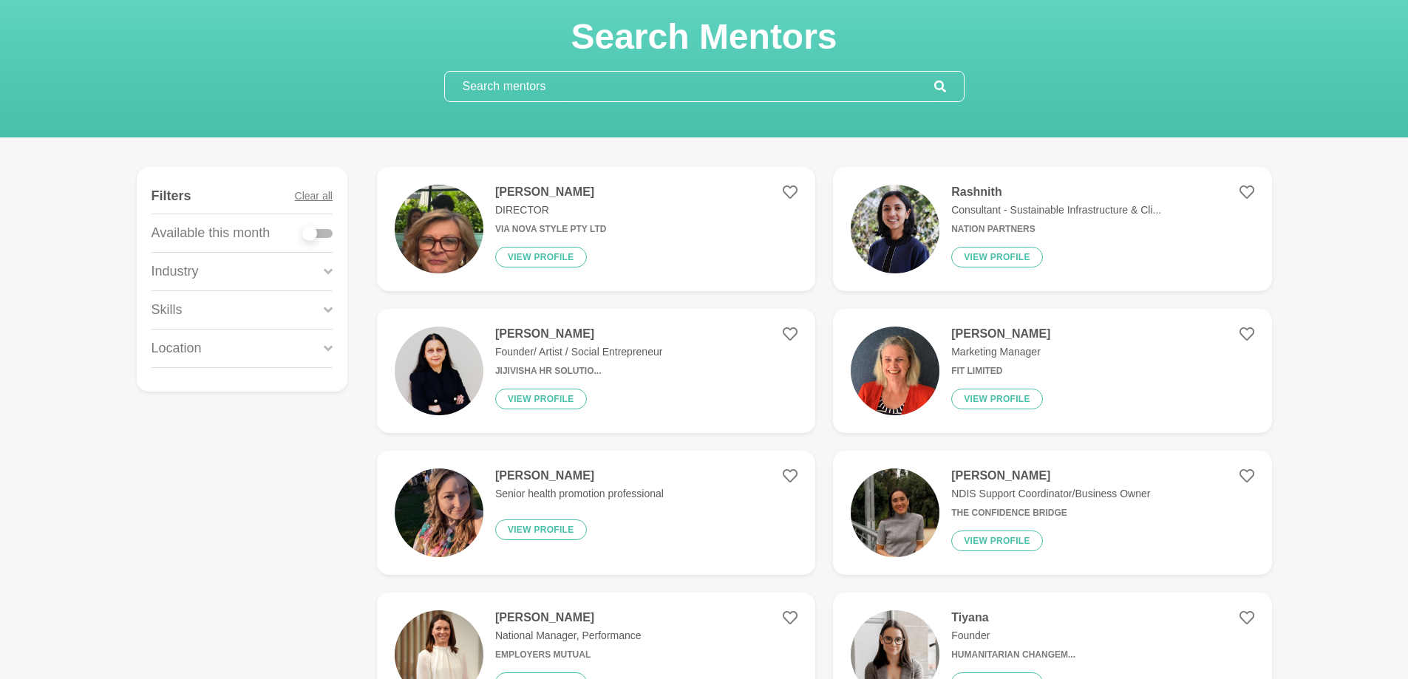
click at [1003, 207] on p "Consultant - Sustainable Infrastructure & Cli..." at bounding box center [1056, 210] width 210 height 16
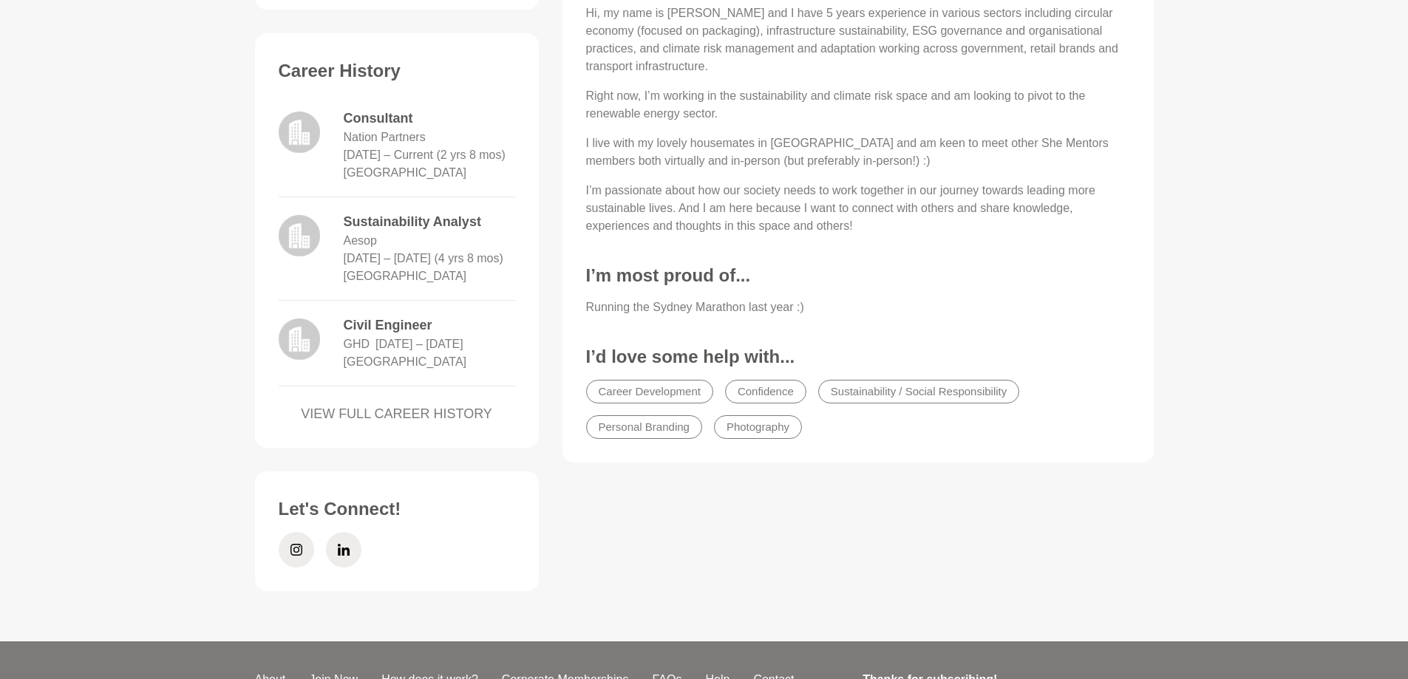
scroll to position [591, 0]
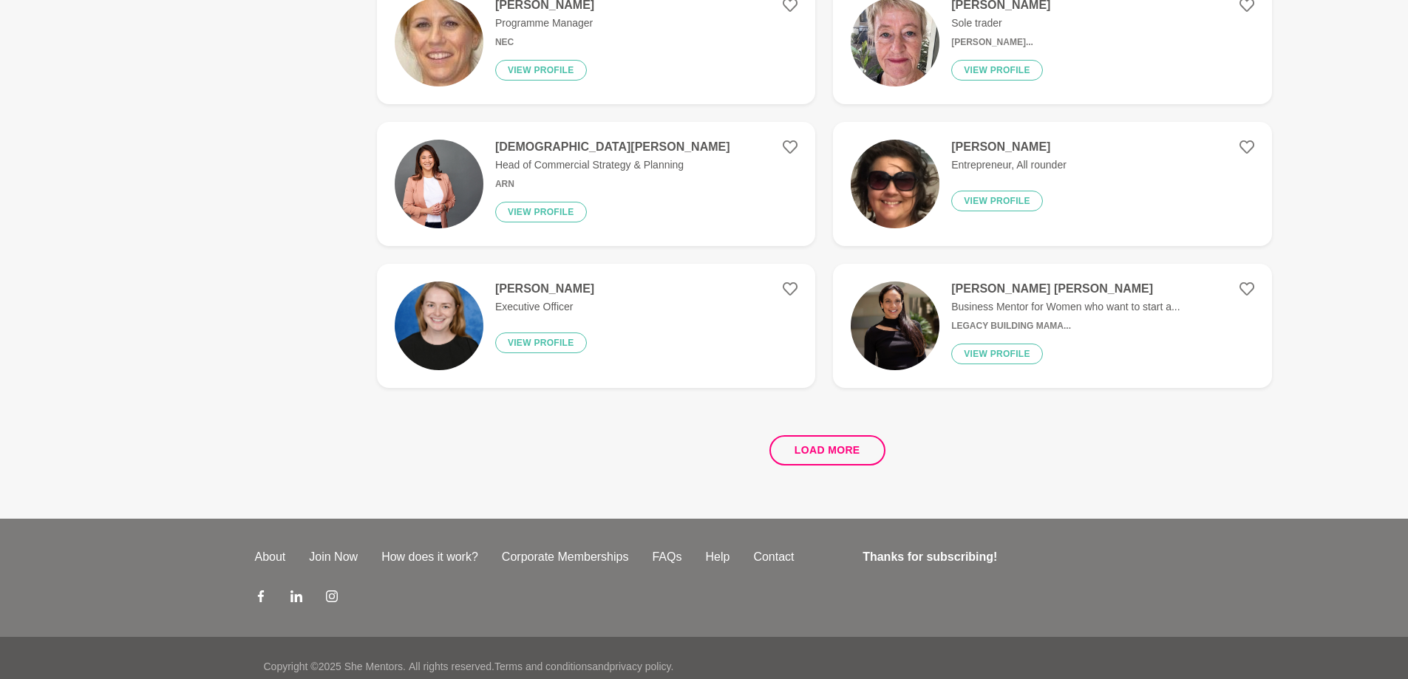
scroll to position [2689, 0]
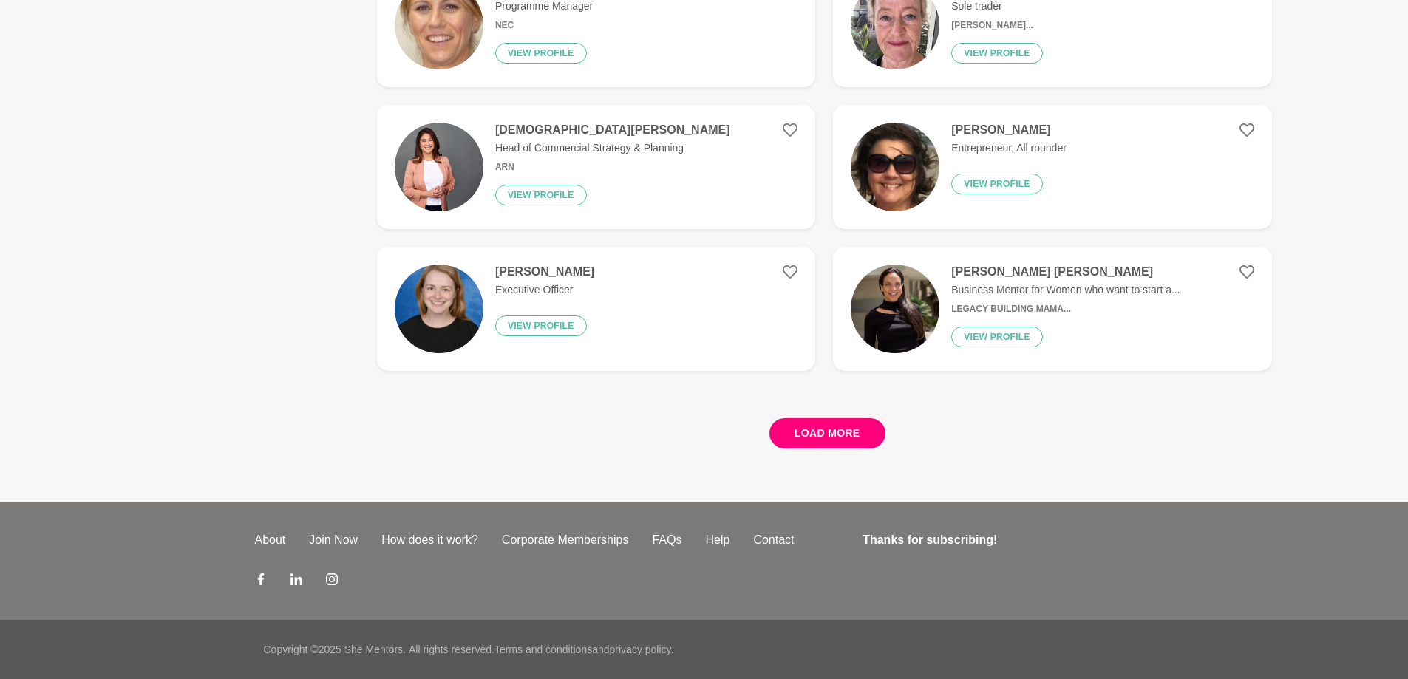
click at [836, 426] on button "Load more" at bounding box center [827, 433] width 116 height 30
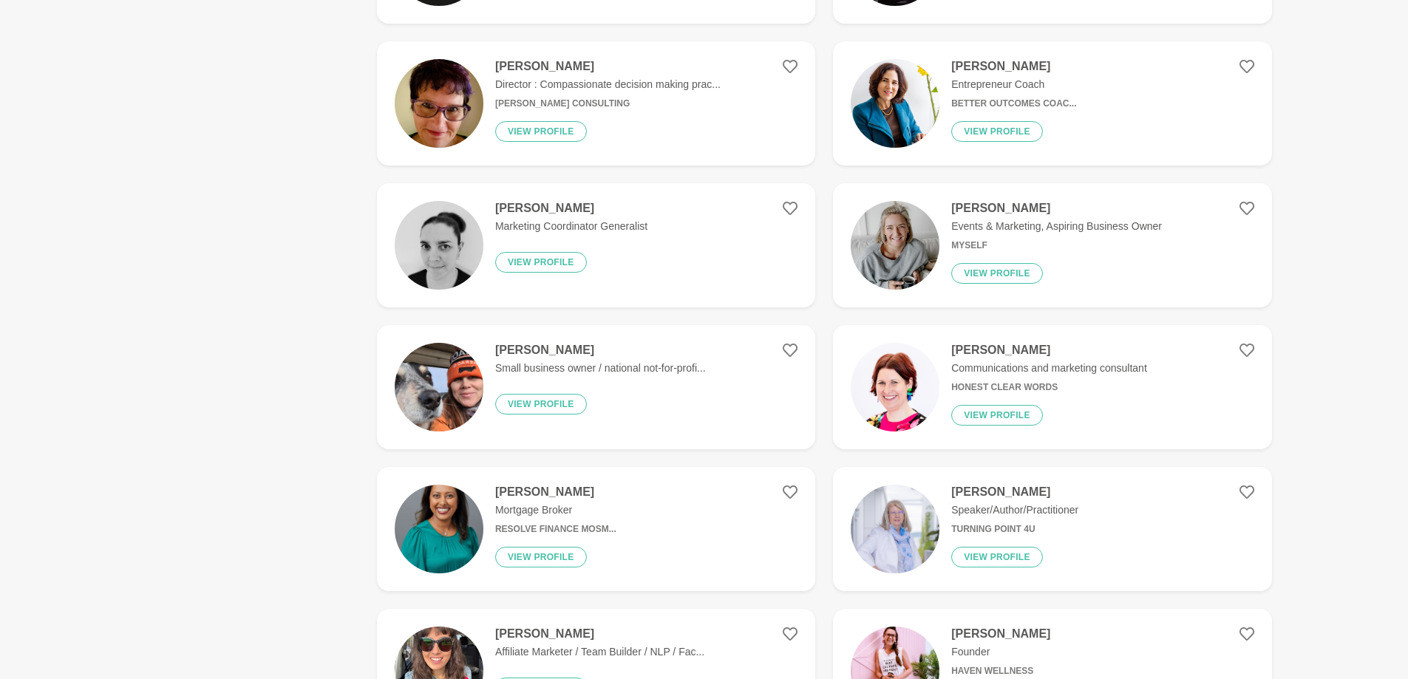
scroll to position [3059, 0]
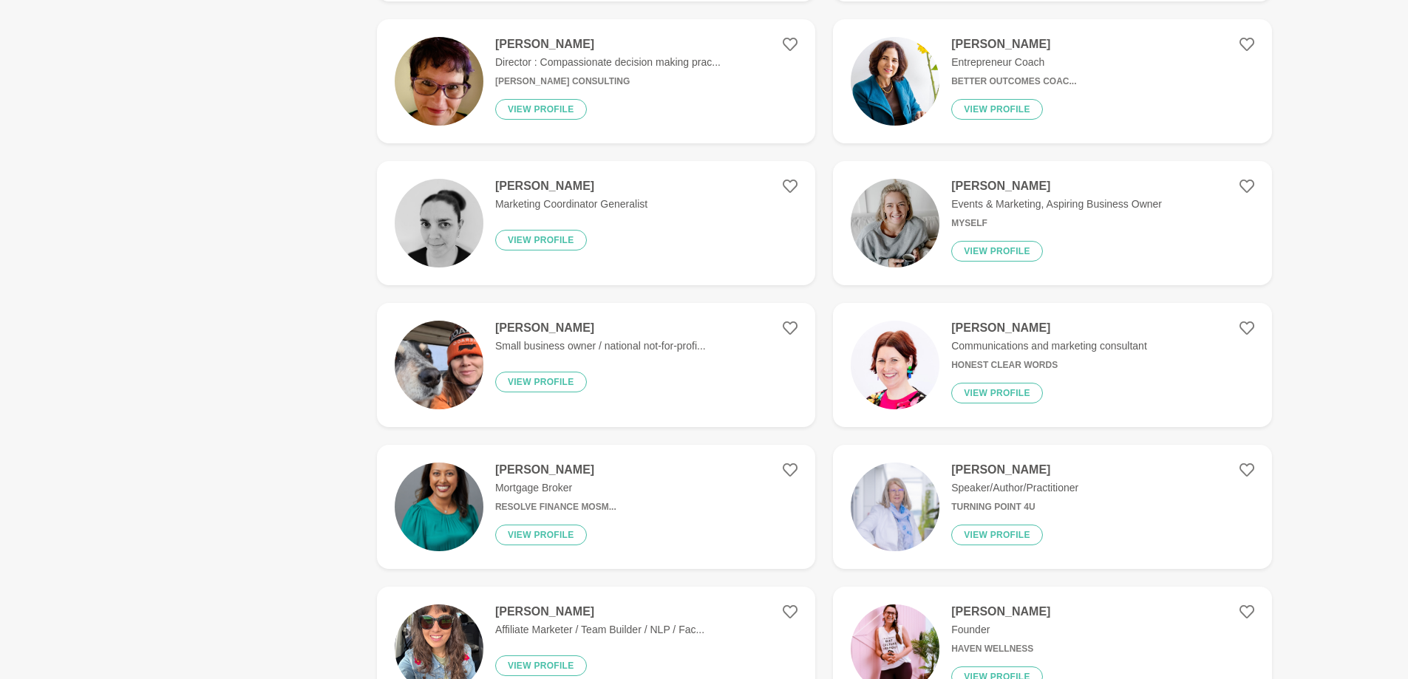
click at [539, 467] on h4 "[PERSON_NAME]" at bounding box center [555, 470] width 121 height 15
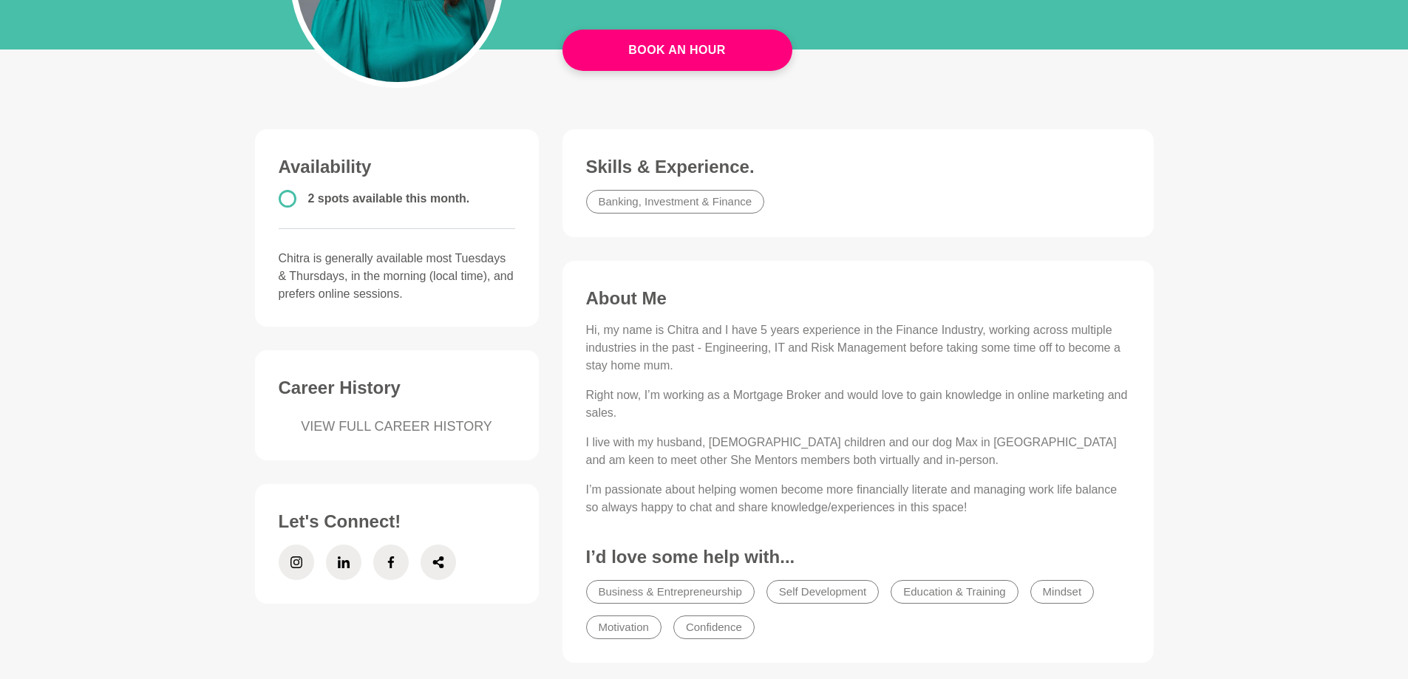
scroll to position [296, 0]
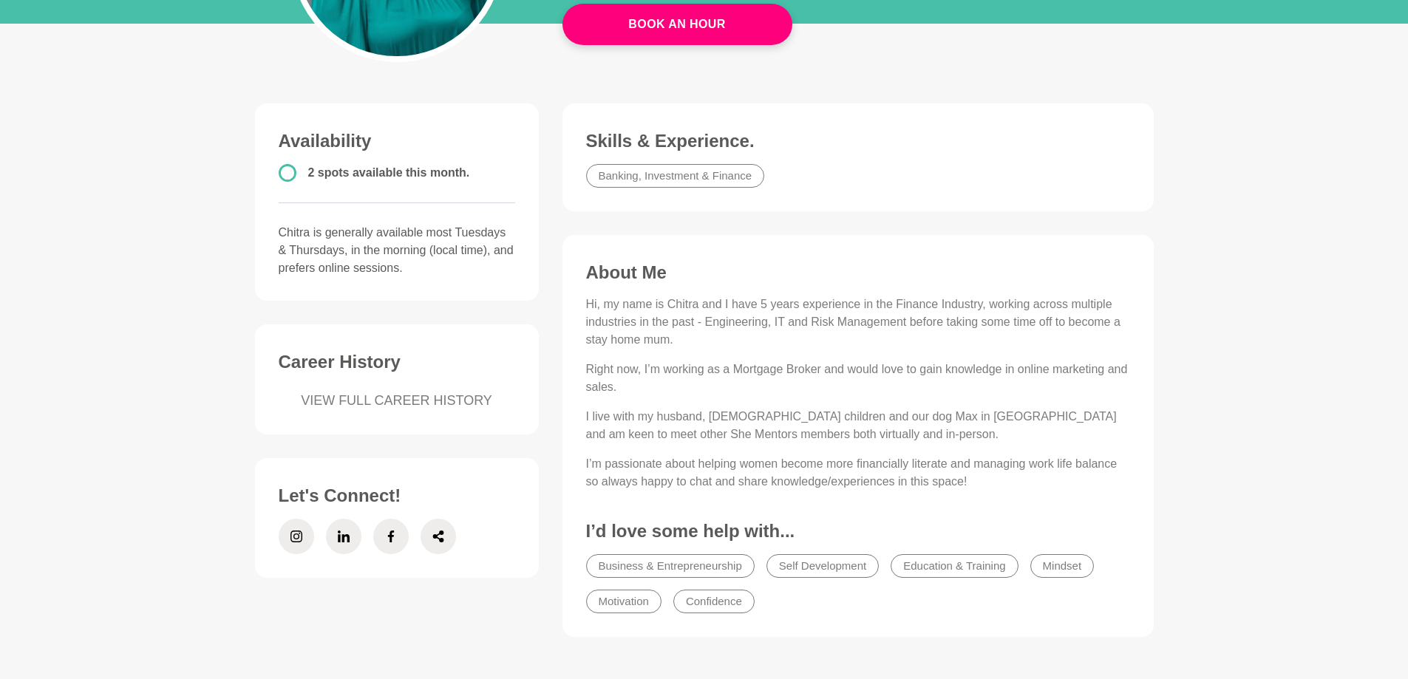
click at [451, 398] on link "VIEW FULL CAREER HISTORY" at bounding box center [397, 401] width 236 height 20
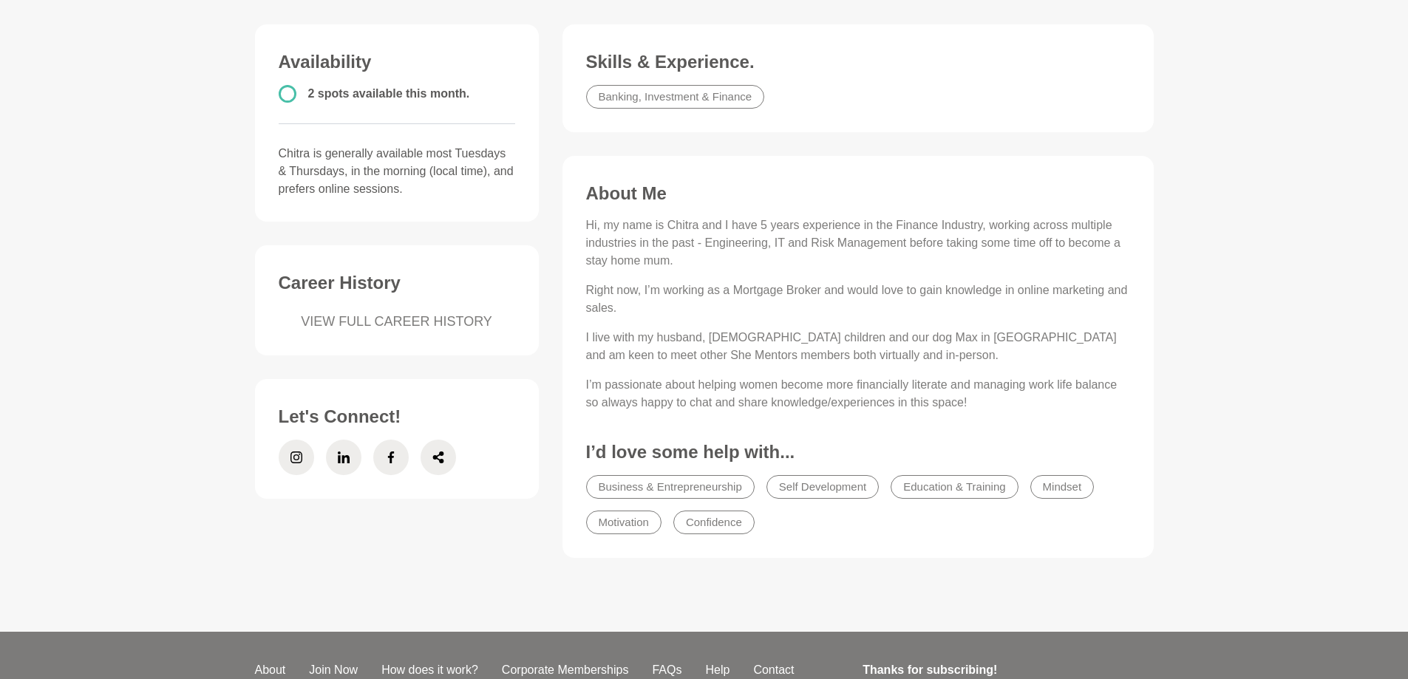
scroll to position [357, 0]
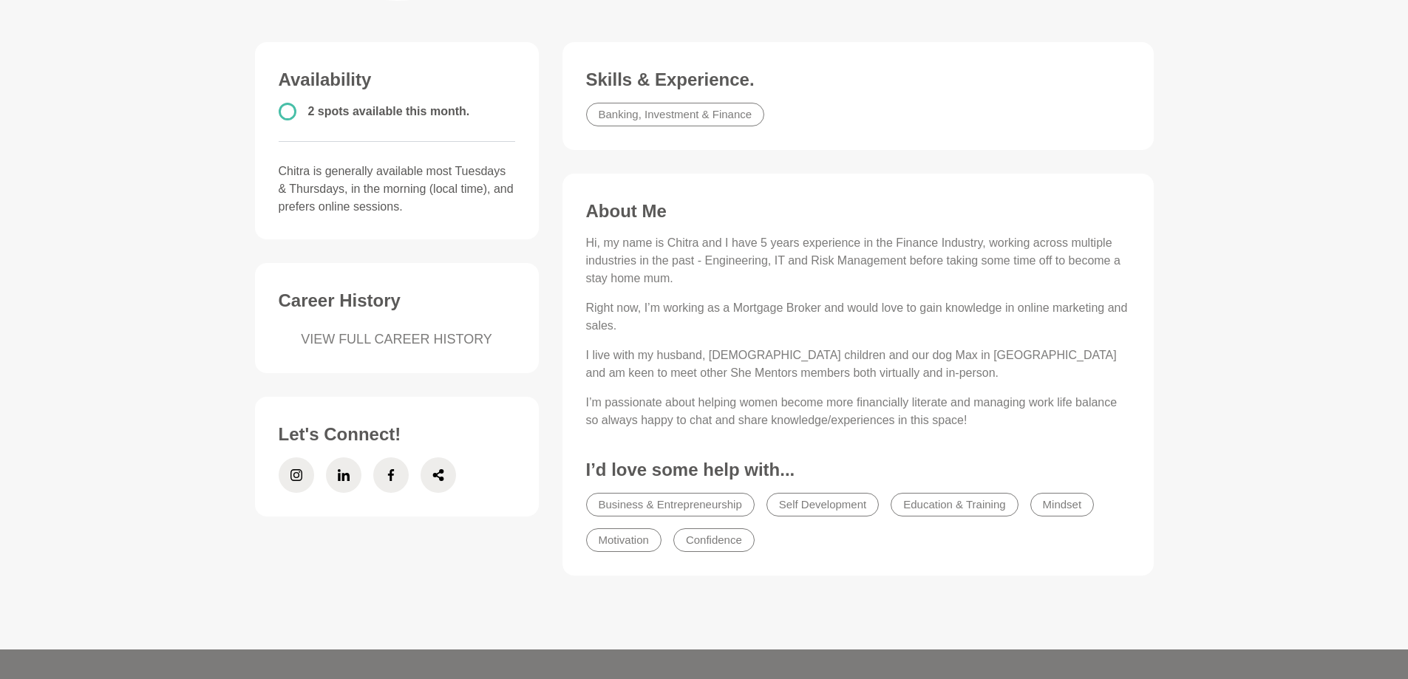
click at [433, 333] on link "VIEW FULL CAREER HISTORY" at bounding box center [397, 340] width 236 height 20
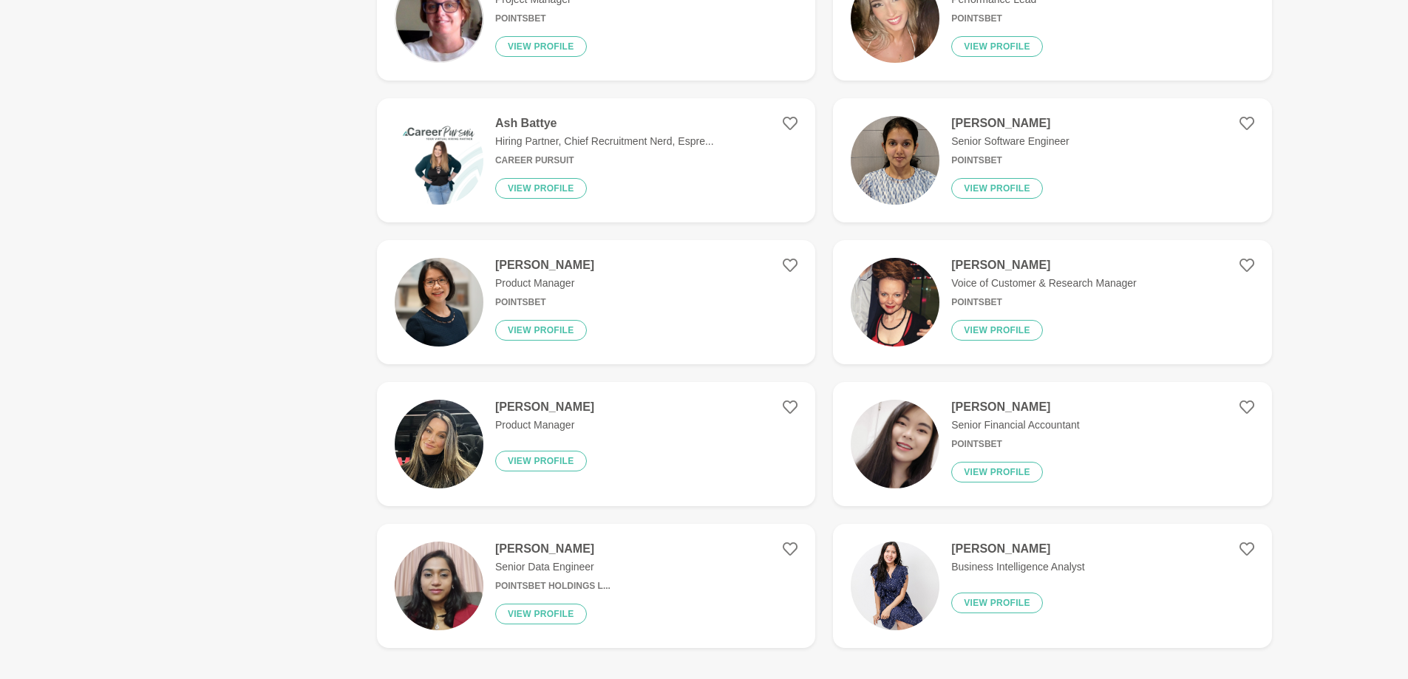
scroll to position [2438, 0]
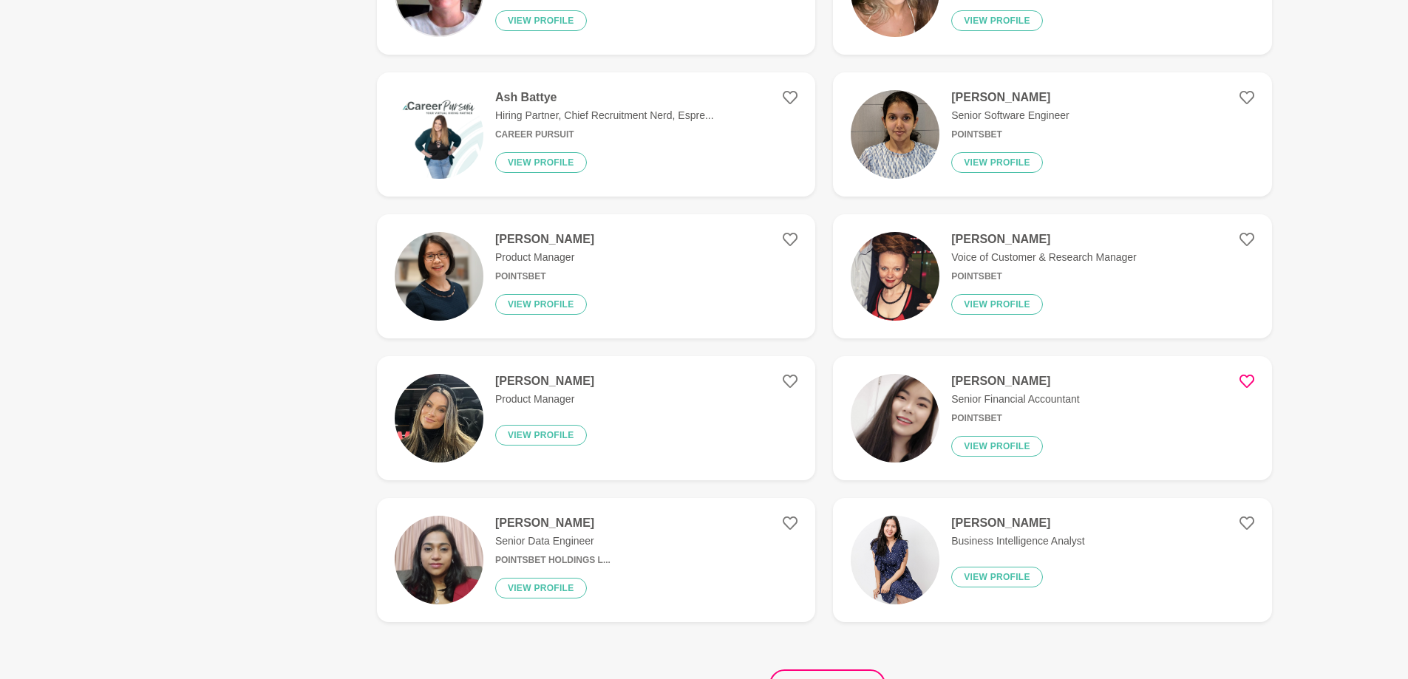
click at [1249, 376] on icon at bounding box center [1246, 381] width 15 height 15
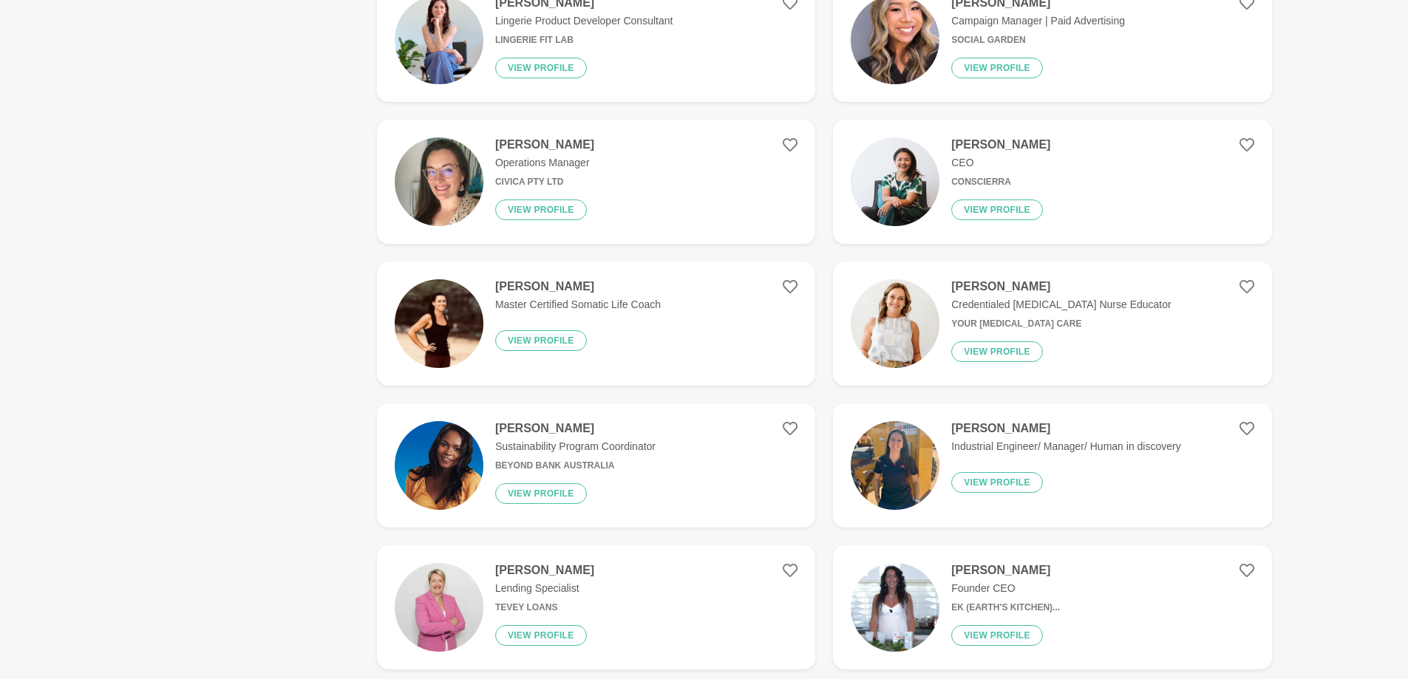
scroll to position [1182, 0]
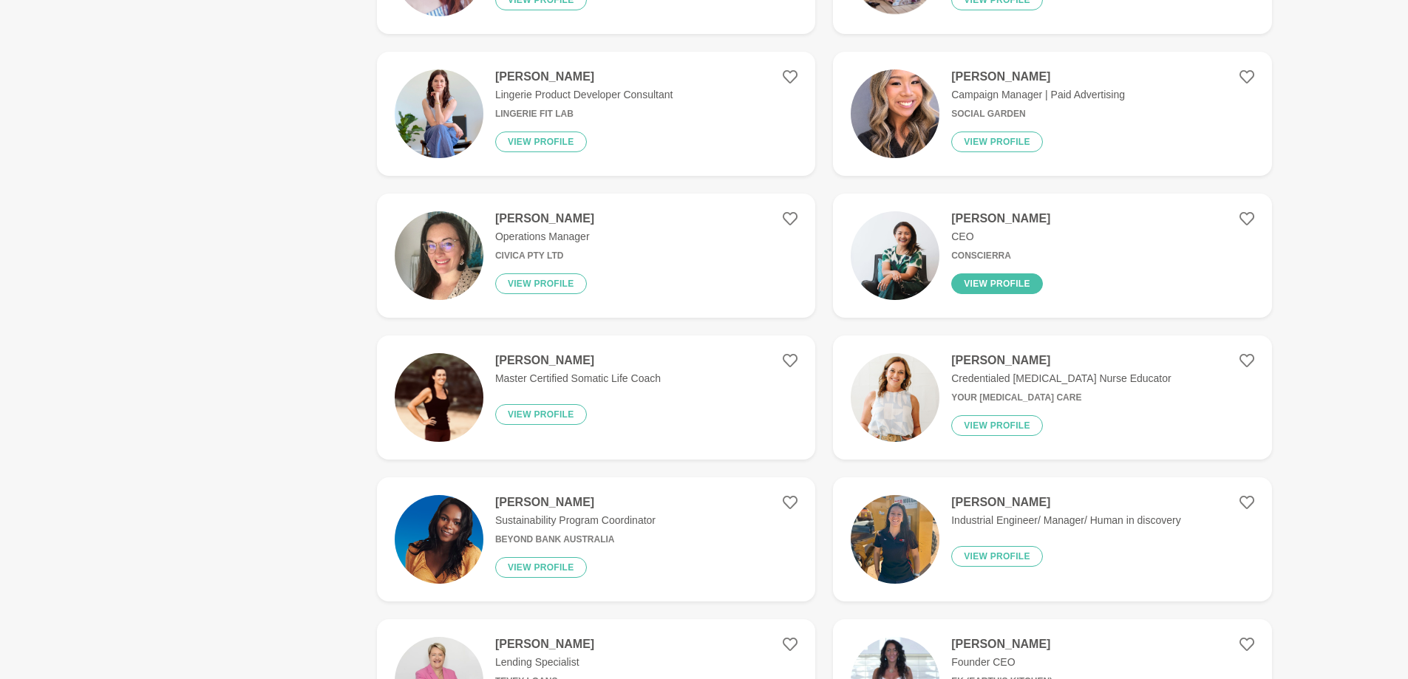
click at [984, 283] on button "View profile" at bounding box center [997, 283] width 92 height 21
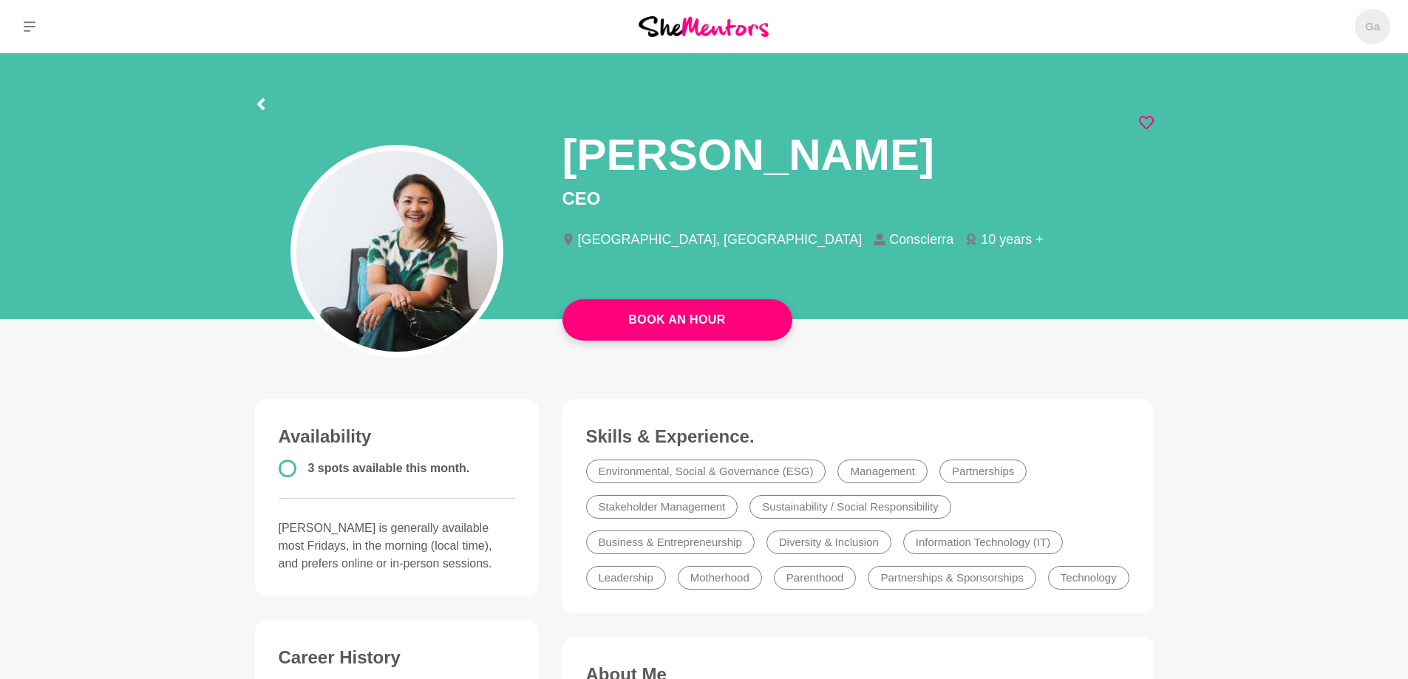
click at [1149, 118] on icon at bounding box center [1146, 122] width 15 height 15
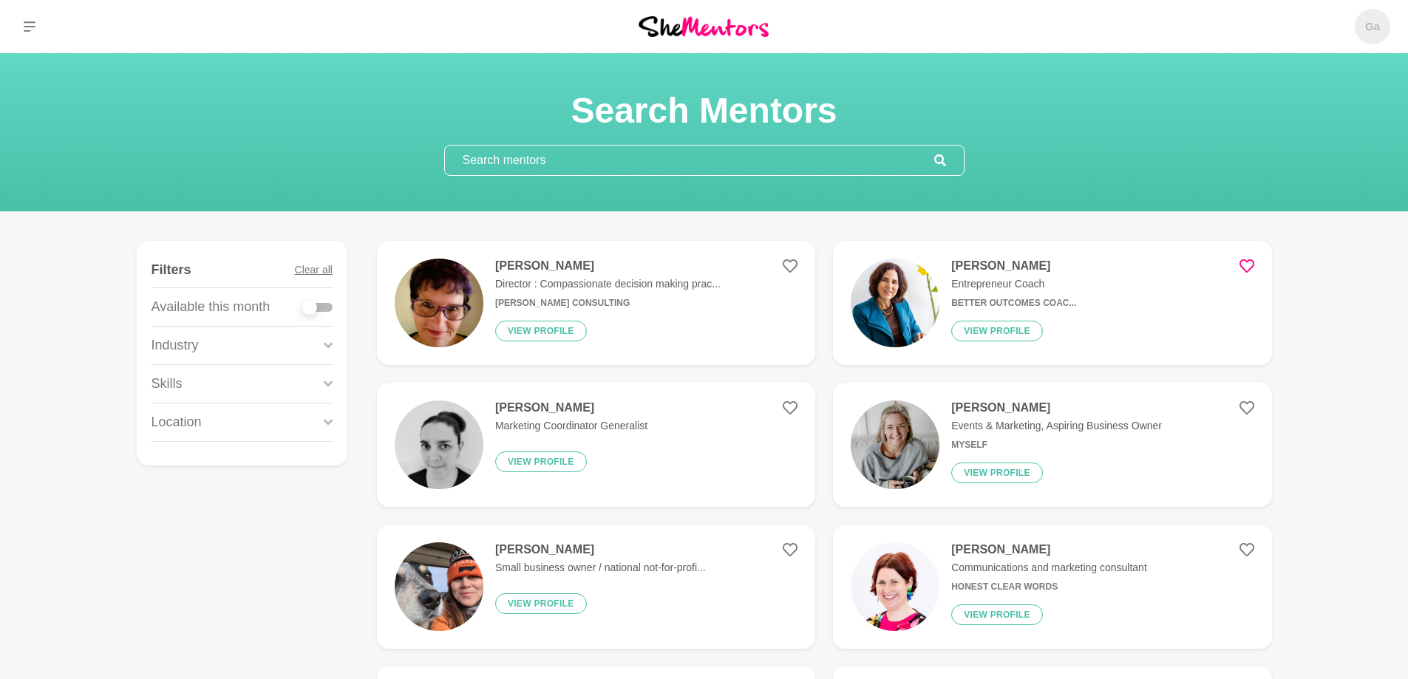
click at [1243, 264] on icon at bounding box center [1246, 266] width 15 height 15
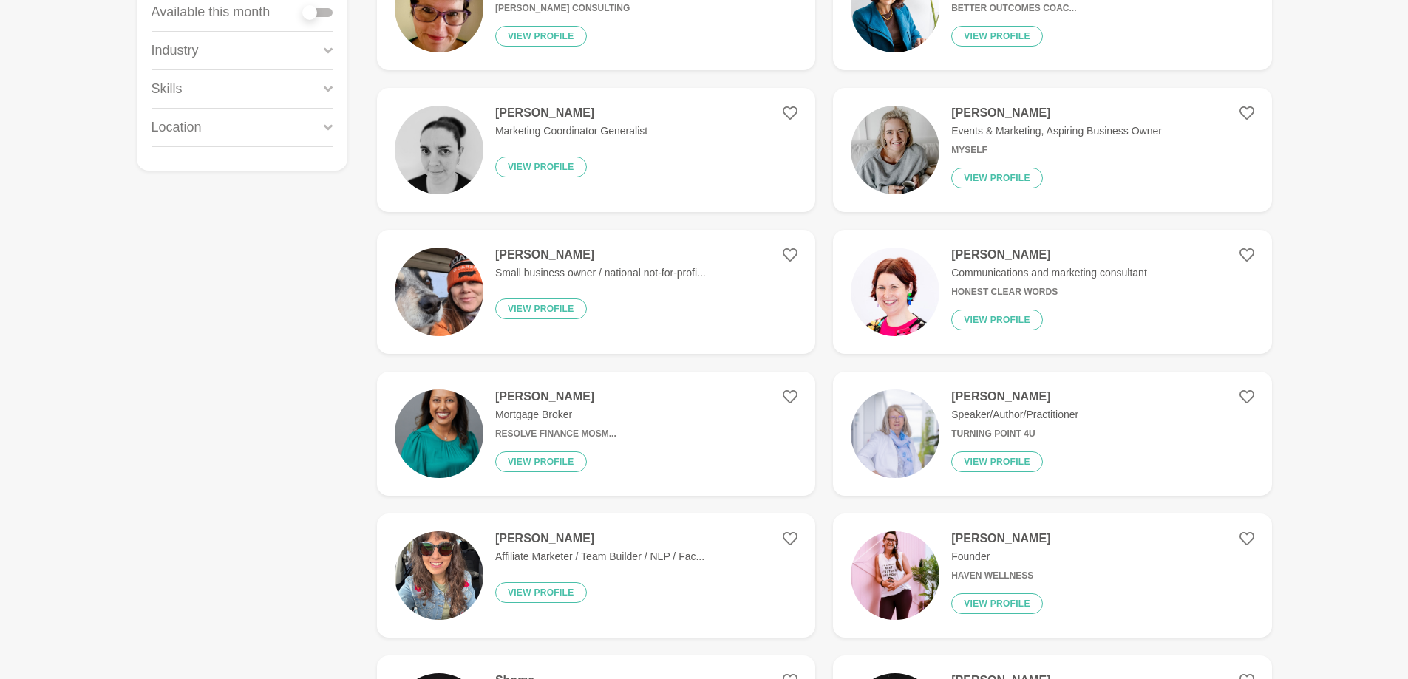
scroll to position [296, 0]
click at [790, 392] on icon at bounding box center [789, 395] width 15 height 13
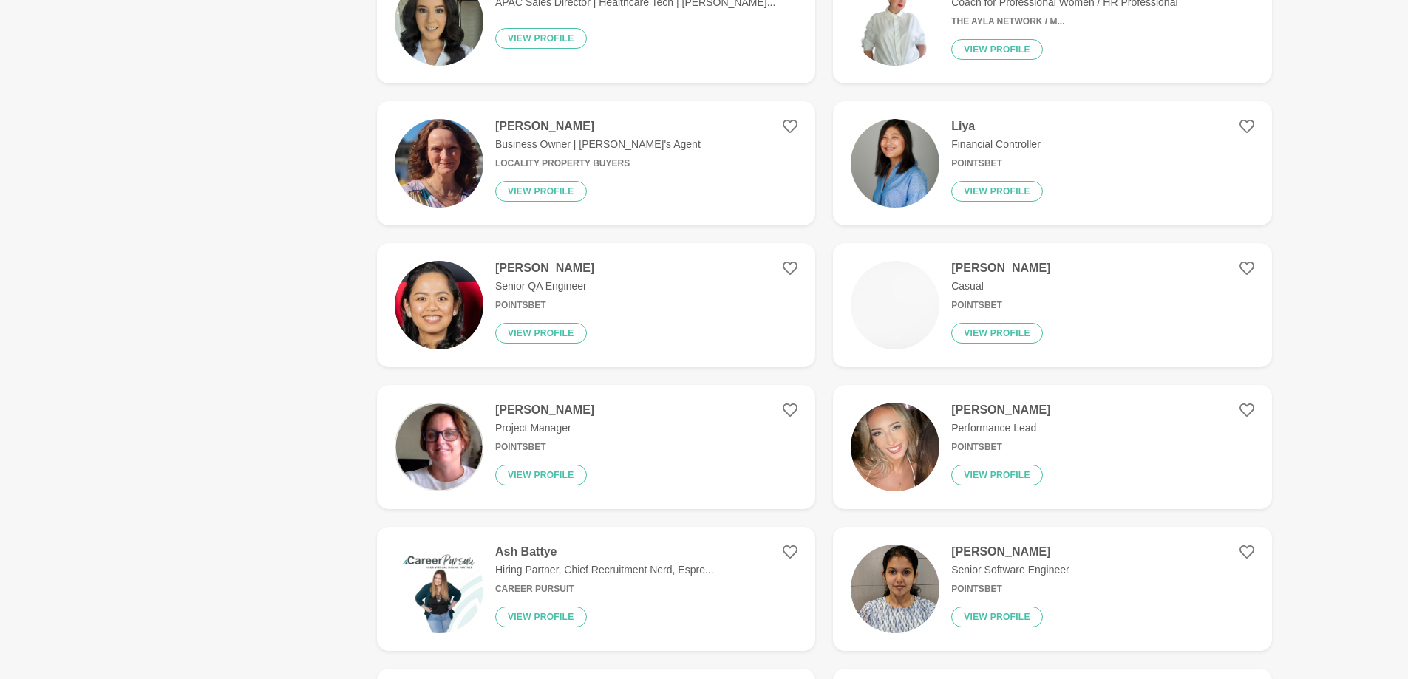
scroll to position [1995, 0]
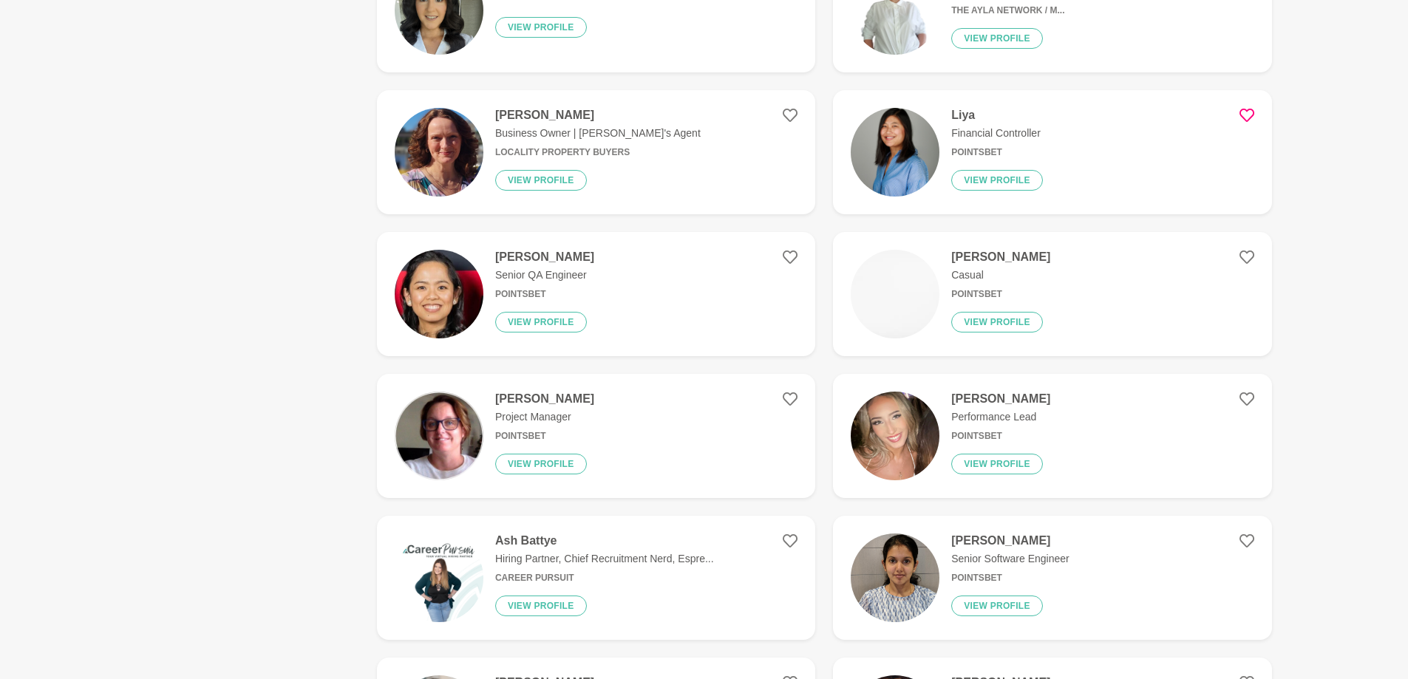
click at [1247, 114] on icon at bounding box center [1246, 115] width 15 height 15
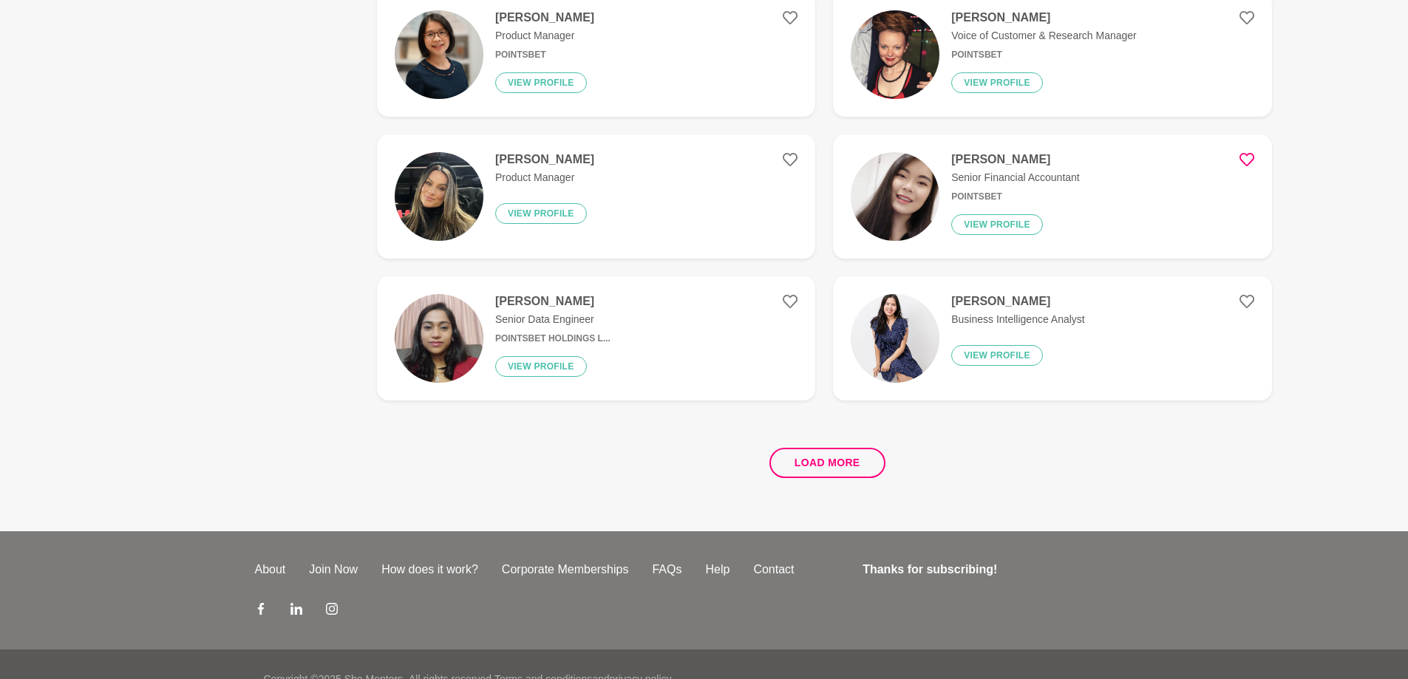
scroll to position [2689, 0]
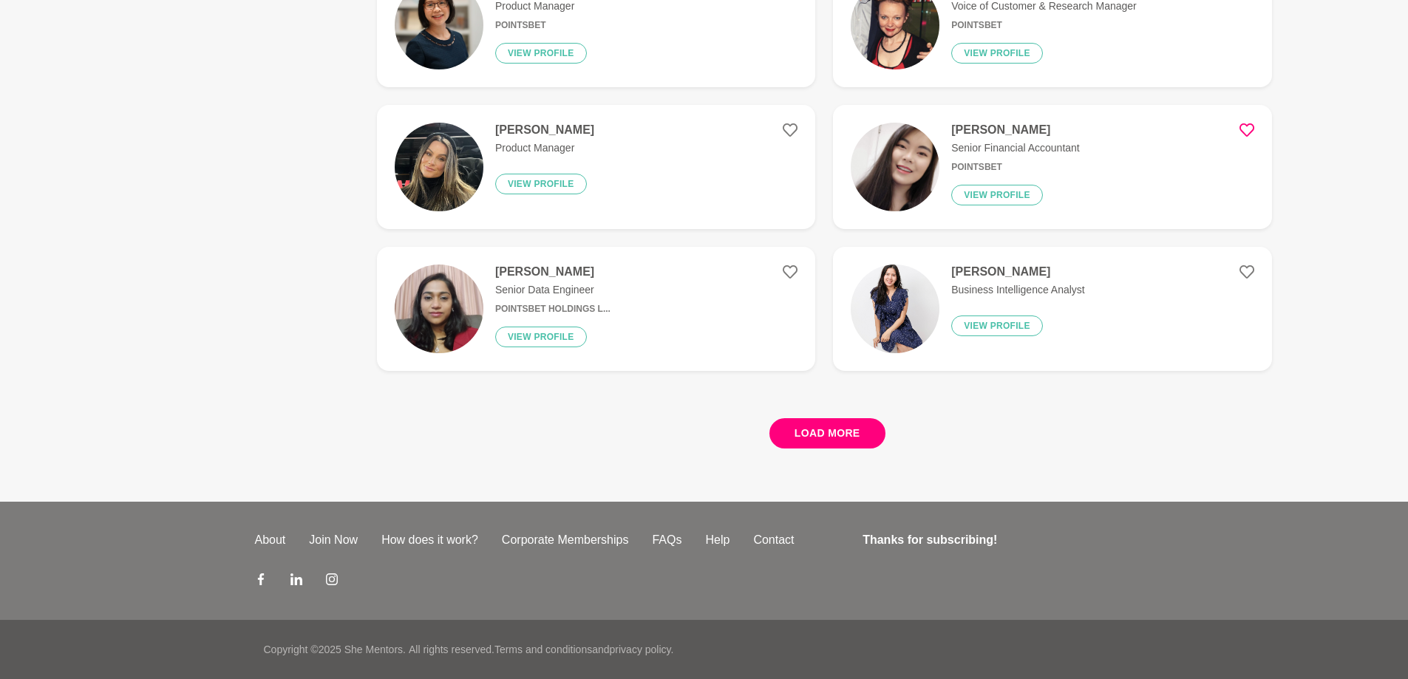
click at [839, 426] on button "Load more" at bounding box center [827, 433] width 116 height 30
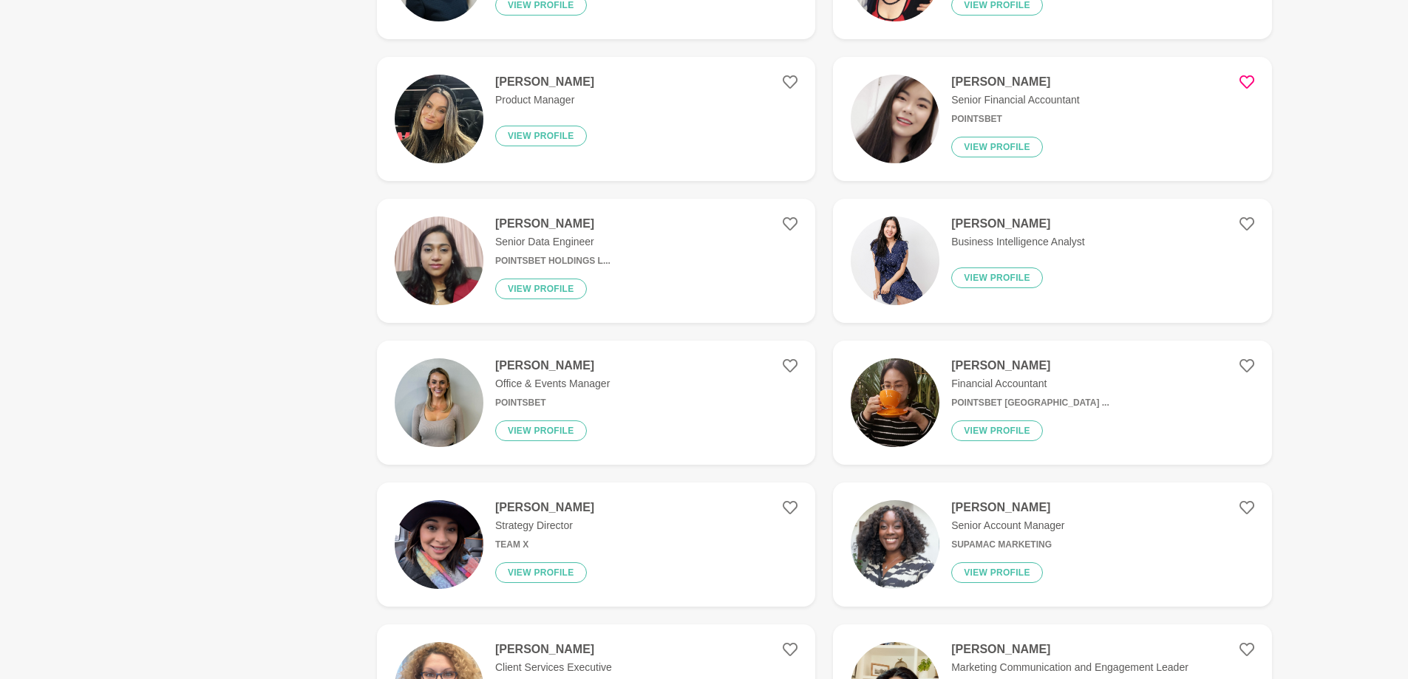
scroll to position [2763, 0]
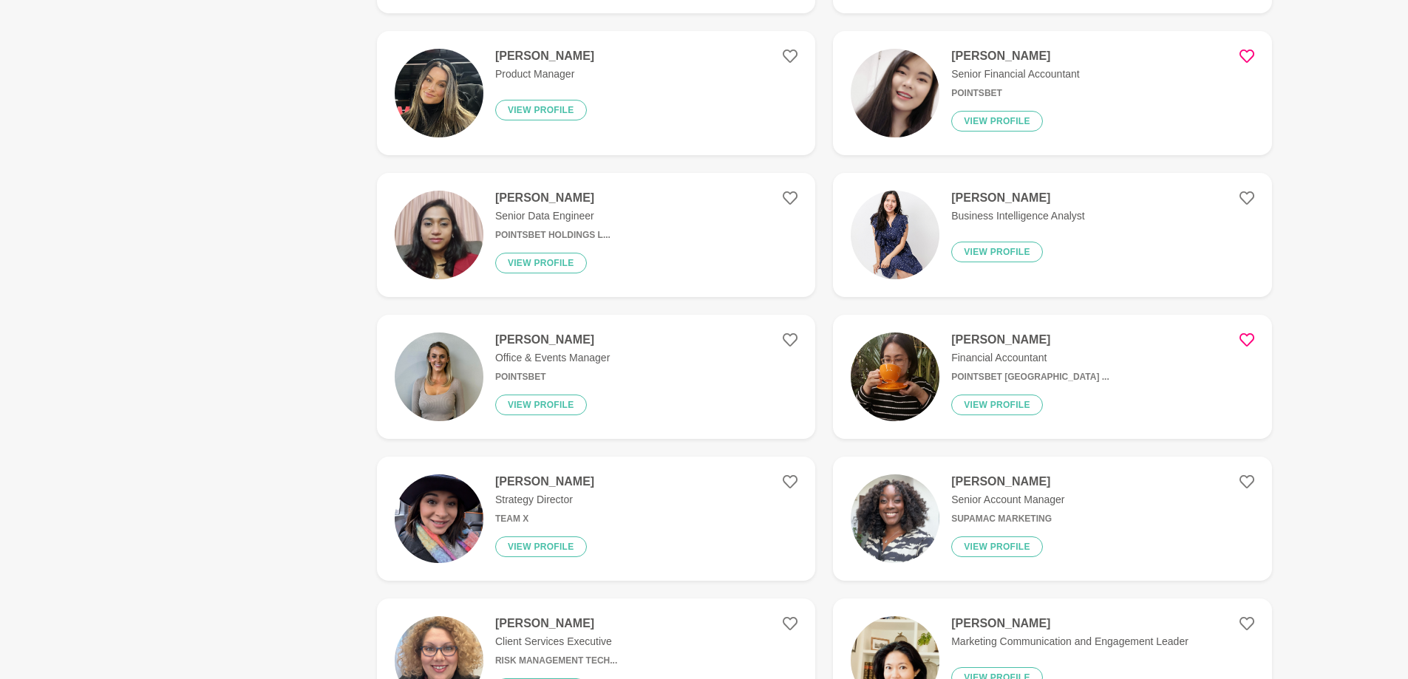
click at [1243, 335] on icon at bounding box center [1246, 339] width 15 height 15
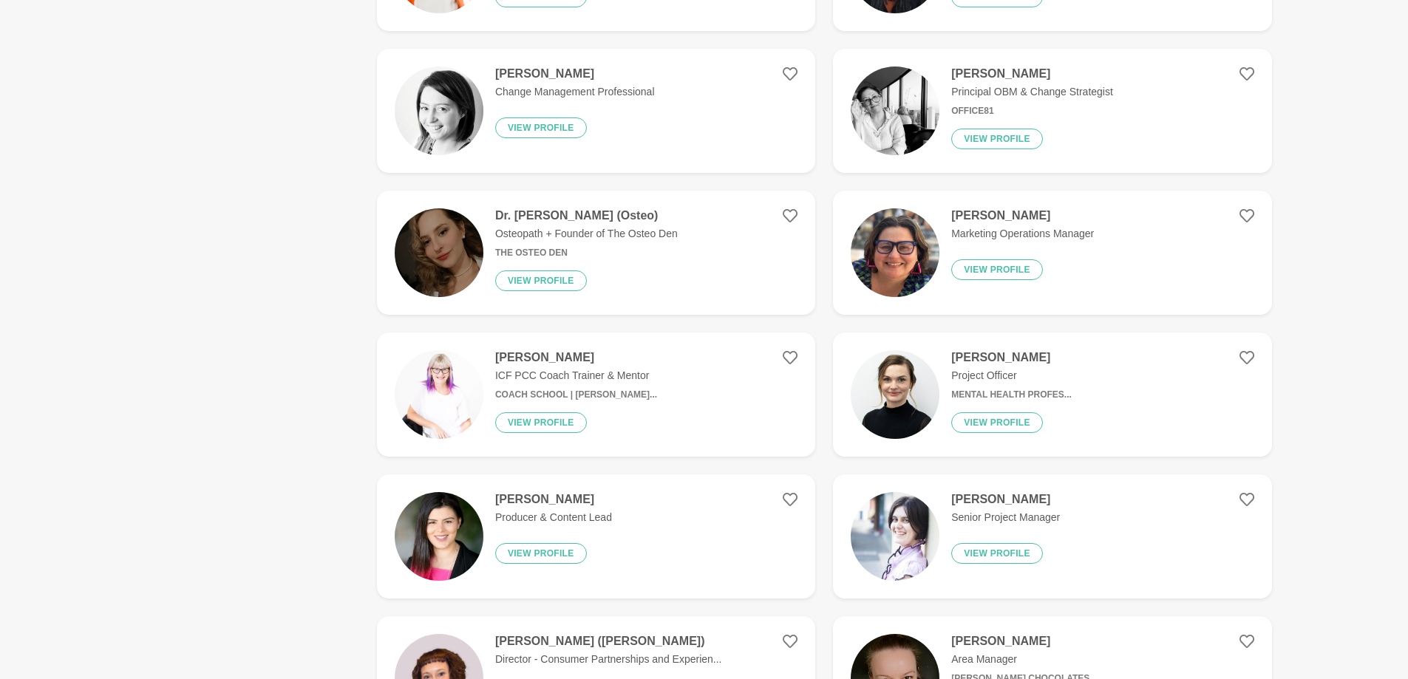
scroll to position [4167, 0]
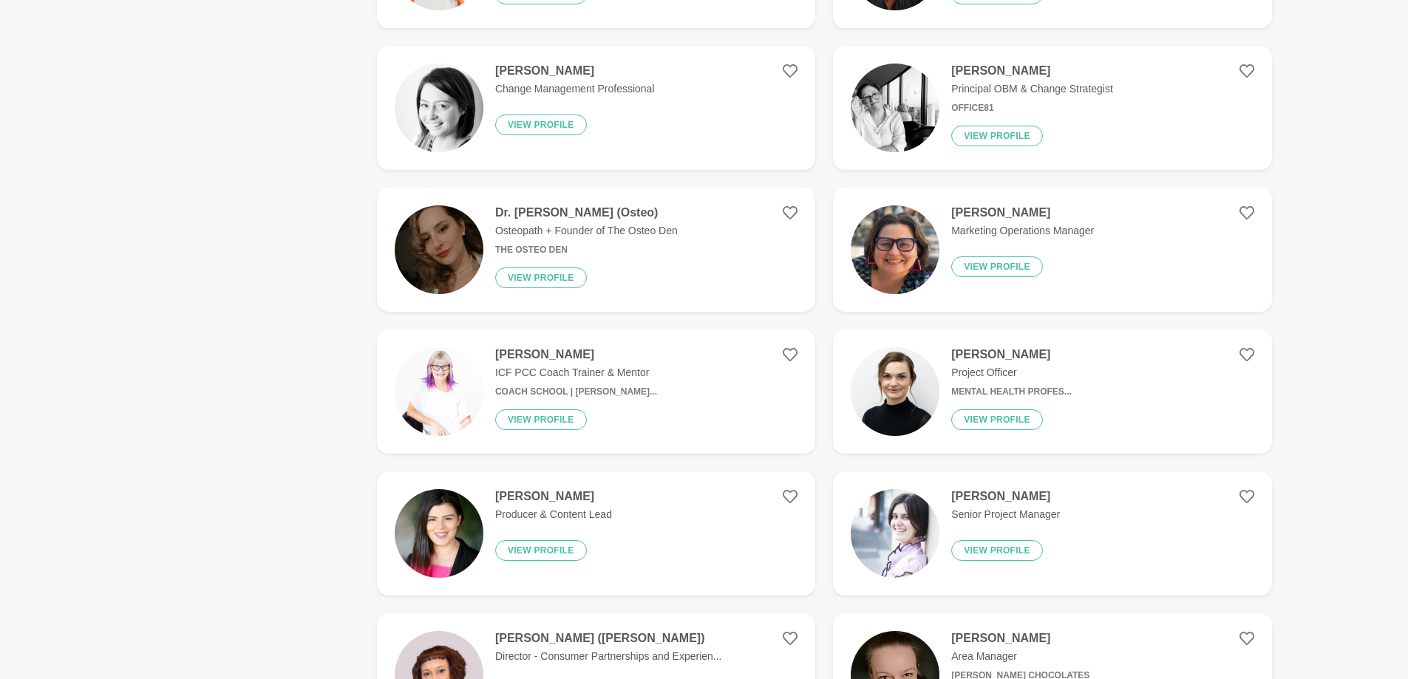
click at [973, 352] on h4 "[PERSON_NAME]" at bounding box center [1011, 354] width 120 height 15
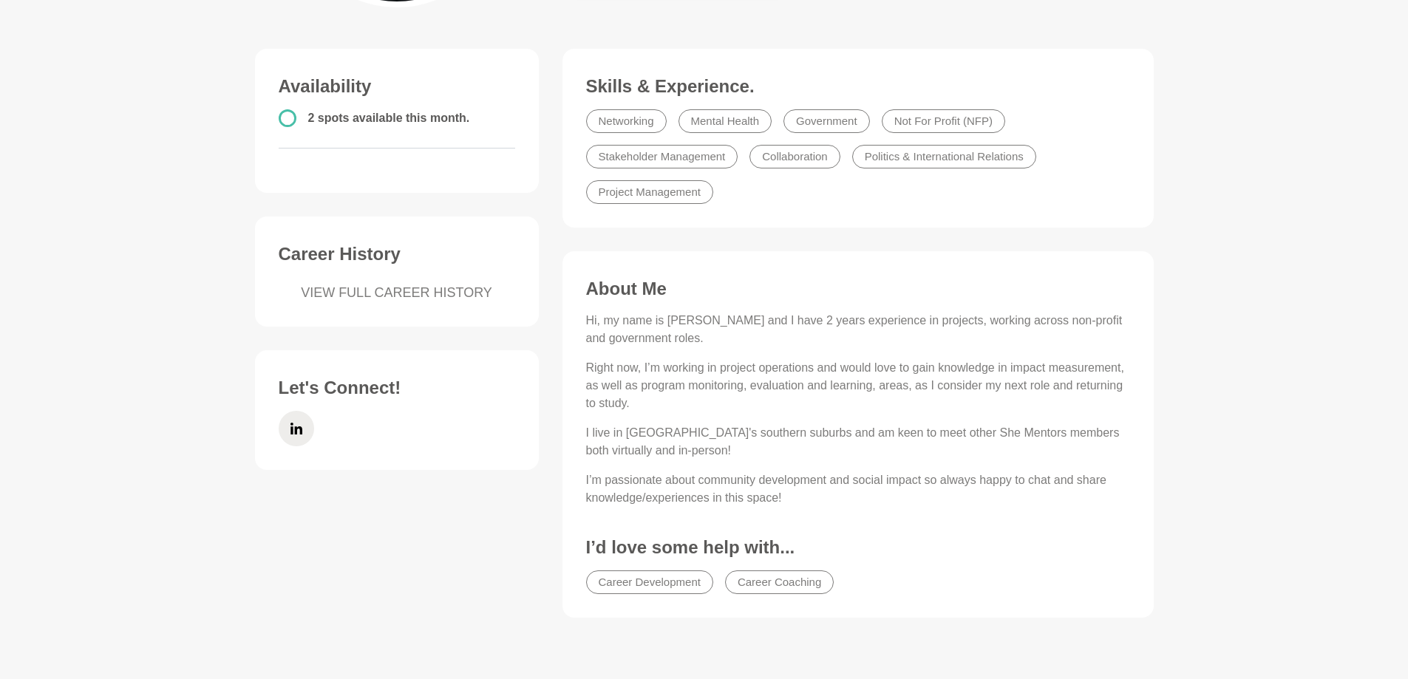
scroll to position [369, 0]
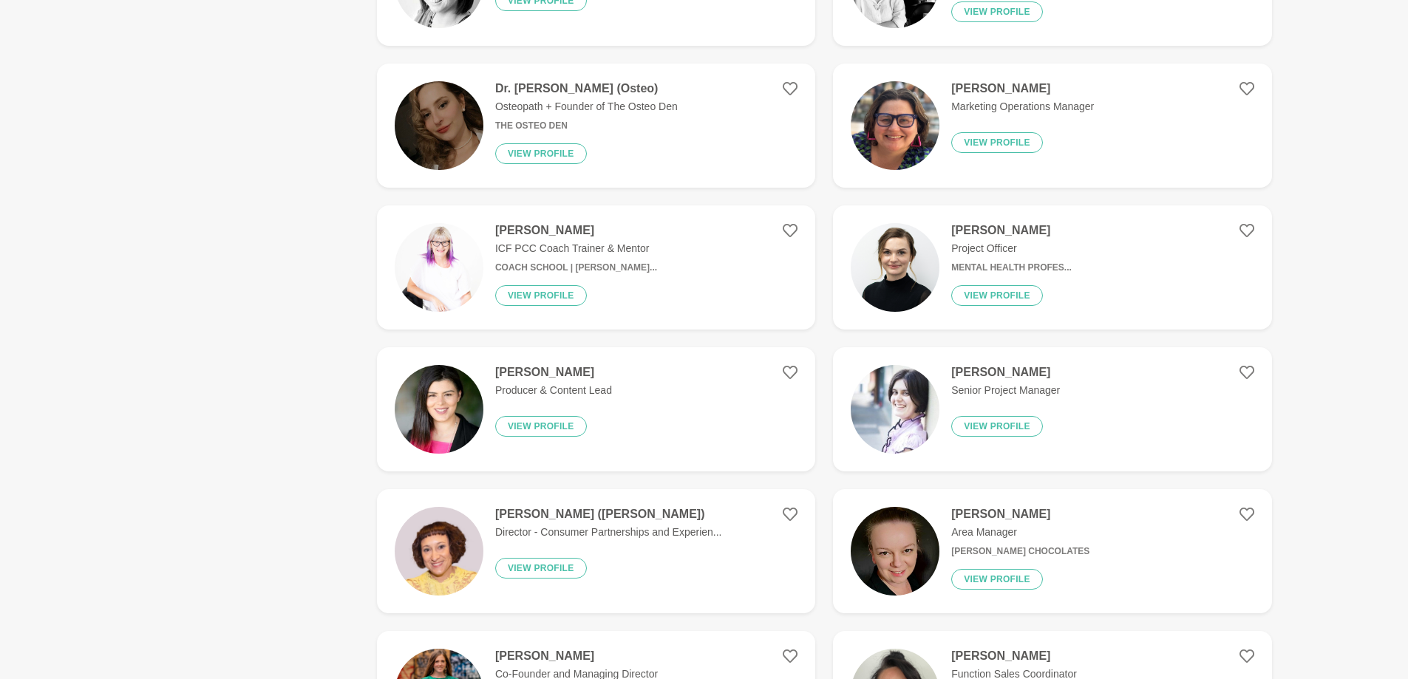
scroll to position [1478, 0]
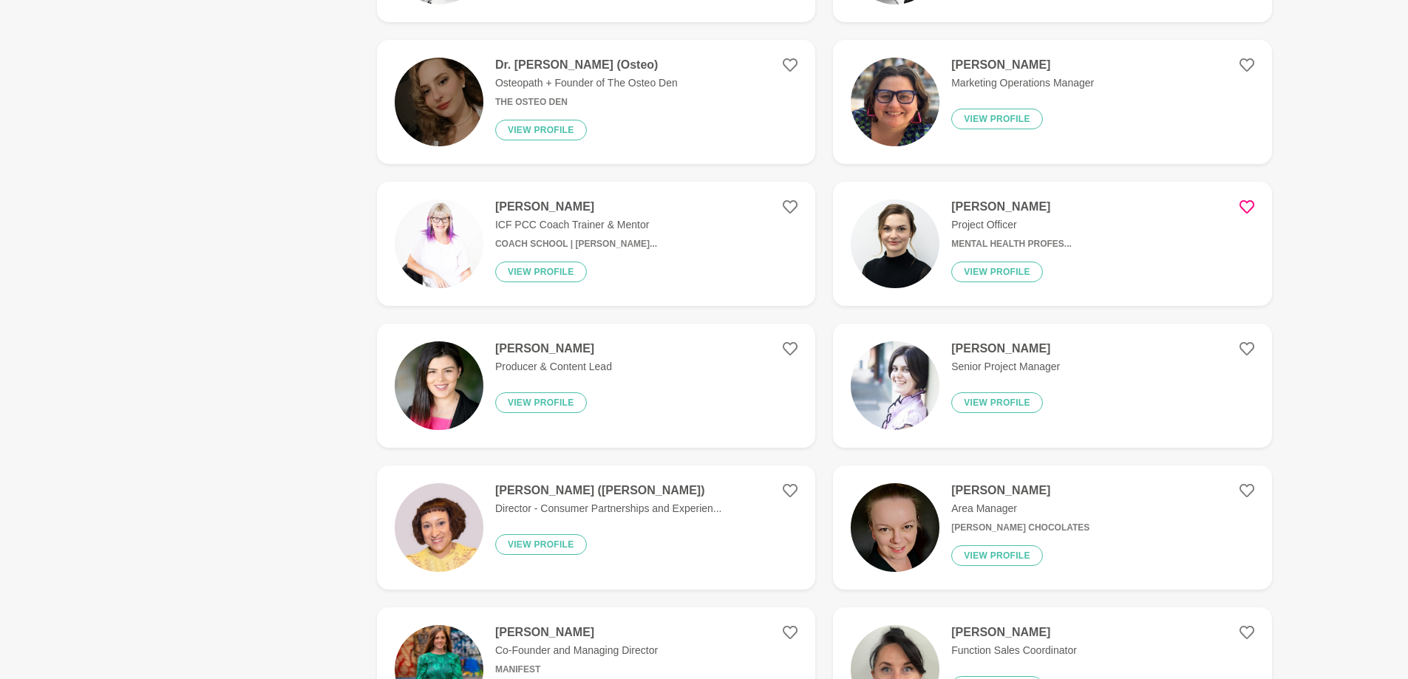
click at [1247, 205] on icon at bounding box center [1246, 206] width 15 height 15
click at [788, 62] on icon at bounding box center [789, 65] width 15 height 15
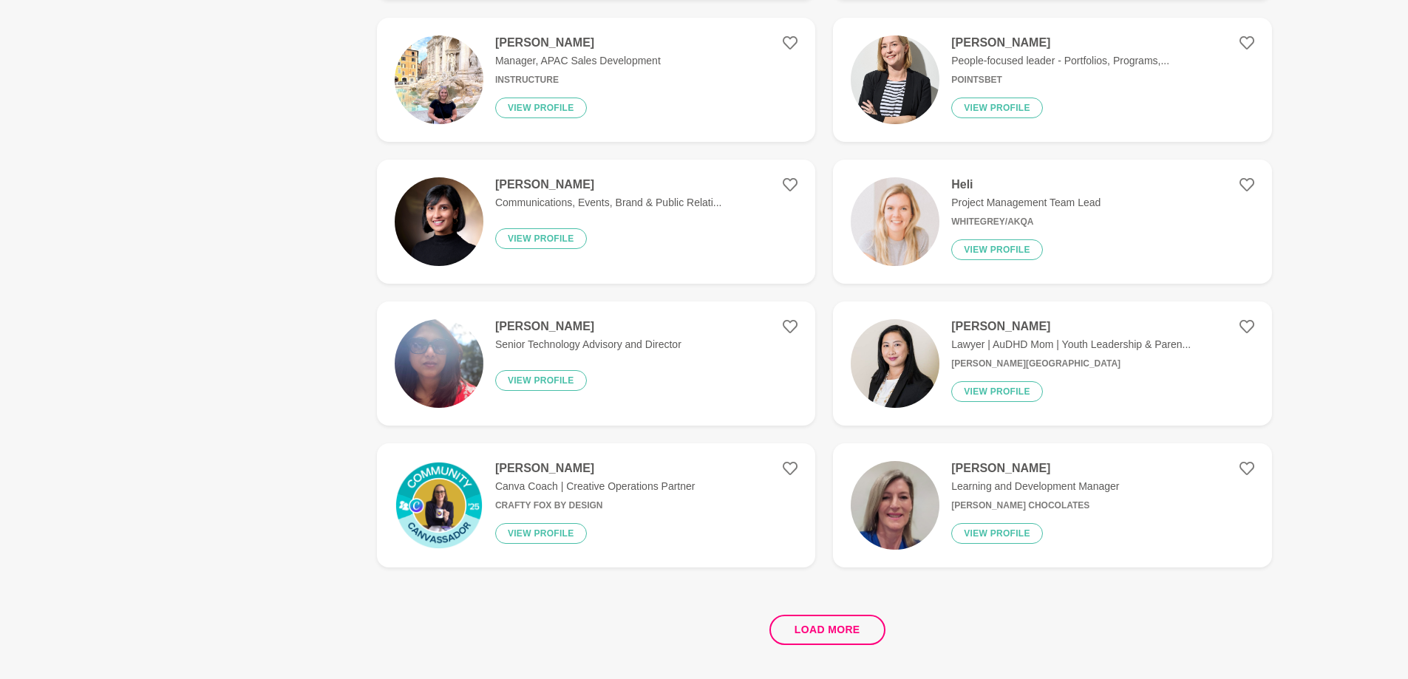
scroll to position [2512, 0]
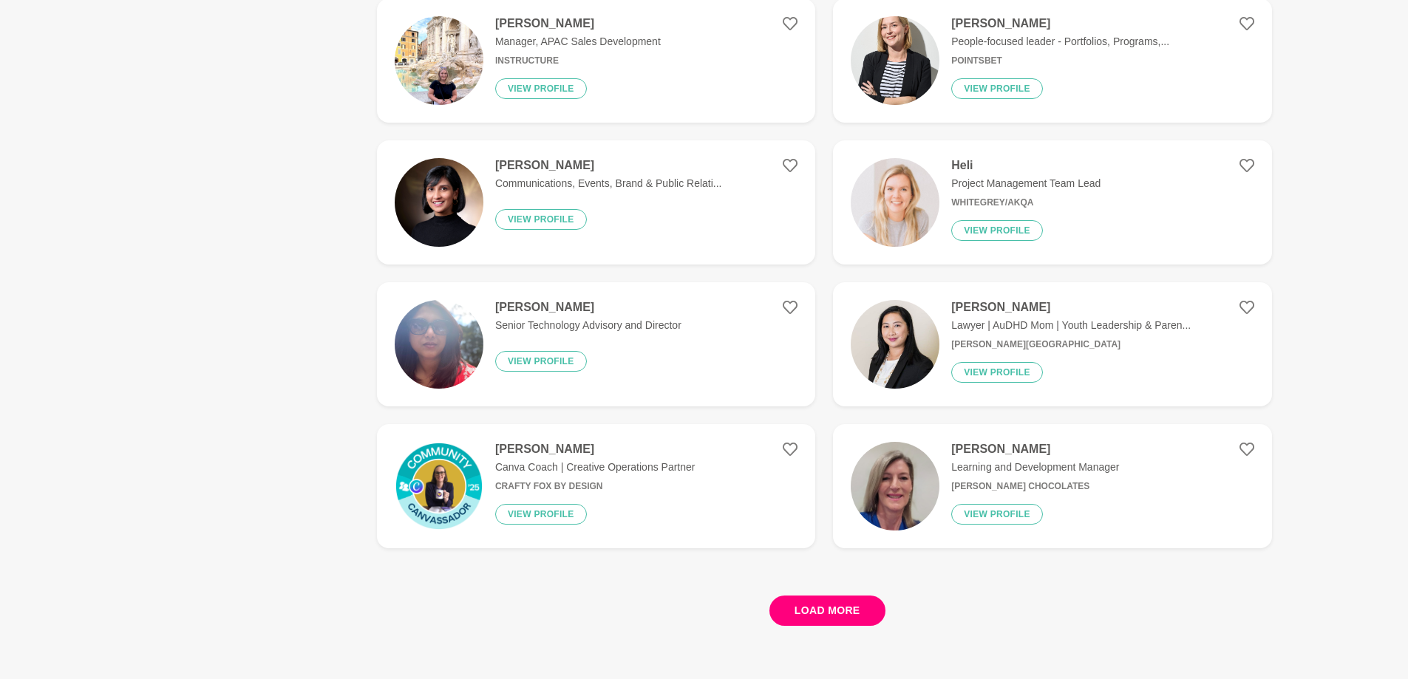
click at [828, 607] on button "Load more" at bounding box center [827, 611] width 116 height 30
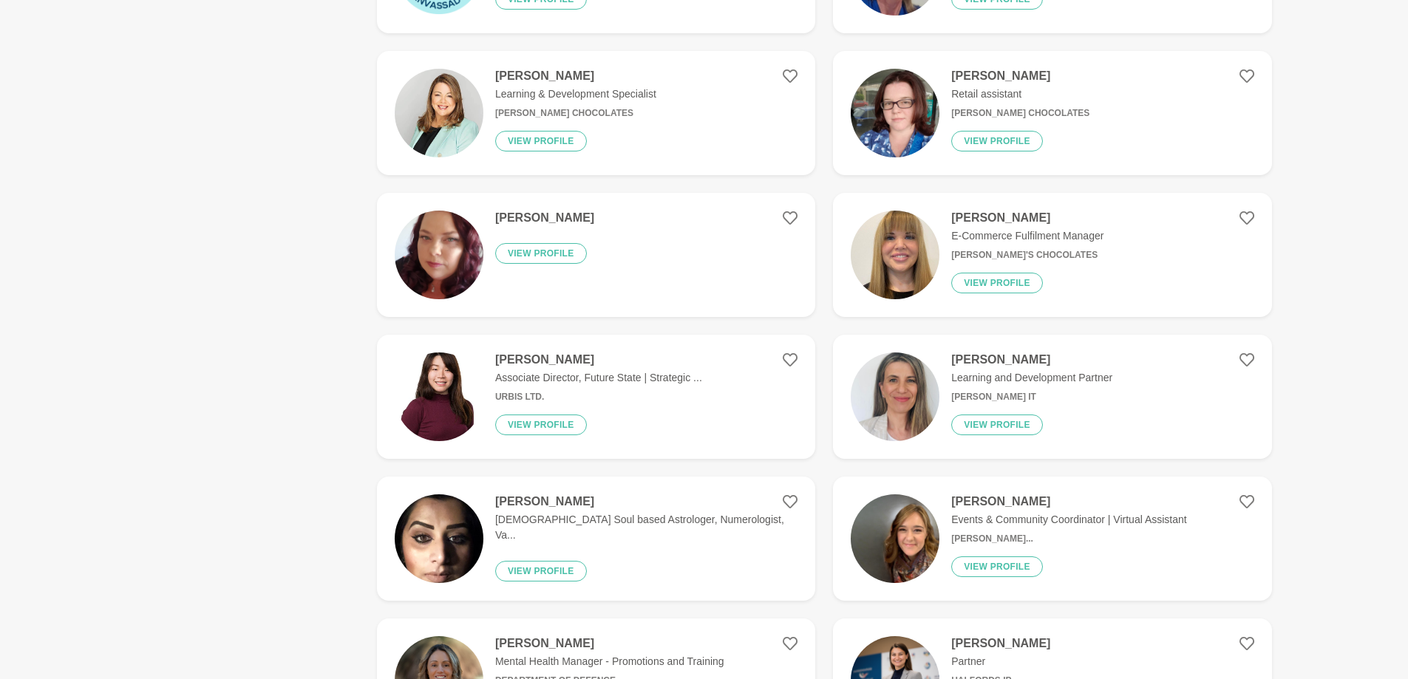
scroll to position [3029, 0]
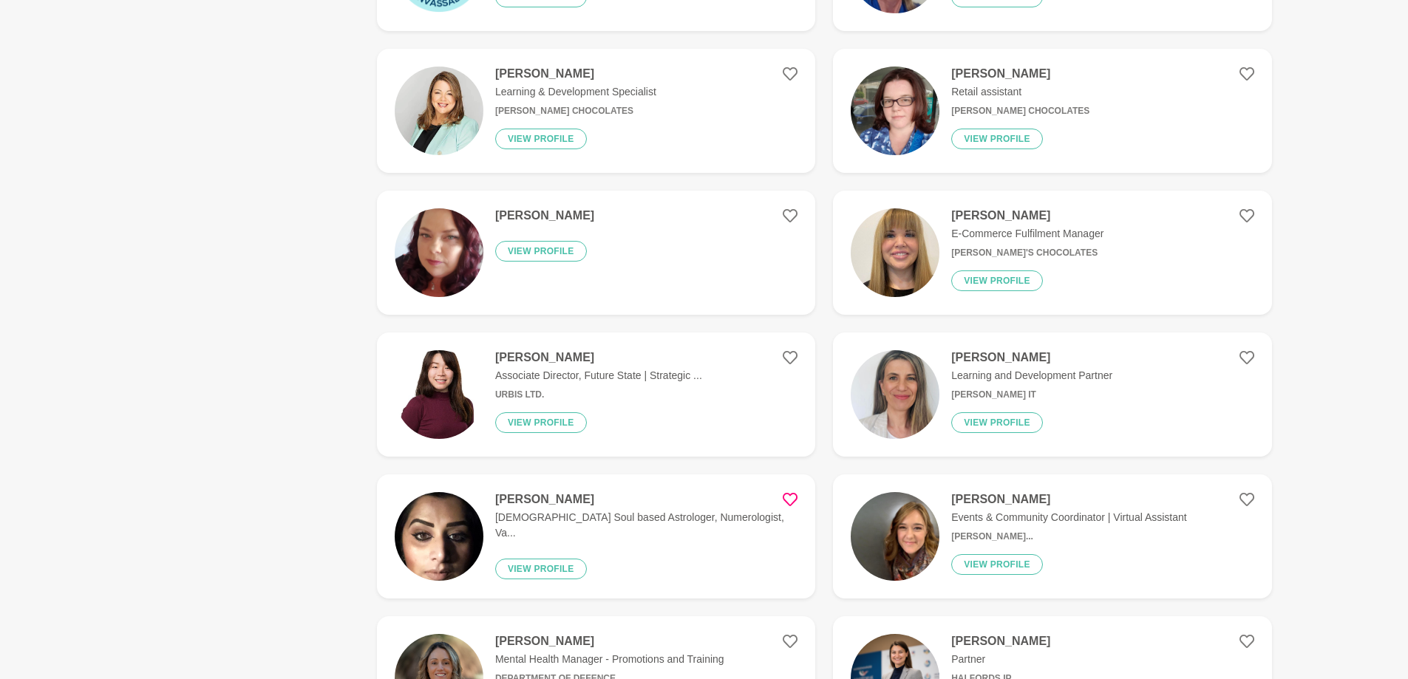
click at [785, 495] on icon at bounding box center [789, 499] width 15 height 15
click at [561, 499] on h4 "[PERSON_NAME]" at bounding box center [646, 499] width 302 height 15
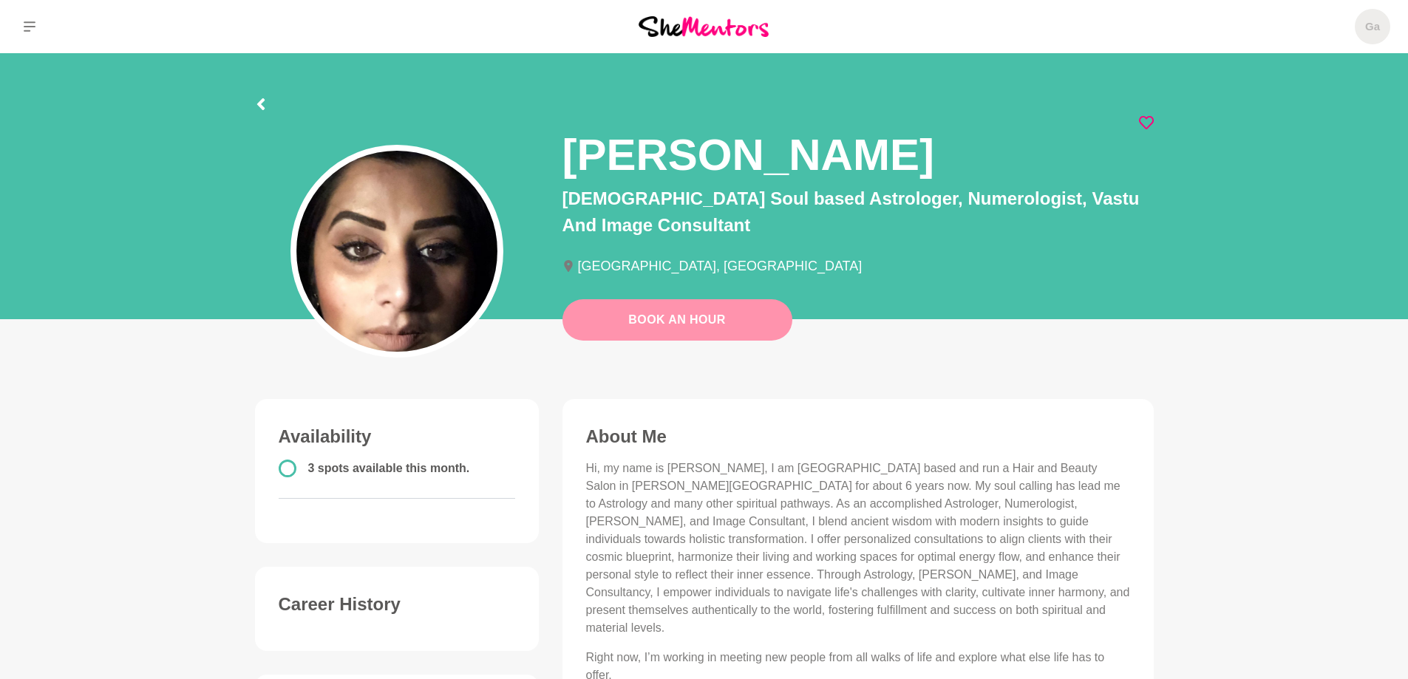
click at [686, 319] on button "Book An Hour" at bounding box center [677, 319] width 230 height 41
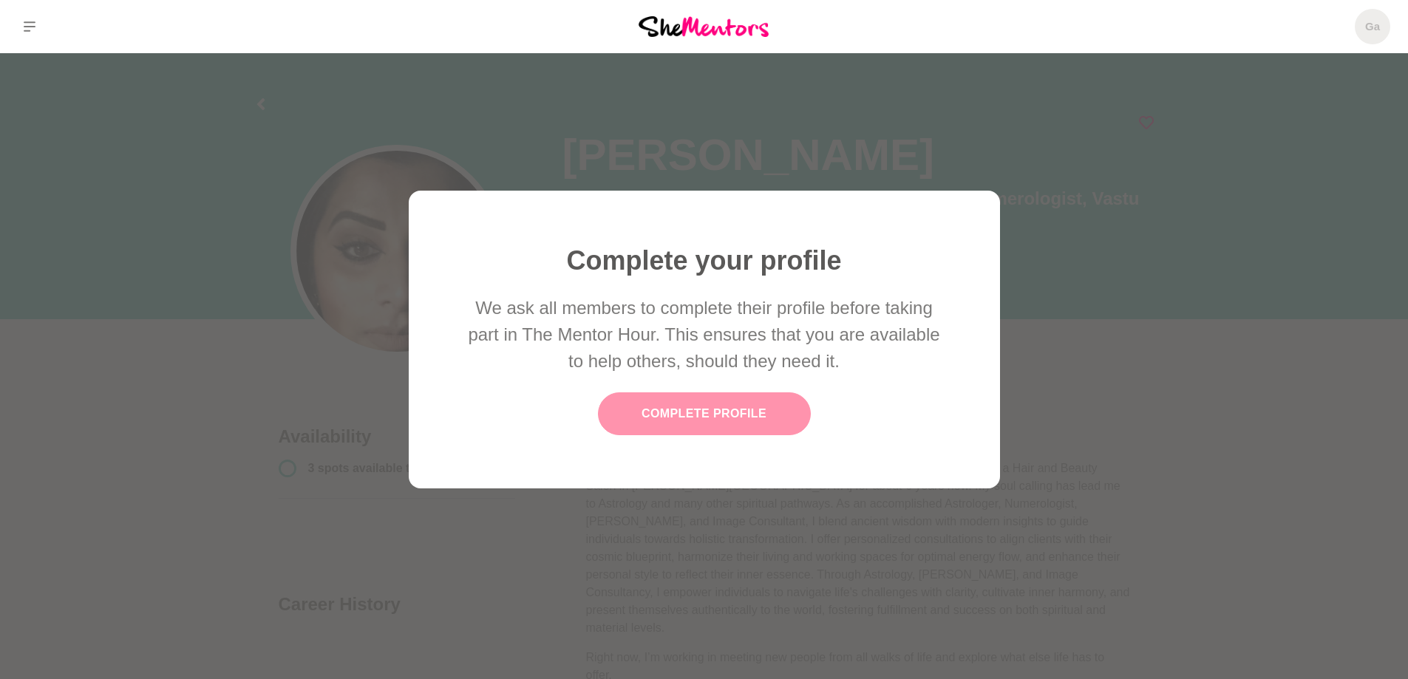
click at [697, 409] on link "Complete Profile" at bounding box center [704, 413] width 213 height 43
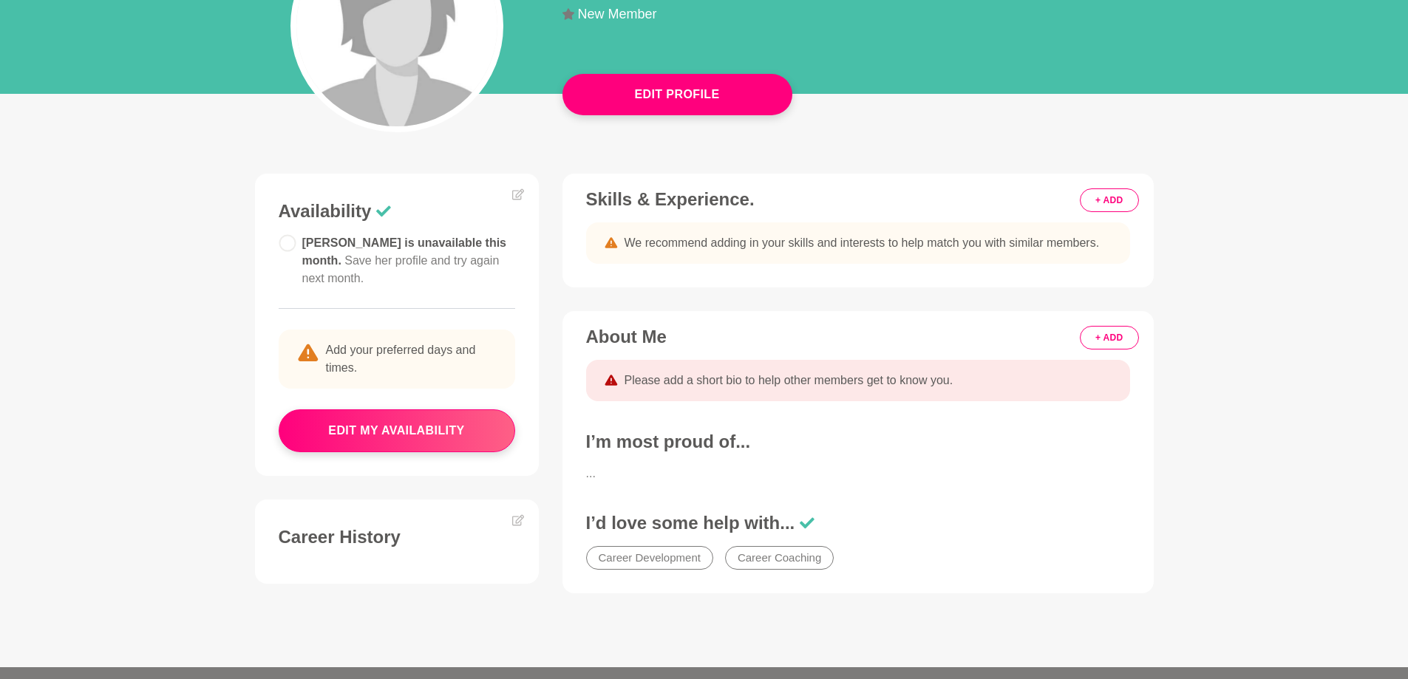
scroll to position [222, 0]
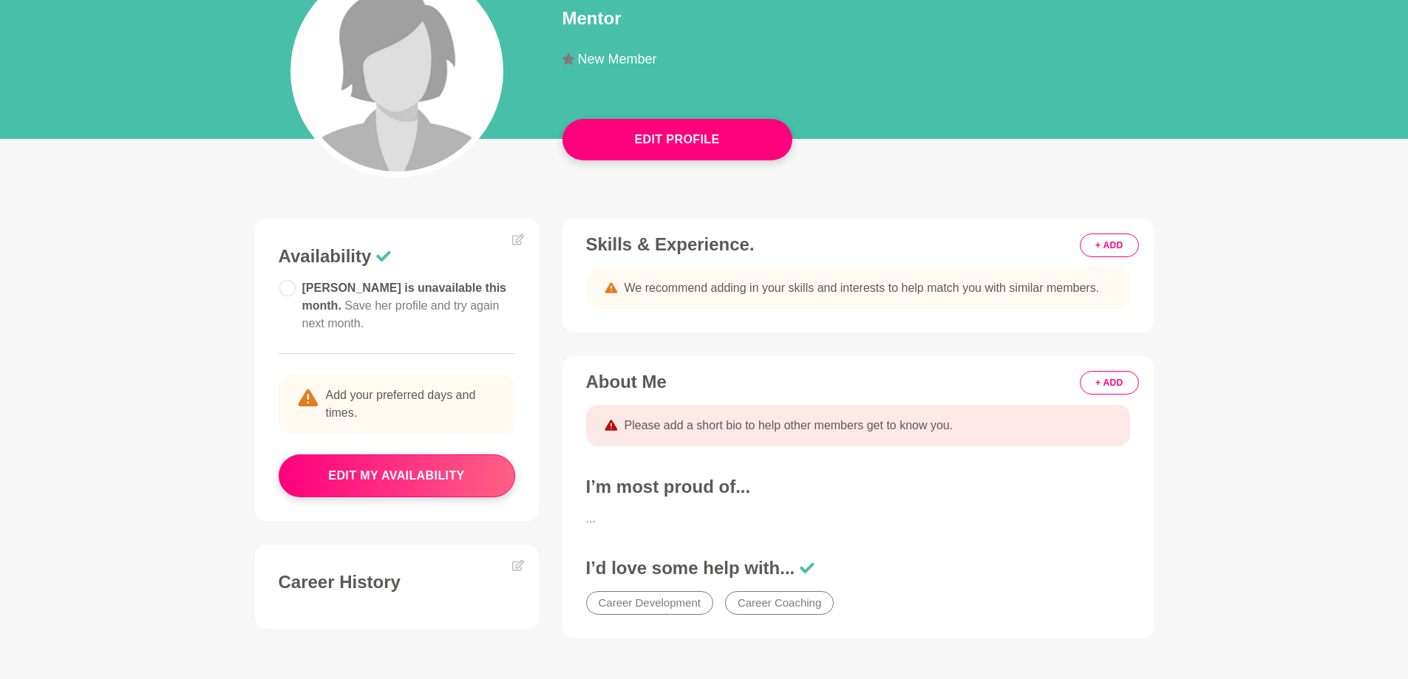
click at [1119, 244] on button "+ ADD" at bounding box center [1108, 245] width 58 height 24
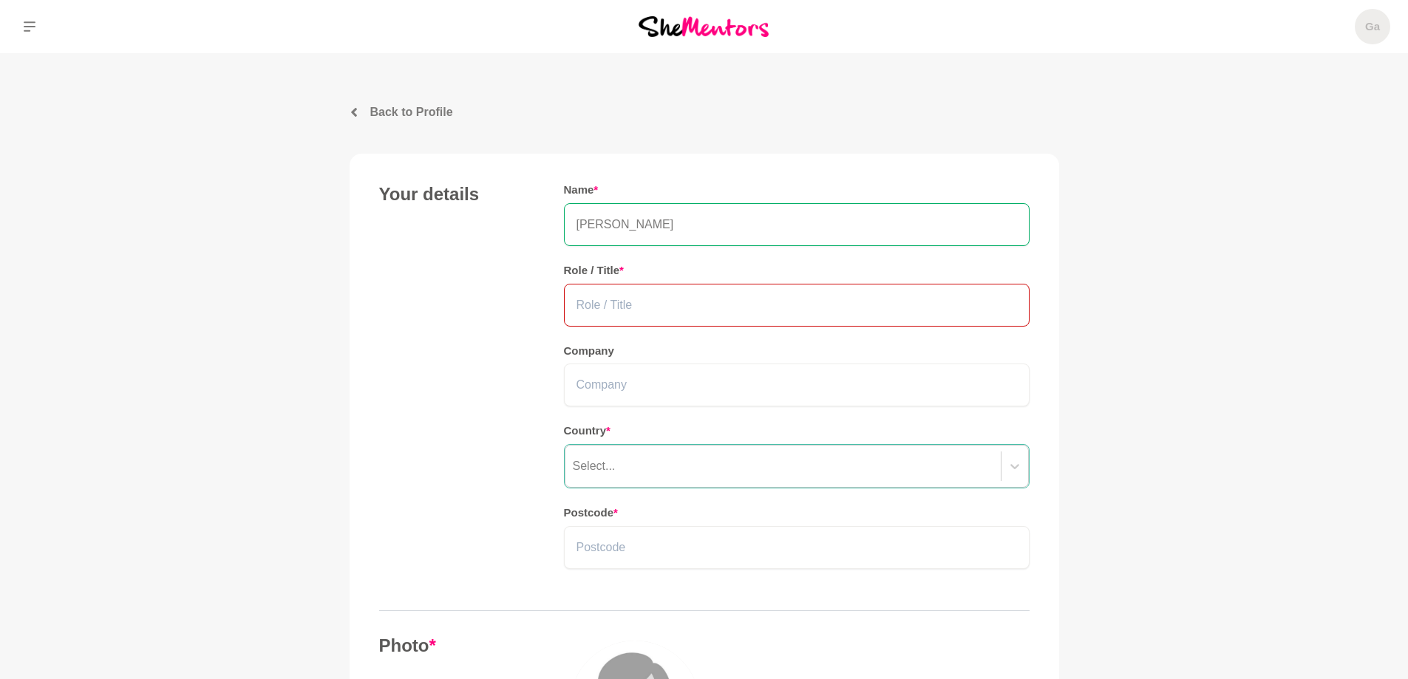
click at [654, 306] on input "text" at bounding box center [796, 305] width 465 height 43
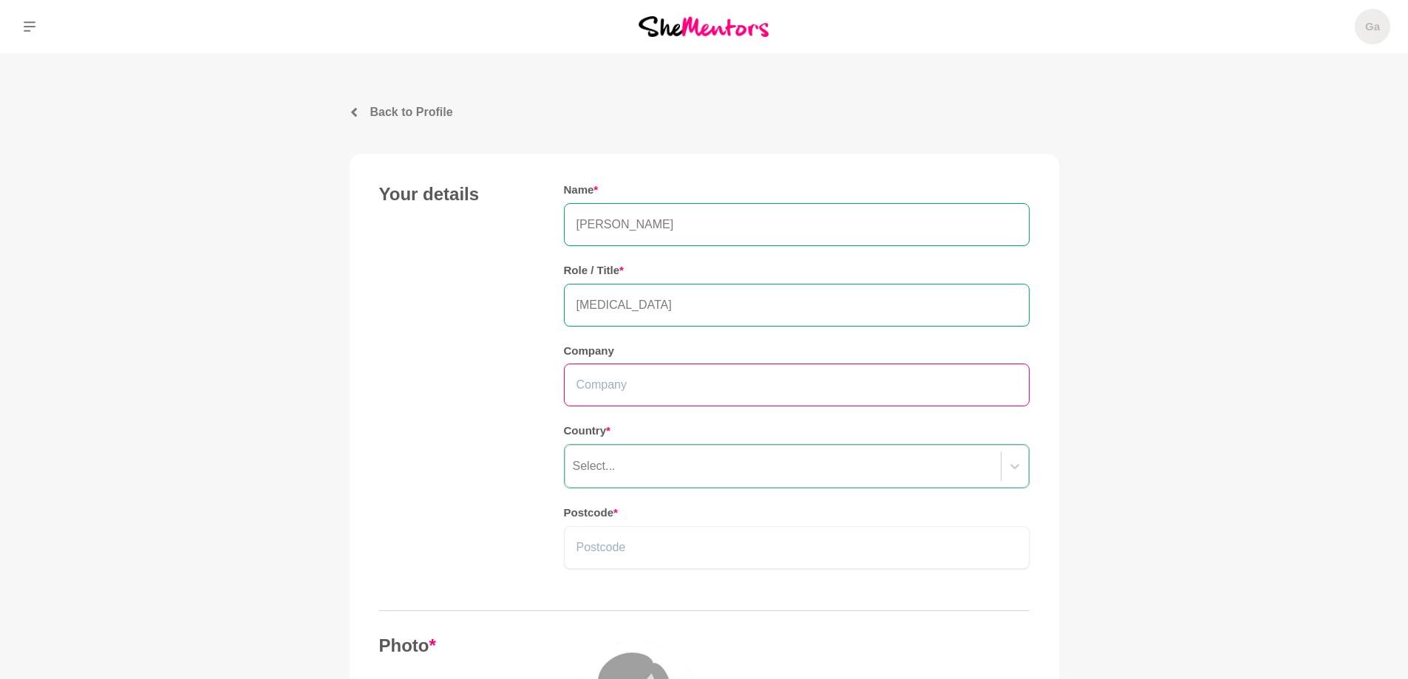
type input "[MEDICAL_DATA]"
click at [613, 383] on input "text" at bounding box center [796, 385] width 465 height 43
type input "Self"
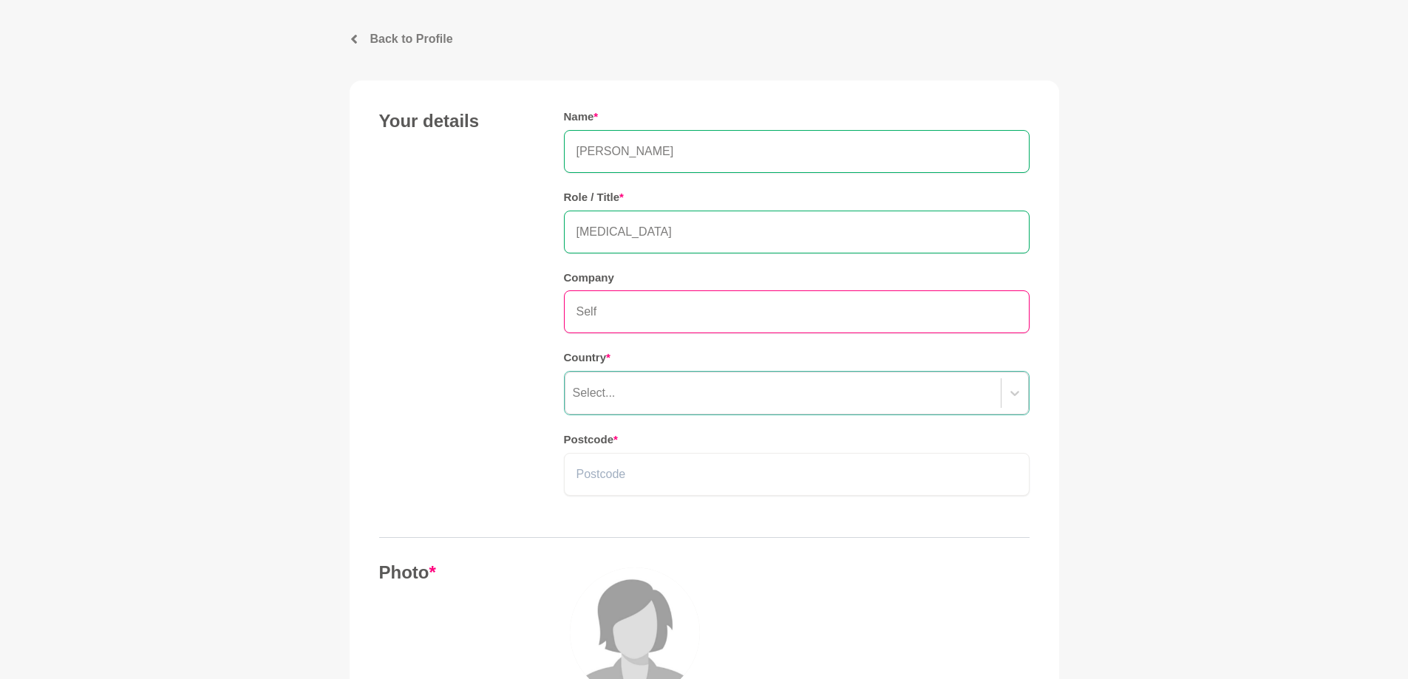
scroll to position [74, 0]
click at [1014, 392] on icon at bounding box center [1014, 392] width 15 height 15
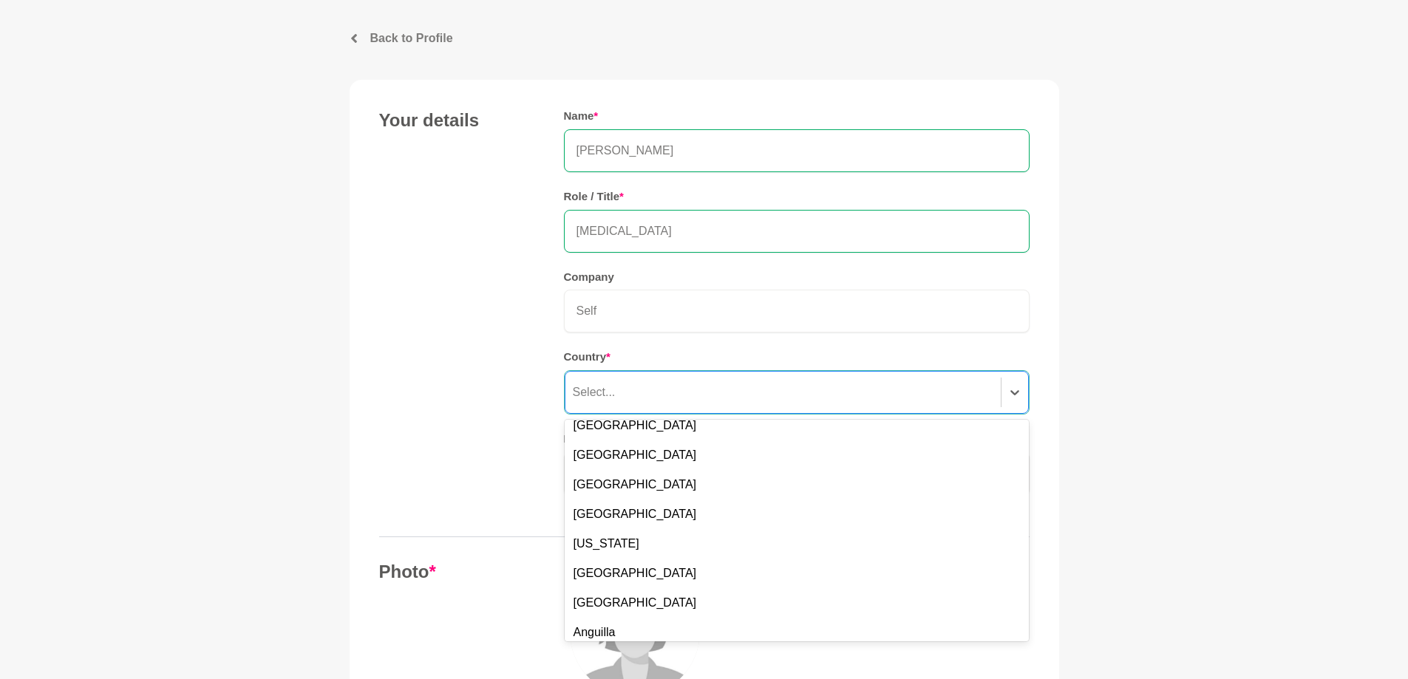
scroll to position [0, 0]
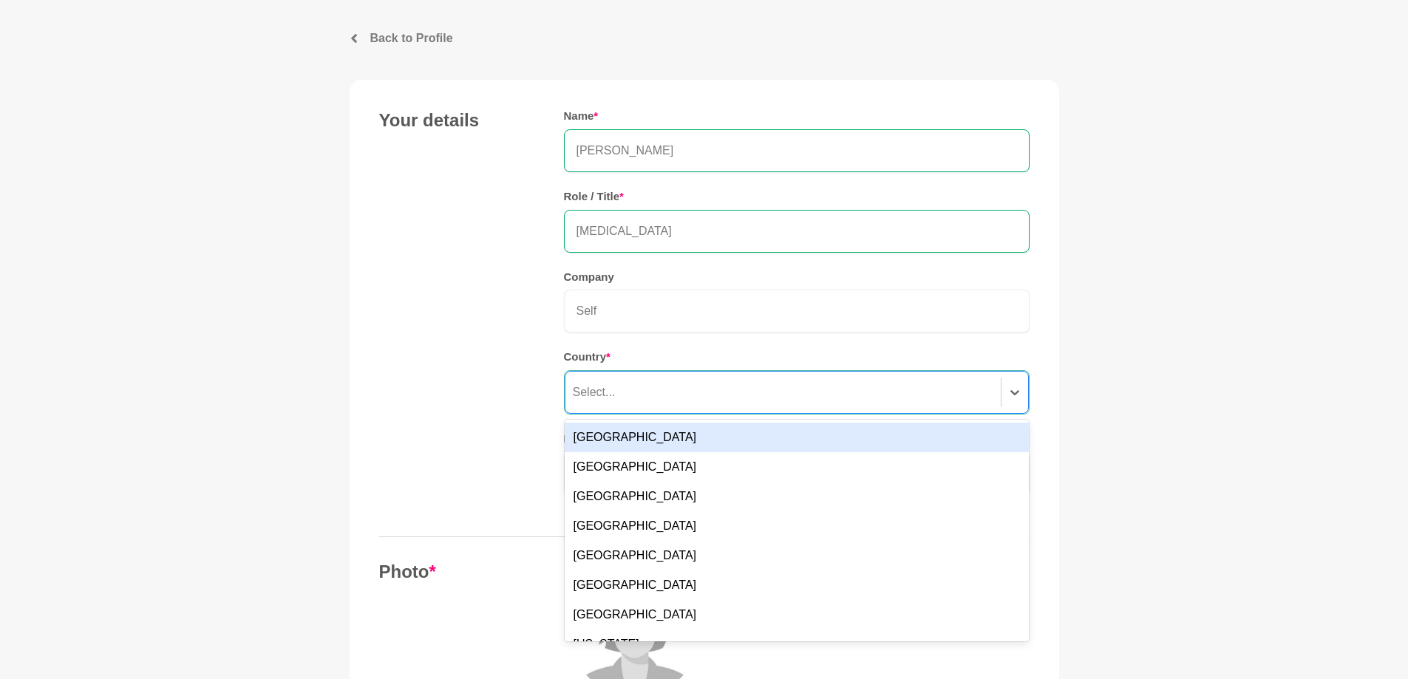
click at [607, 435] on div "[GEOGRAPHIC_DATA]" at bounding box center [796, 438] width 464 height 30
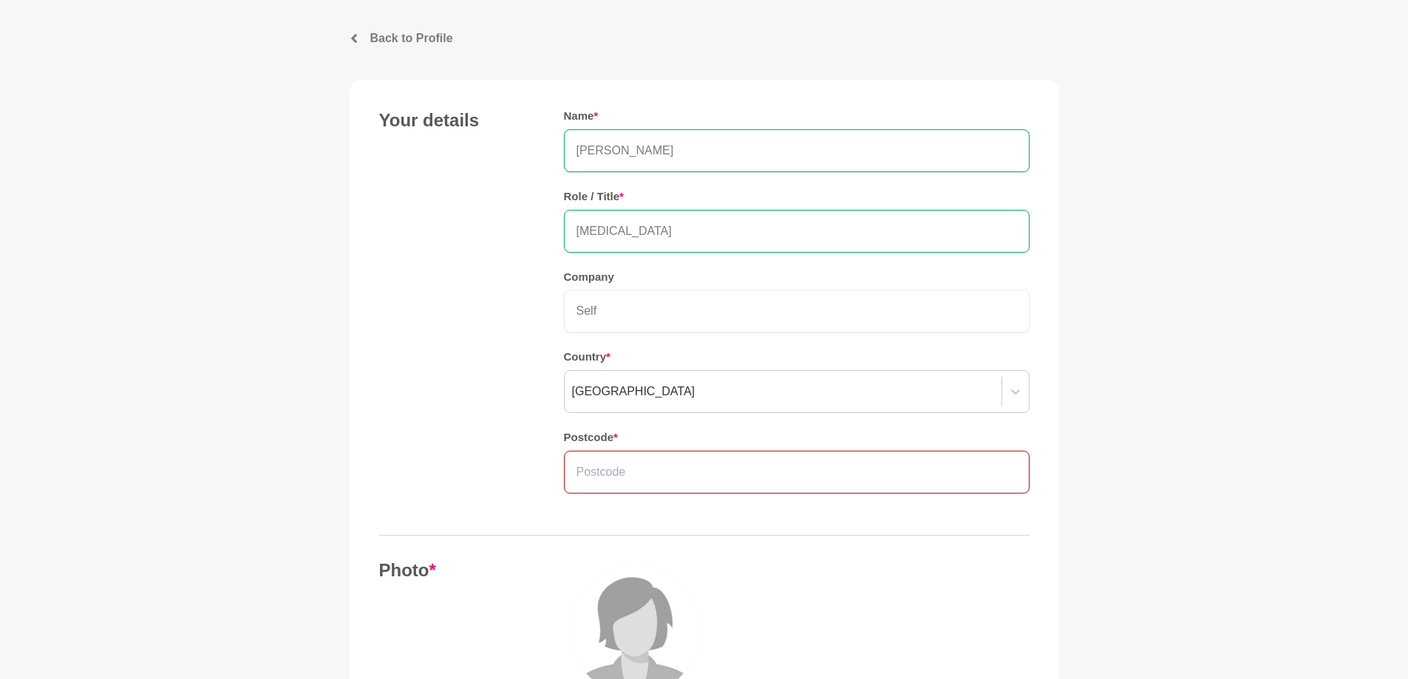
click at [621, 467] on input "text" at bounding box center [796, 472] width 465 height 43
type input "3806"
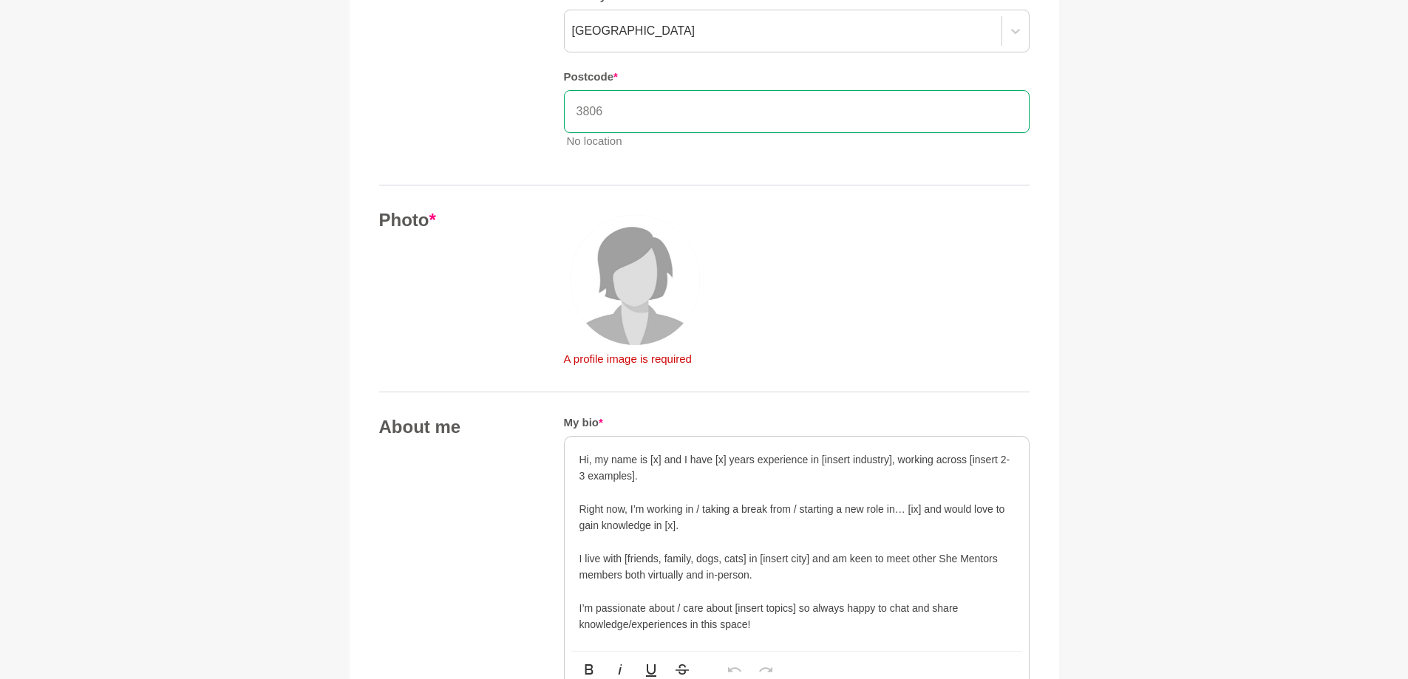
scroll to position [443, 0]
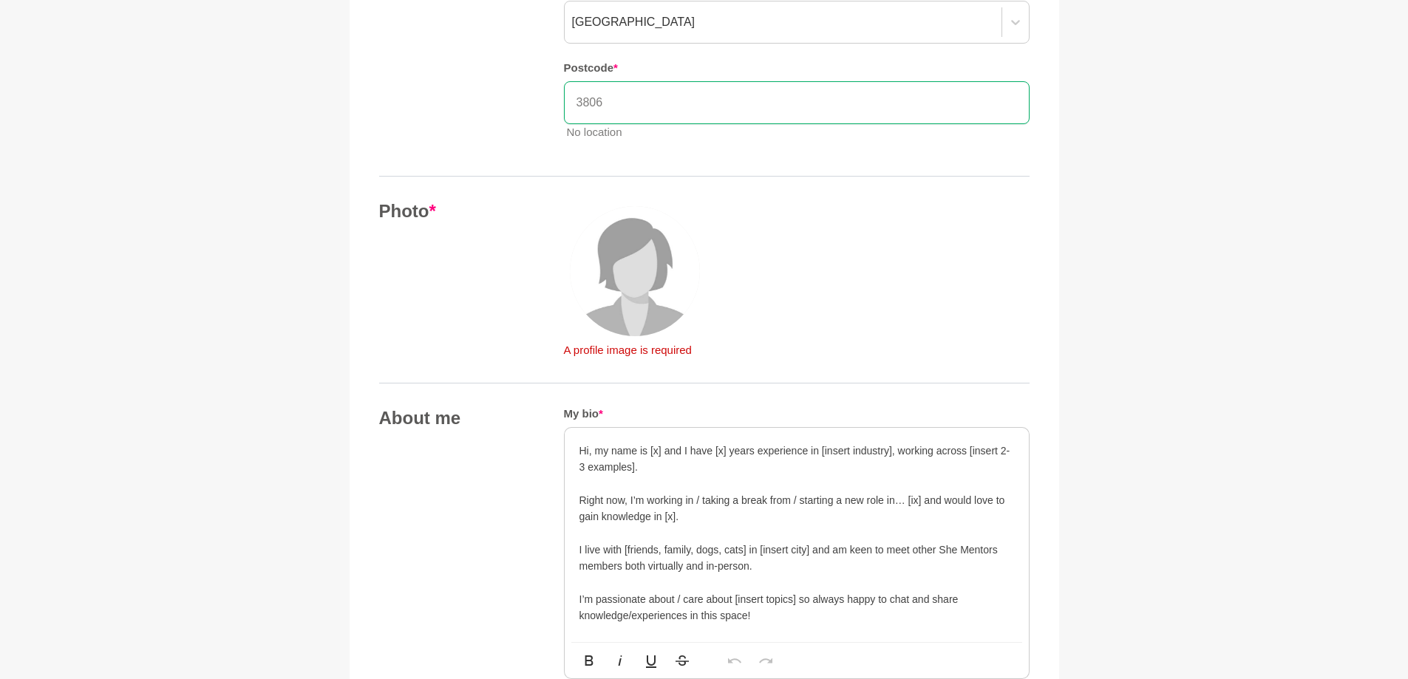
click at [661, 449] on p "Hi, my name is [x] and I have [x] years experience in [insert industry], workin…" at bounding box center [796, 459] width 434 height 33
click at [655, 448] on p "Hi, my name is [PERSON_NAME] and I have [x] years experience in [insert industr…" at bounding box center [796, 459] width 434 height 33
click at [751, 452] on p "Hi, my name is [PERSON_NAME] and I have [x] years experience in [insert industr…" at bounding box center [796, 459] width 434 height 33
drag, startPoint x: 762, startPoint y: 449, endPoint x: 743, endPoint y: 449, distance: 19.9
click at [743, 449] on p "Hi, my name is [PERSON_NAME] and I have [15] years experience in [insert indust…" at bounding box center [796, 459] width 434 height 33
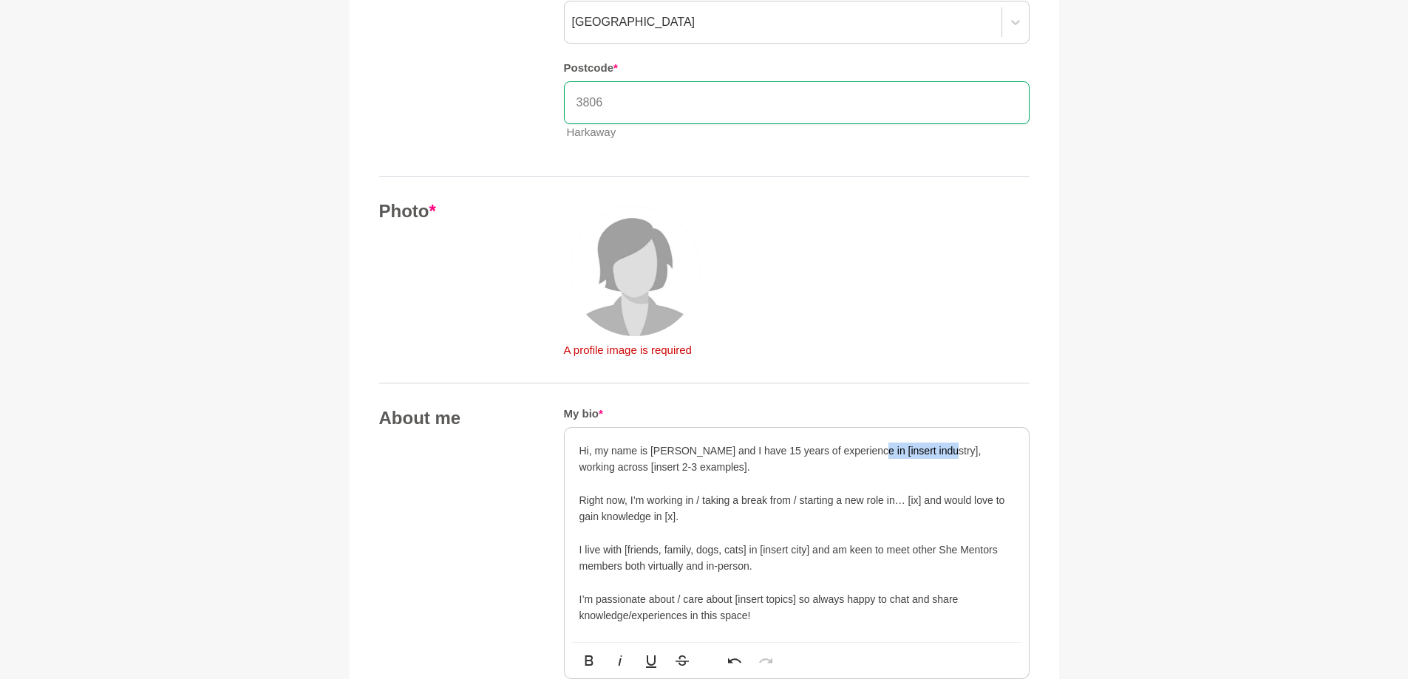
drag, startPoint x: 932, startPoint y: 451, endPoint x: 861, endPoint y: 457, distance: 71.2
click at [861, 457] on p "Hi, my name is [PERSON_NAME] and I have 15 years of experience in [insert indus…" at bounding box center [796, 459] width 434 height 33
drag, startPoint x: 891, startPoint y: 451, endPoint x: 850, endPoint y: 450, distance: 40.6
click at [850, 450] on p "Hi, my name is [PERSON_NAME] and I have 15 years of experience in health as [ME…" at bounding box center [796, 459] width 434 height 33
click at [868, 451] on p "Hi, my name is [PERSON_NAME] and I have 15 years of experience as [MEDICAL_DATA…" at bounding box center [796, 459] width 434 height 33
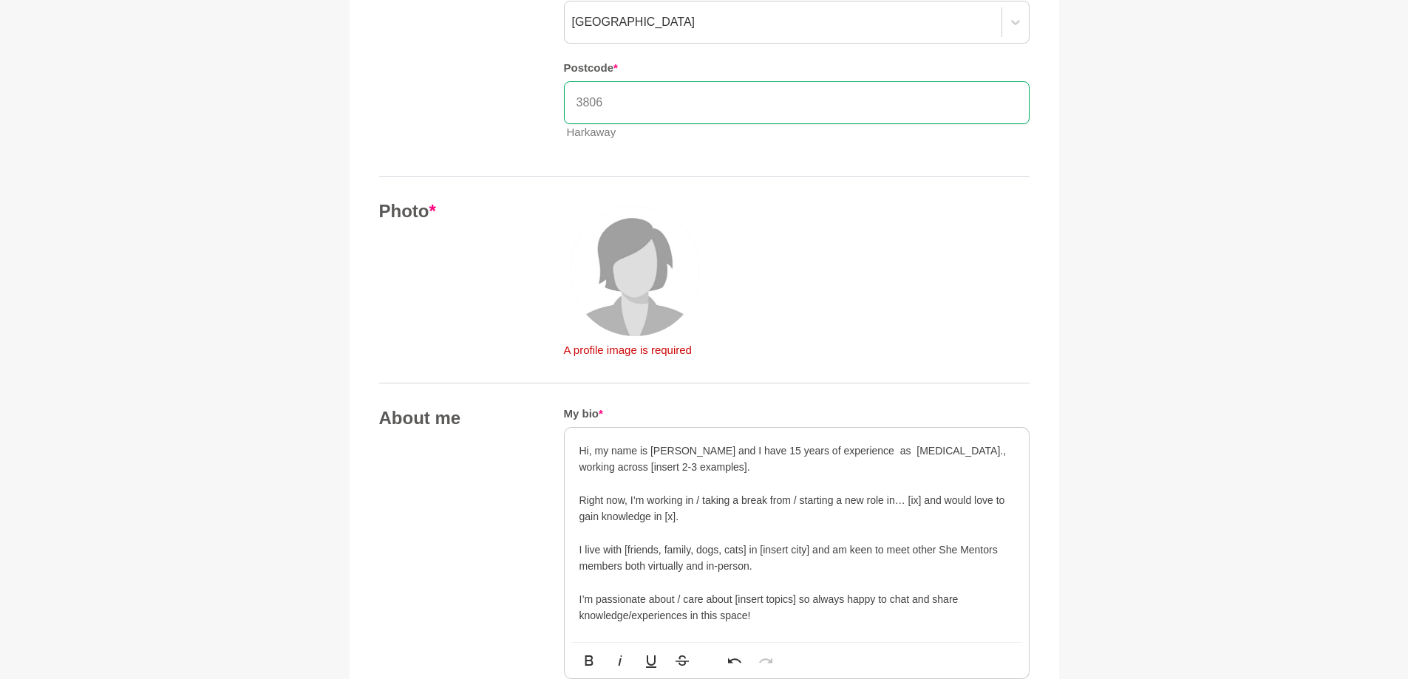
click at [731, 472] on p "Hi, my name is [PERSON_NAME] and I have 15 years of experience as [MEDICAL_DATA…" at bounding box center [796, 459] width 434 height 33
drag, startPoint x: 576, startPoint y: 467, endPoint x: 706, endPoint y: 471, distance: 130.1
click at [706, 471] on div "Hi, my name is [PERSON_NAME] and I have 15 years of experience as [MEDICAL_DATA…" at bounding box center [796, 535] width 464 height 214
drag, startPoint x: 927, startPoint y: 449, endPoint x: 1034, endPoint y: 449, distance: 107.1
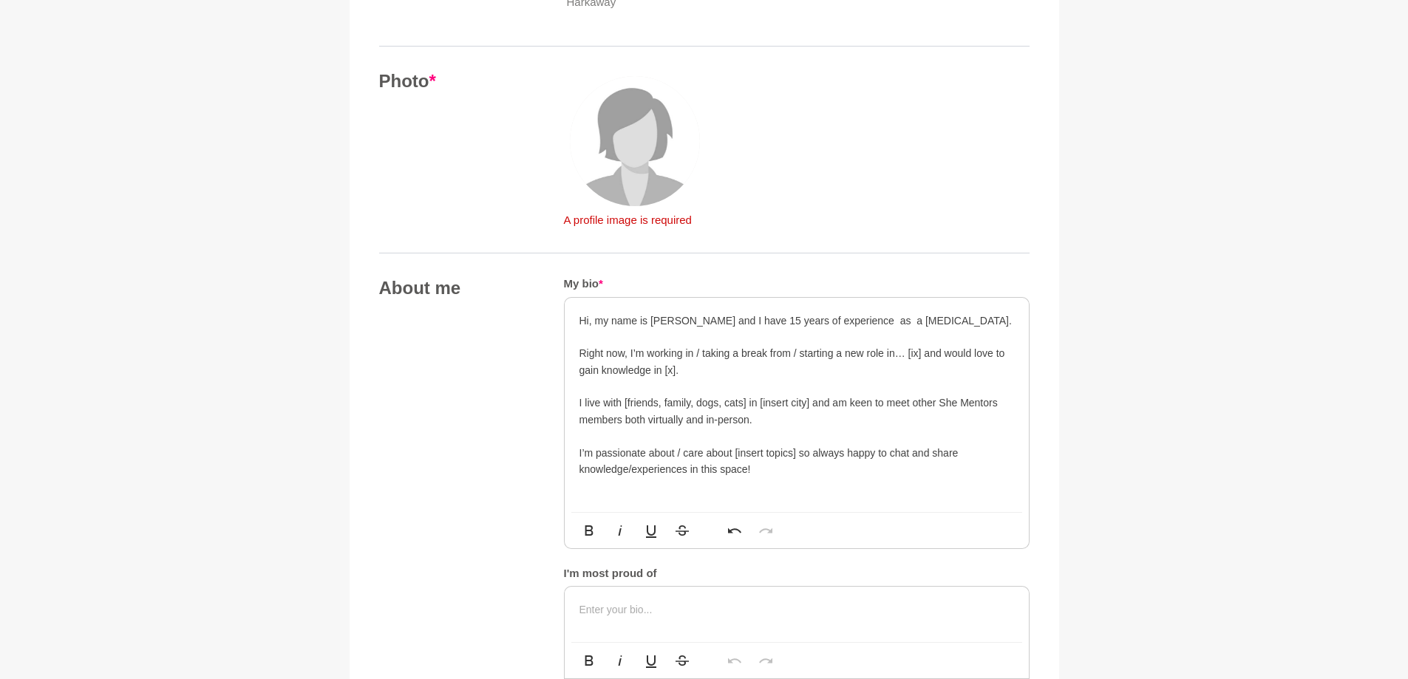
scroll to position [591, 0]
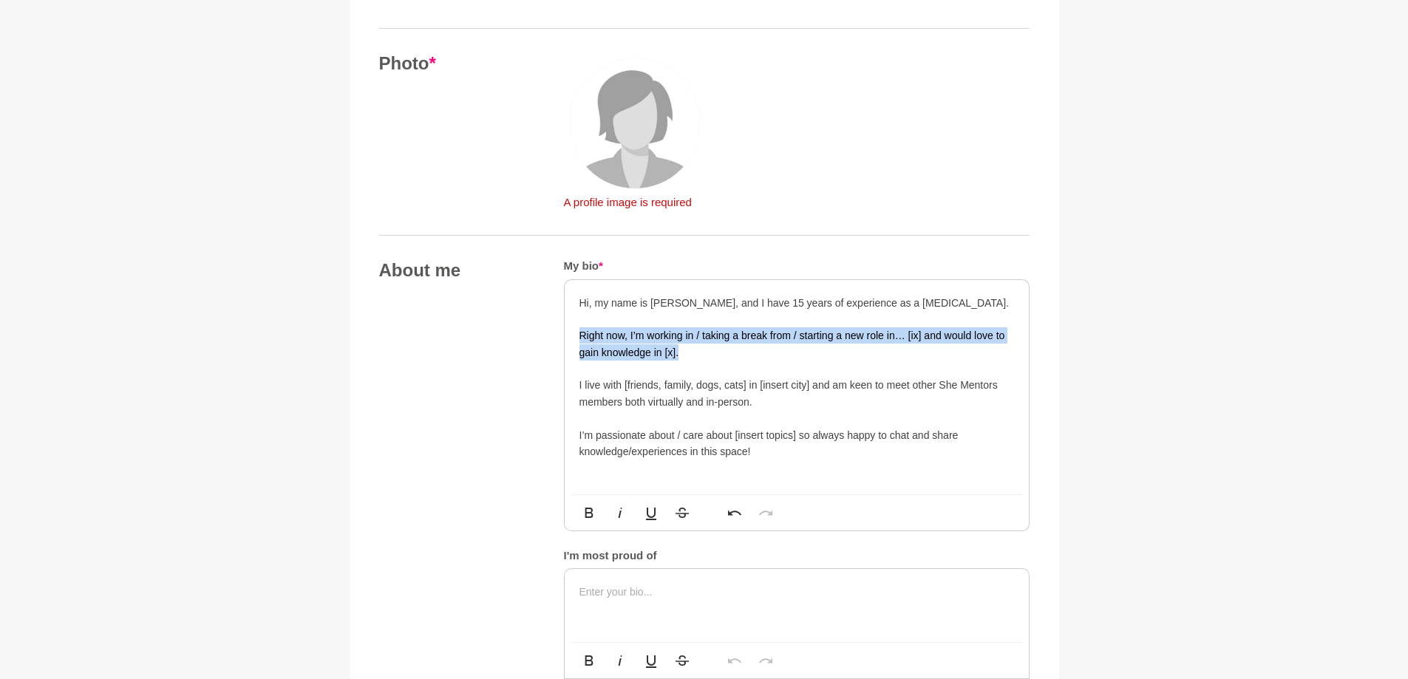
drag, startPoint x: 581, startPoint y: 334, endPoint x: 695, endPoint y: 354, distance: 115.5
click at [695, 354] on p "Right now, I’m working in / taking a break from / starting a new role in… [ix] …" at bounding box center [796, 343] width 434 height 33
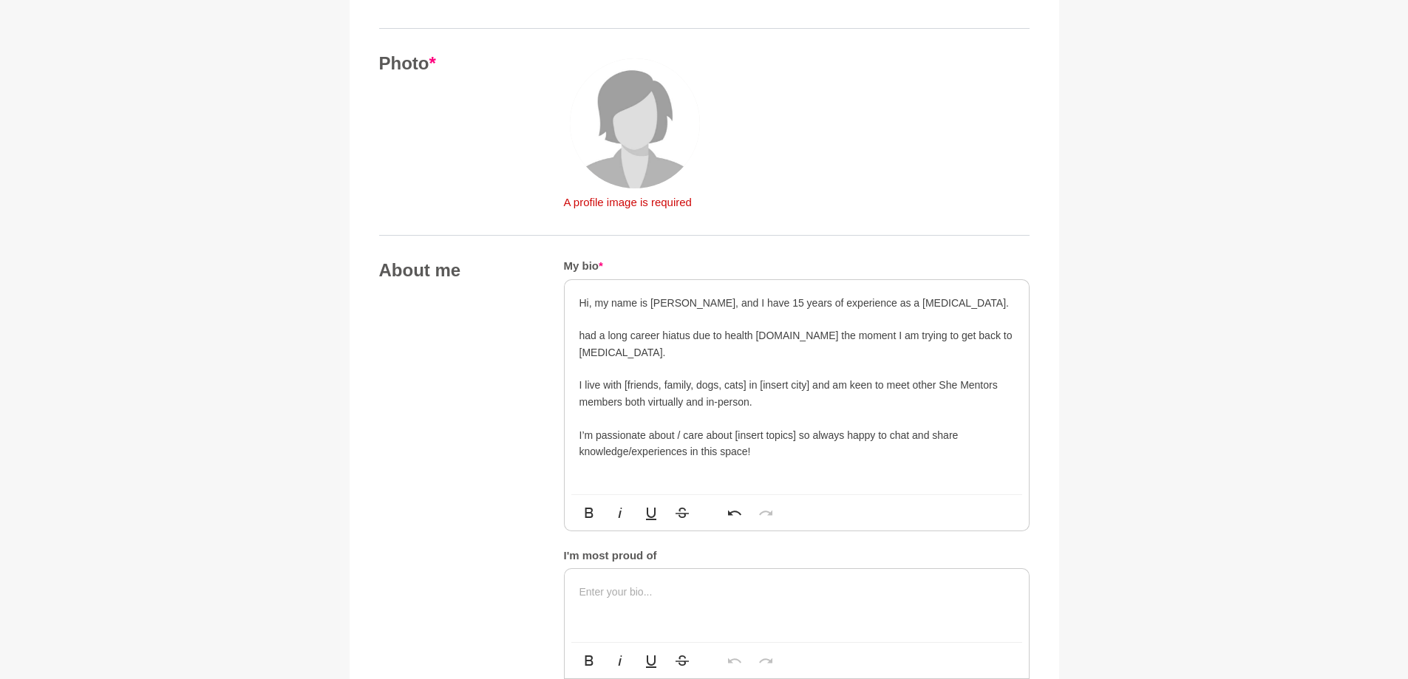
click at [584, 335] on p "had a long career hiatus due to health [DOMAIN_NAME] the moment I am trying to …" at bounding box center [796, 343] width 434 height 33
click at [584, 353] on p "Had a long career hiatus due to health issues. At the moment, I am trying to ge…" at bounding box center [796, 343] width 434 height 33
drag, startPoint x: 624, startPoint y: 386, endPoint x: 829, endPoint y: 387, distance: 205.4
click at [829, 387] on p "I live with [friends, family, dogs, cats] in [insert city] and am keen to meet …" at bounding box center [796, 393] width 434 height 33
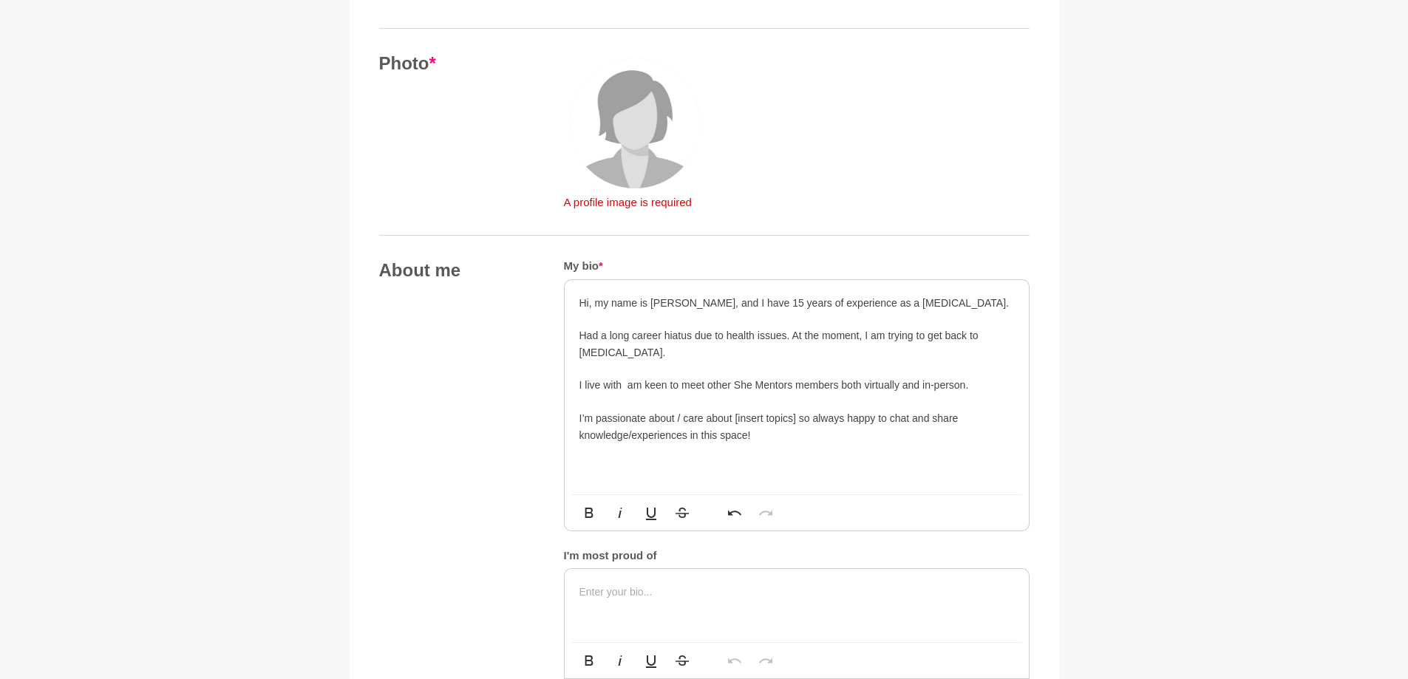
click at [601, 383] on p "I live with am keen to meet other She Mentors members both virtually and in-per…" at bounding box center [796, 385] width 434 height 16
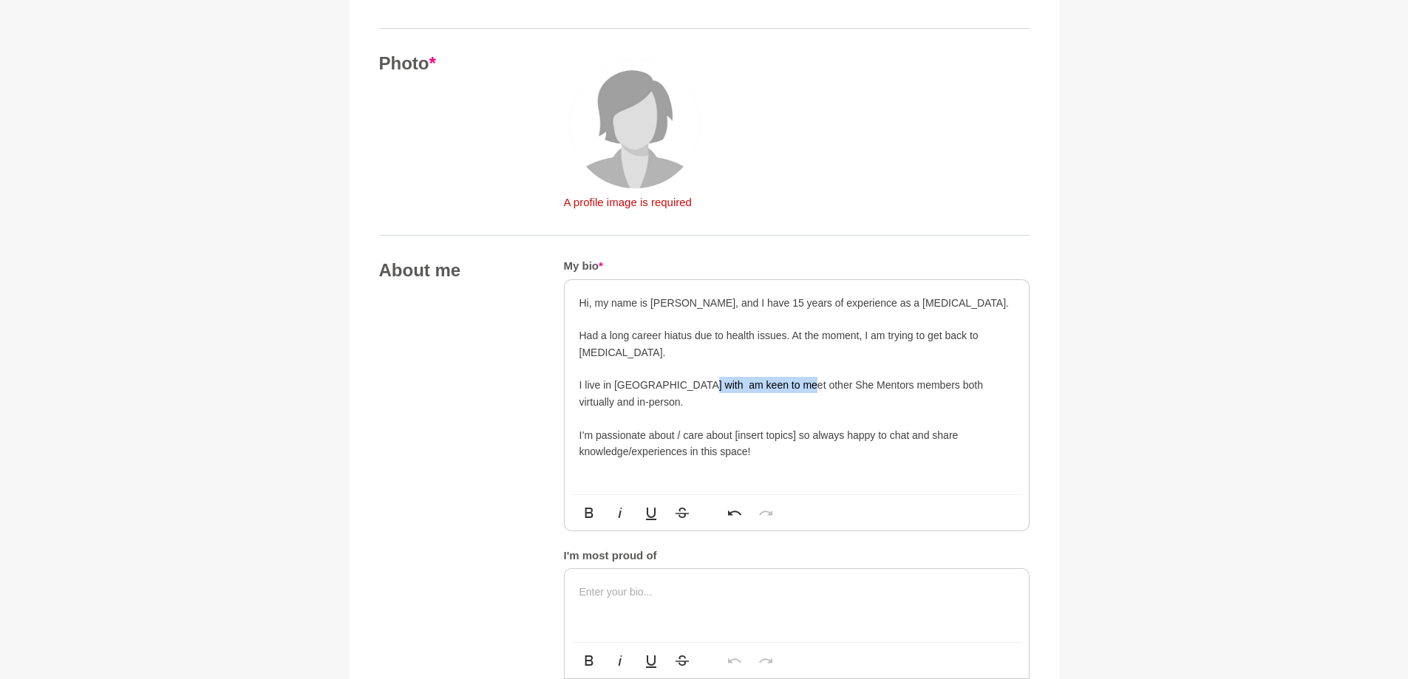
drag, startPoint x: 689, startPoint y: 385, endPoint x: 793, endPoint y: 384, distance: 103.4
click at [793, 384] on p "I live in [GEOGRAPHIC_DATA] with am keen to meet other She Mentors members both…" at bounding box center [796, 393] width 434 height 33
click at [743, 383] on p "I live in [GEOGRAPHIC_DATA] with my husbandwhile our son lives in the city. She…" at bounding box center [796, 393] width 434 height 33
click at [882, 383] on p "I live in [GEOGRAPHIC_DATA] with my husband while our son lives in the city. Sh…" at bounding box center [796, 393] width 434 height 33
drag, startPoint x: 675, startPoint y: 434, endPoint x: 796, endPoint y: 436, distance: 121.2
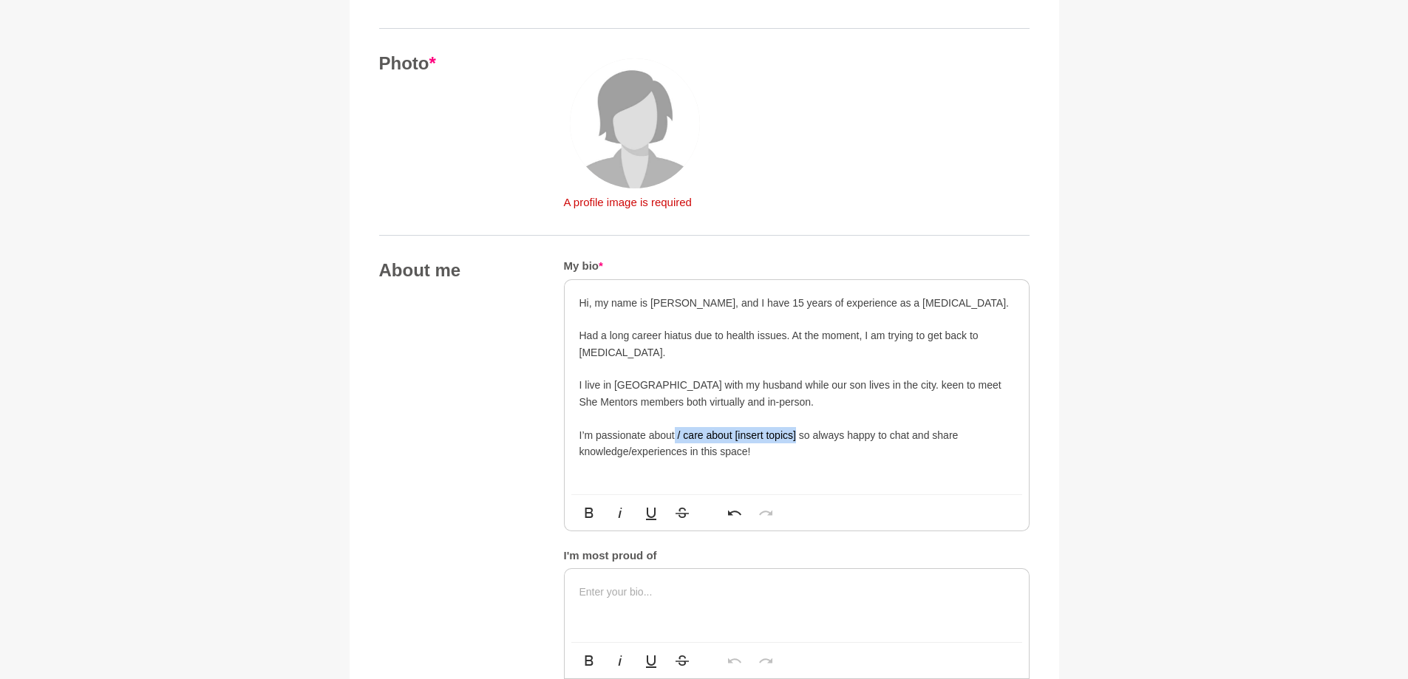
click at [796, 436] on p "I’m passionate about / care about [insert topics] so always happy to chat and s…" at bounding box center [796, 443] width 434 height 33
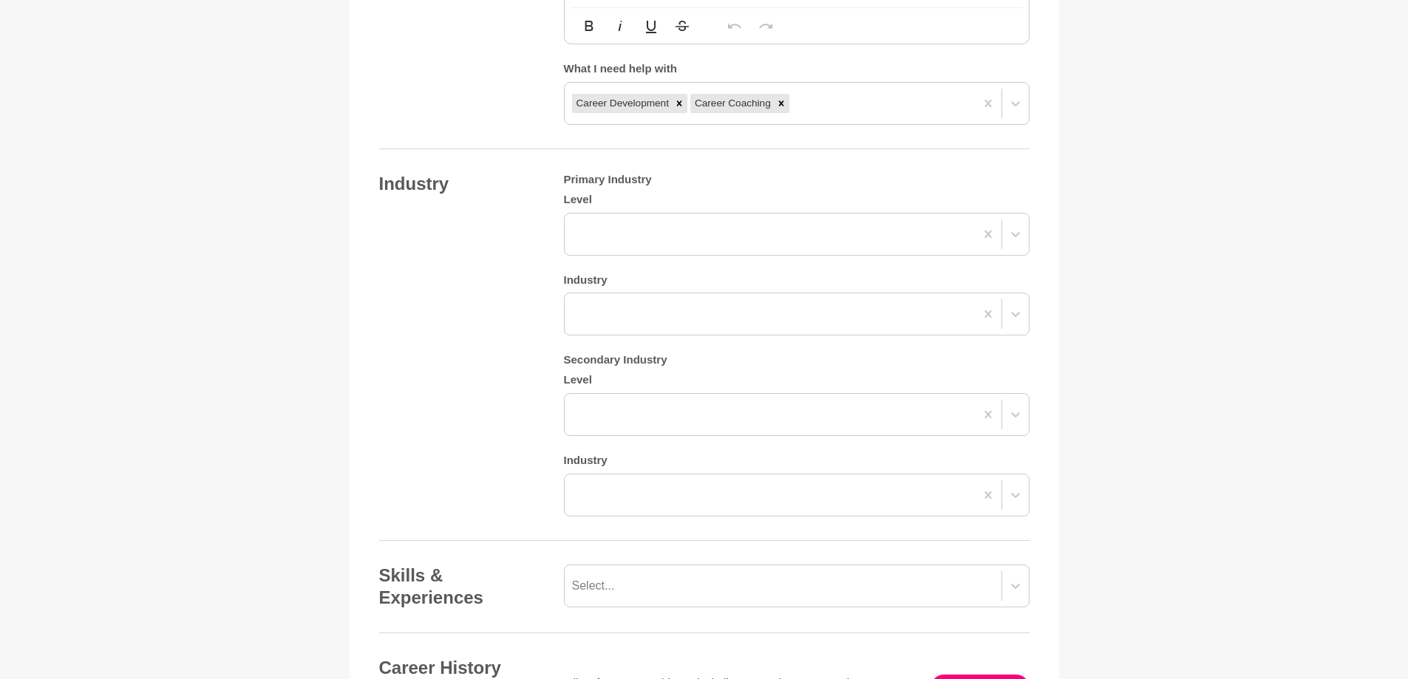
scroll to position [1330, 0]
